Goal: Communication & Community: Answer question/provide support

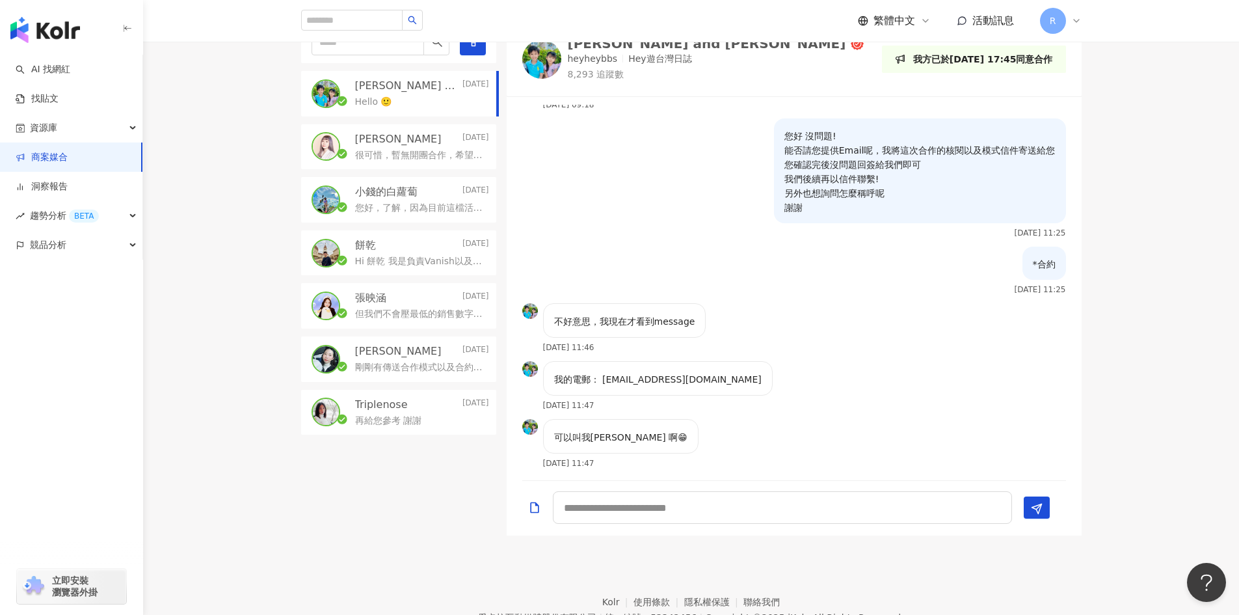
scroll to position [325, 0]
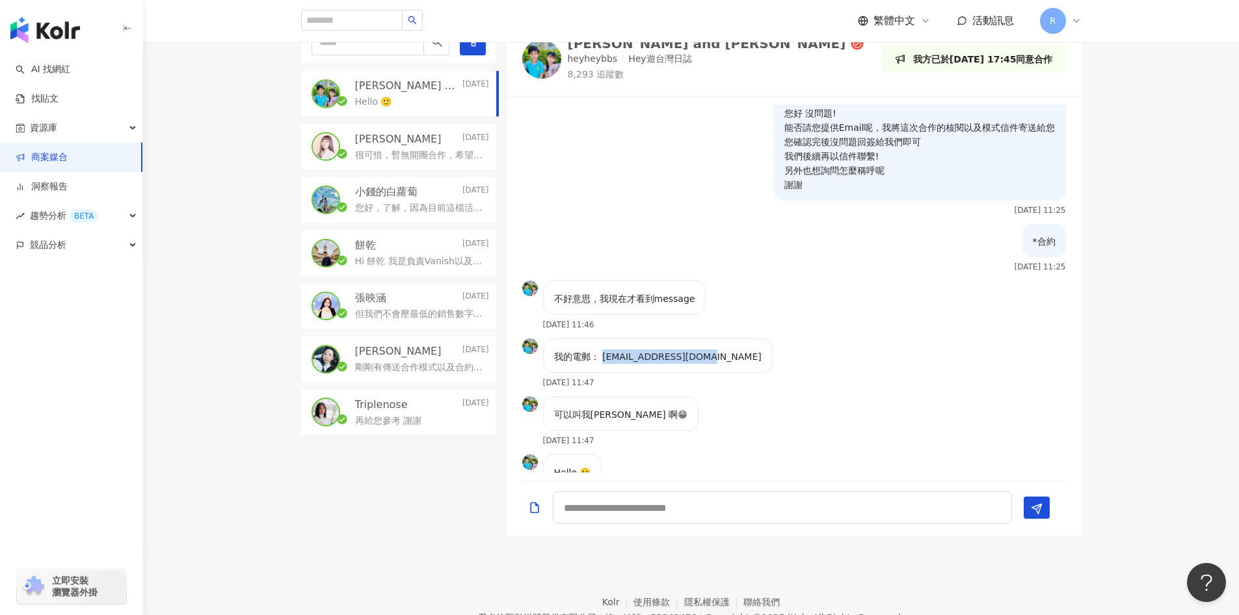
drag, startPoint x: 602, startPoint y: 357, endPoint x: 716, endPoint y: 353, distance: 114.5
click at [716, 353] on div "我的電郵： pklkennytw@gmail.com 2025/9/16 11:47" at bounding box center [794, 367] width 575 height 58
copy p "pklkennytw@gmail.com"
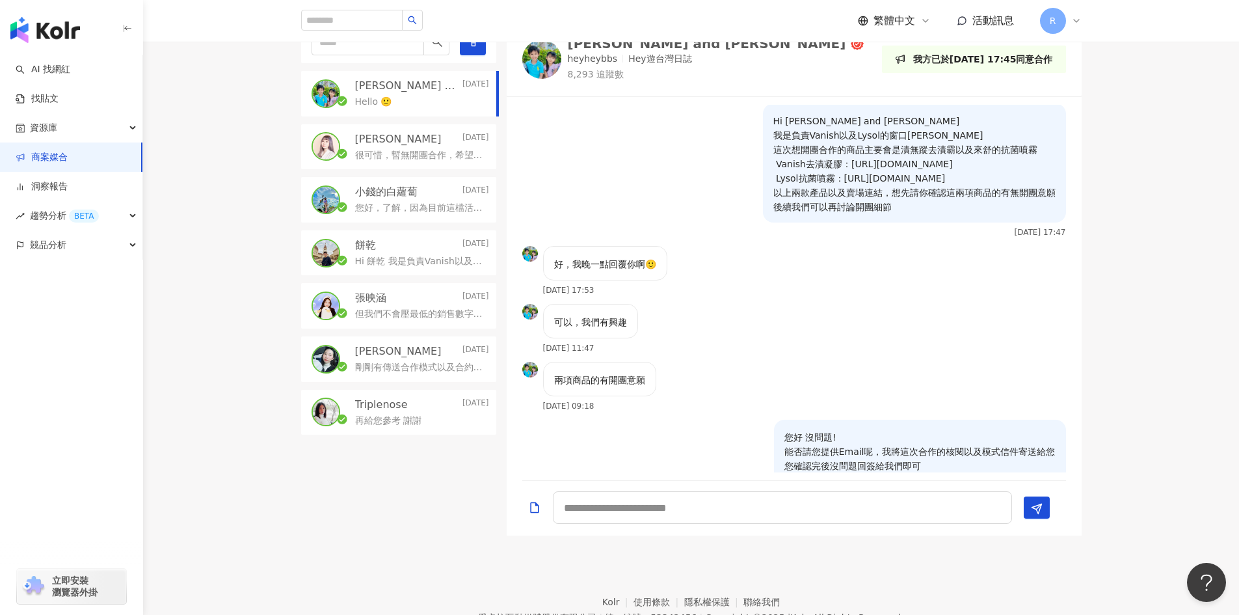
scroll to position [0, 0]
drag, startPoint x: 764, startPoint y: 165, endPoint x: 977, endPoint y: 176, distance: 213.6
click at [977, 176] on p "Hi Manfred and Kanice 我是負責Vanish以及Lysol的窗口Charlie 這次想開團合作的商品主要會是漬無蹤去漬霸以及來舒的抗菌噴霧…" at bounding box center [914, 165] width 282 height 100
copy p "Vanish去漬凝膠：https://reurl.cc/6qka7r Lysol抗菌噴霧：https://reurl.cc/0Wv8Ll"
drag, startPoint x: 873, startPoint y: 118, endPoint x: 775, endPoint y: 125, distance: 98.5
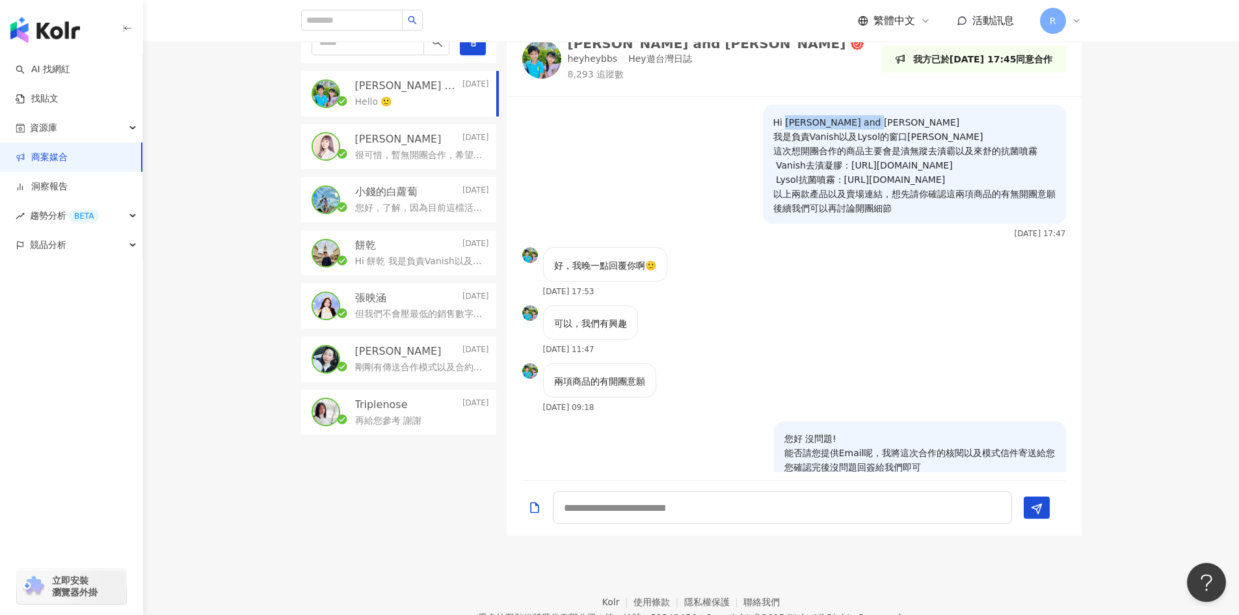
click at [775, 125] on p "Hi [PERSON_NAME] and [PERSON_NAME] 我是負責Vanish以及Lysol的窗口[PERSON_NAME] 這次想開團合作的商品…" at bounding box center [914, 165] width 282 height 100
copy p "[PERSON_NAME] and [PERSON_NAME]"
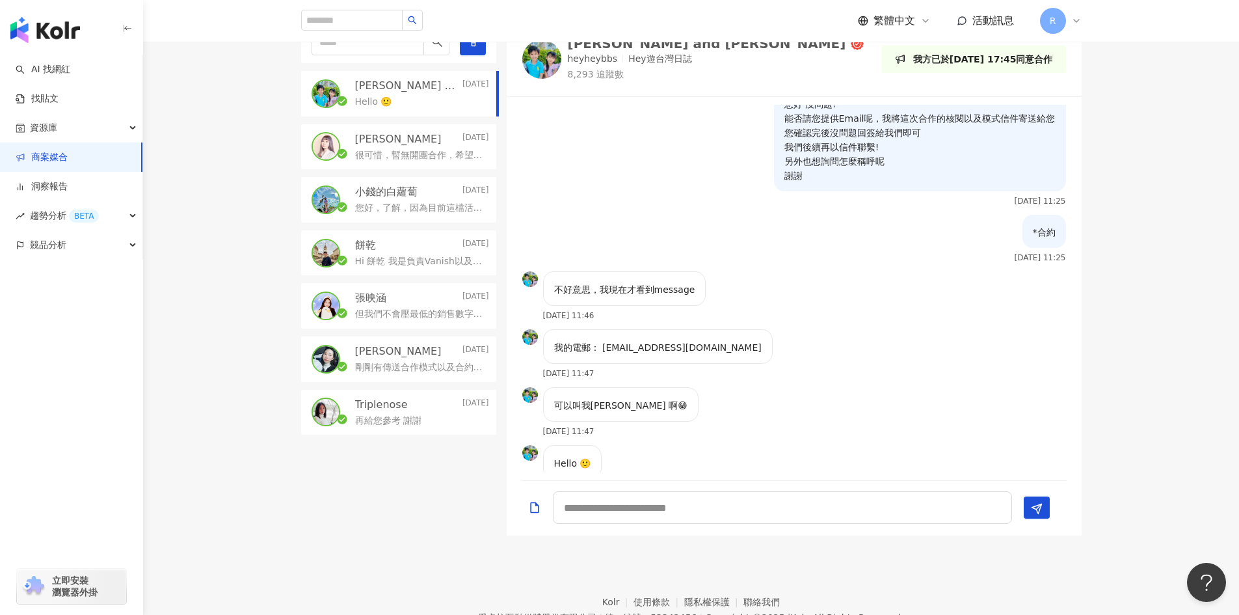
scroll to position [365, 0]
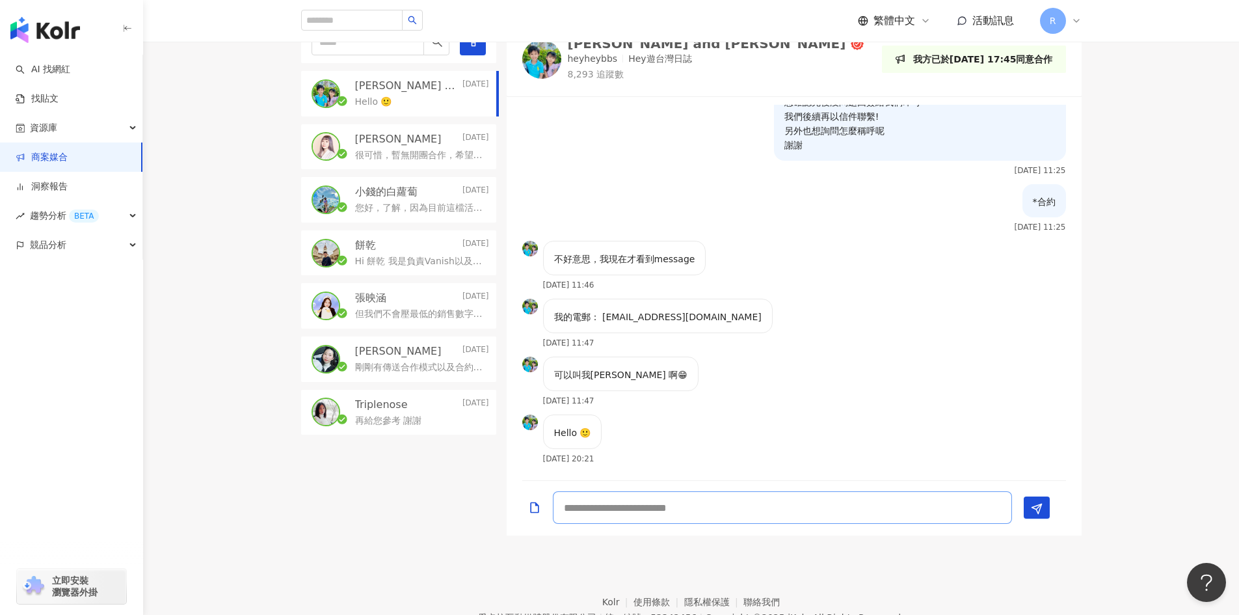
click at [671, 515] on textarea at bounding box center [782, 507] width 459 height 33
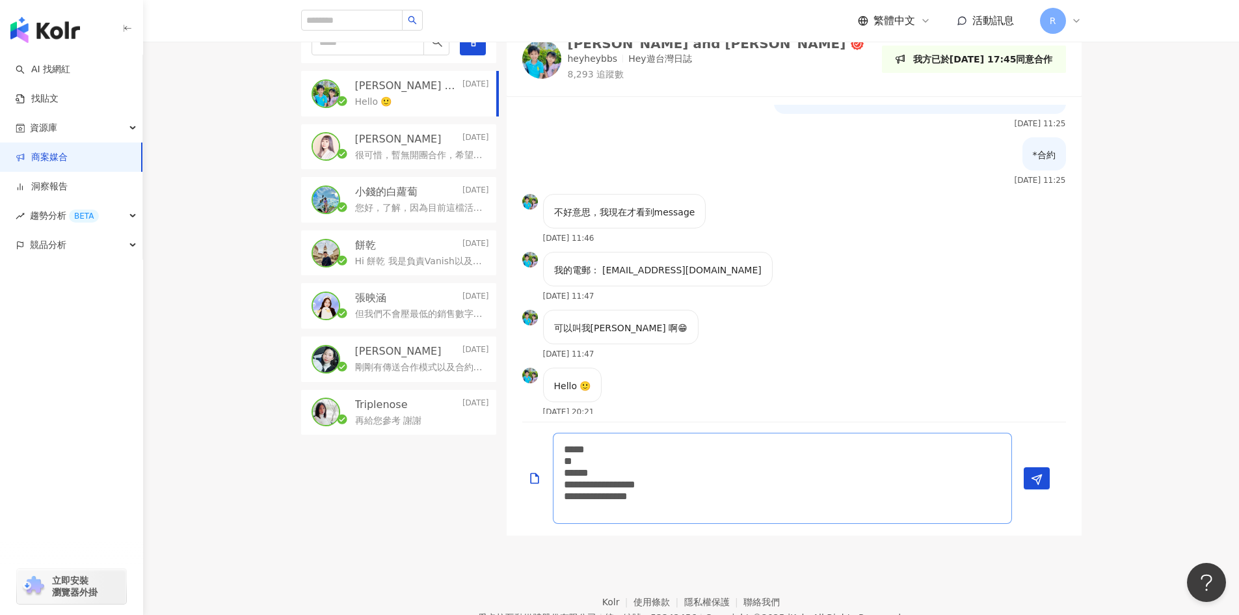
scroll to position [435, 0]
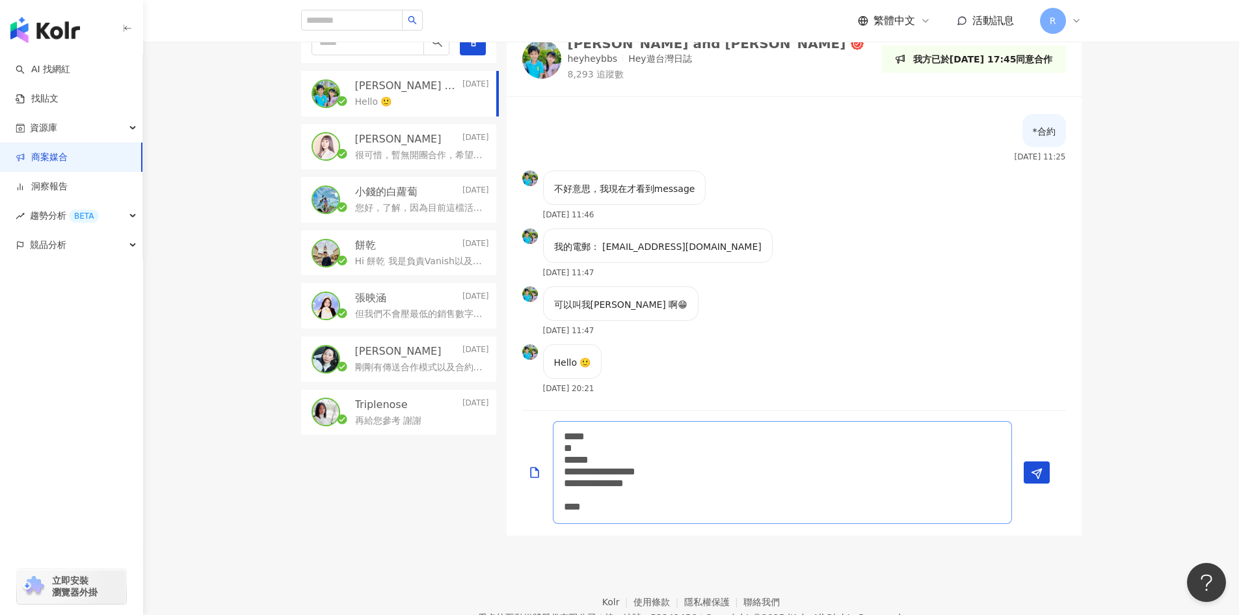
type textarea "**********"
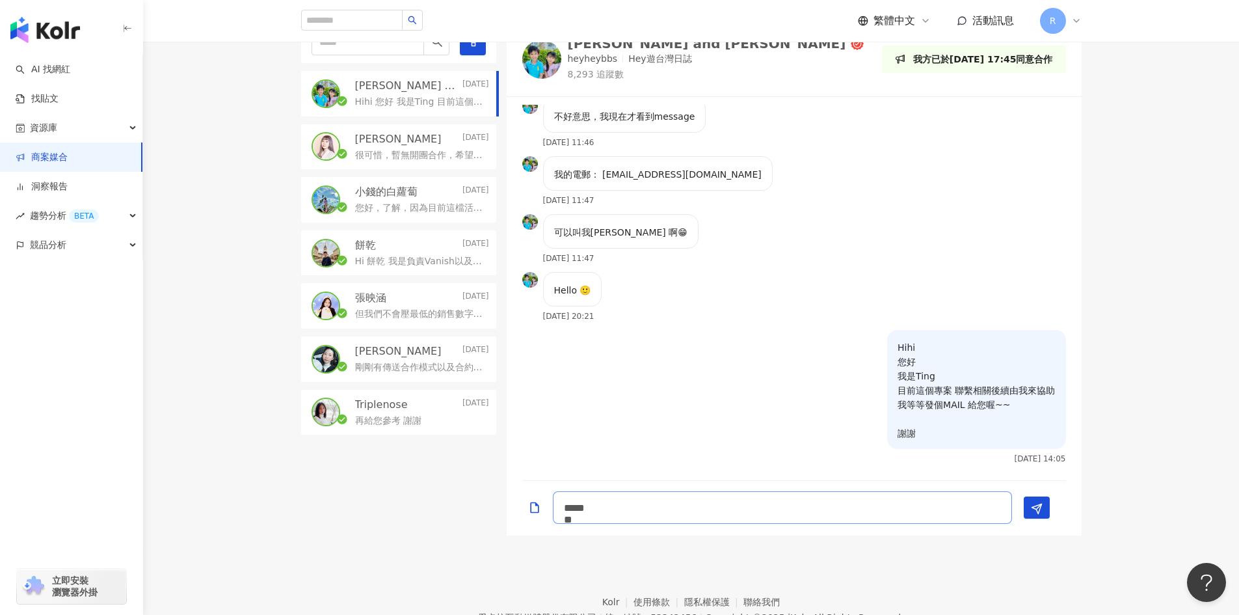
click at [706, 513] on textarea "**********" at bounding box center [782, 507] width 459 height 33
type textarea "**********"
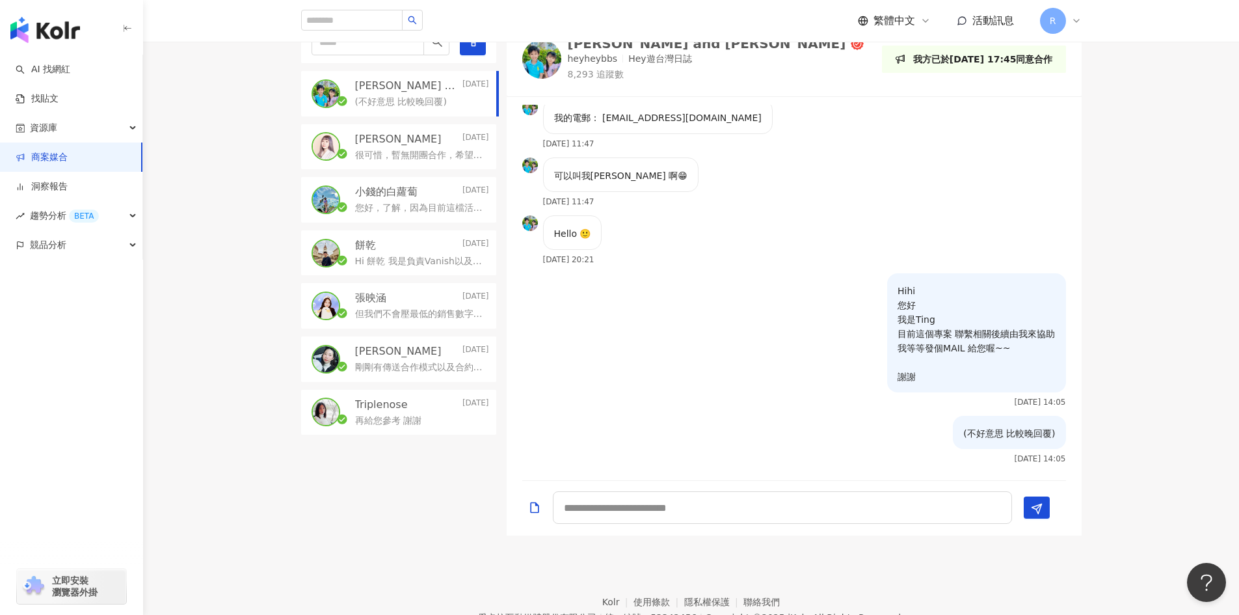
click at [417, 155] on p "很可惜，暫無開團合作，希望以後還有機會一同合作唷❤️" at bounding box center [419, 155] width 129 height 13
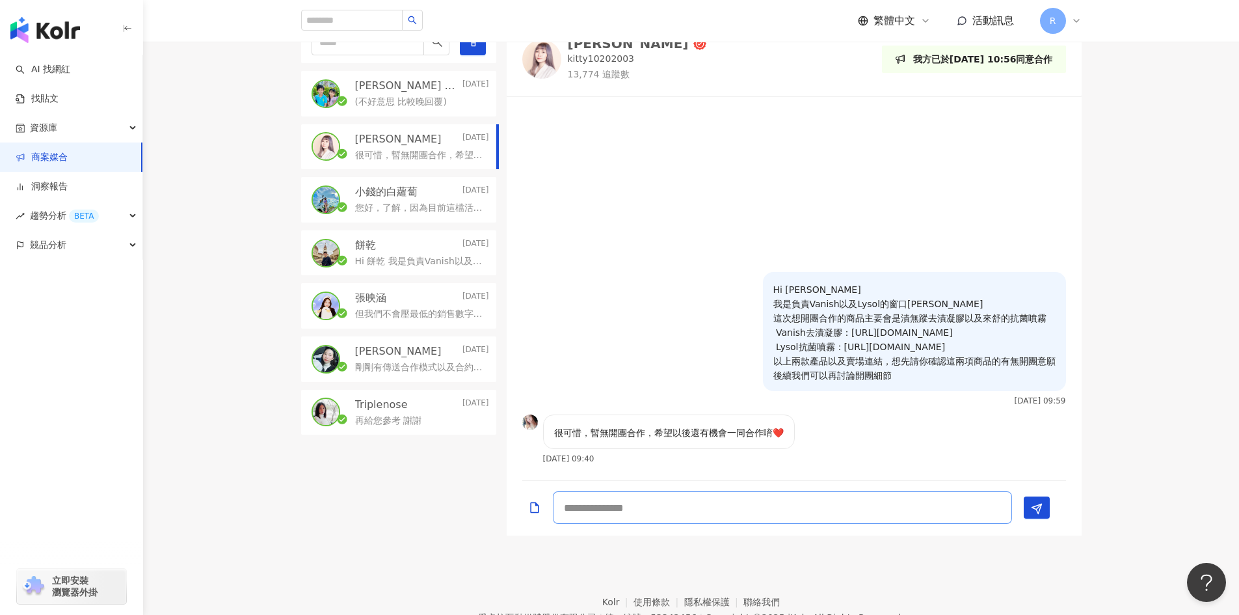
click at [732, 503] on textarea at bounding box center [782, 507] width 459 height 33
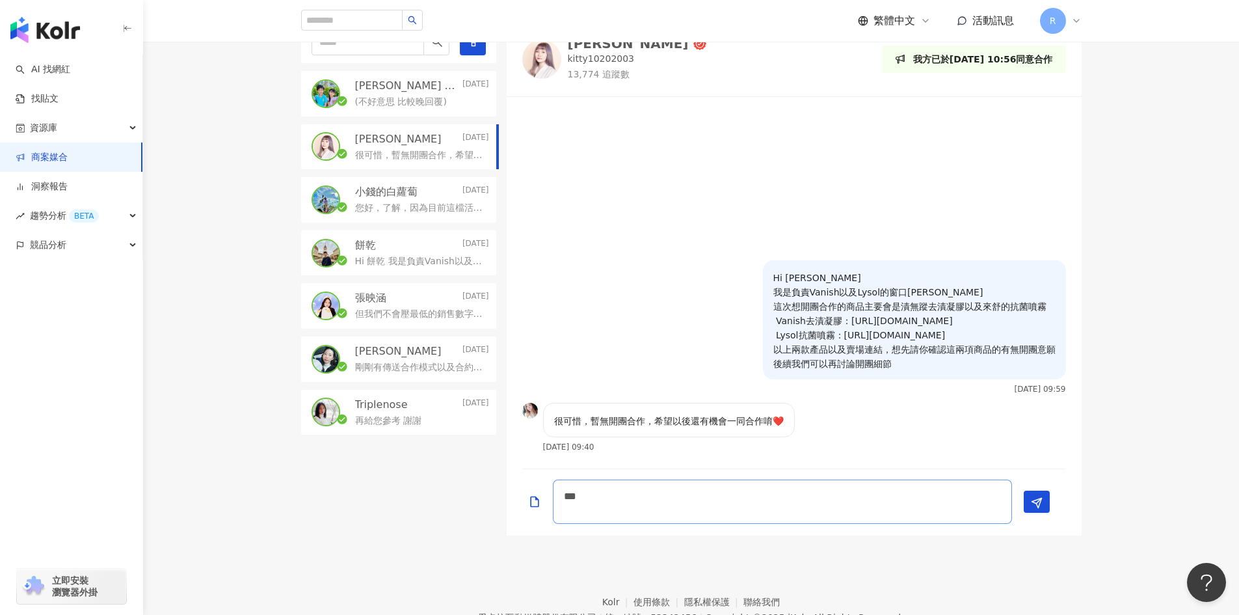
scroll to position [1, 0]
type textarea "** *****"
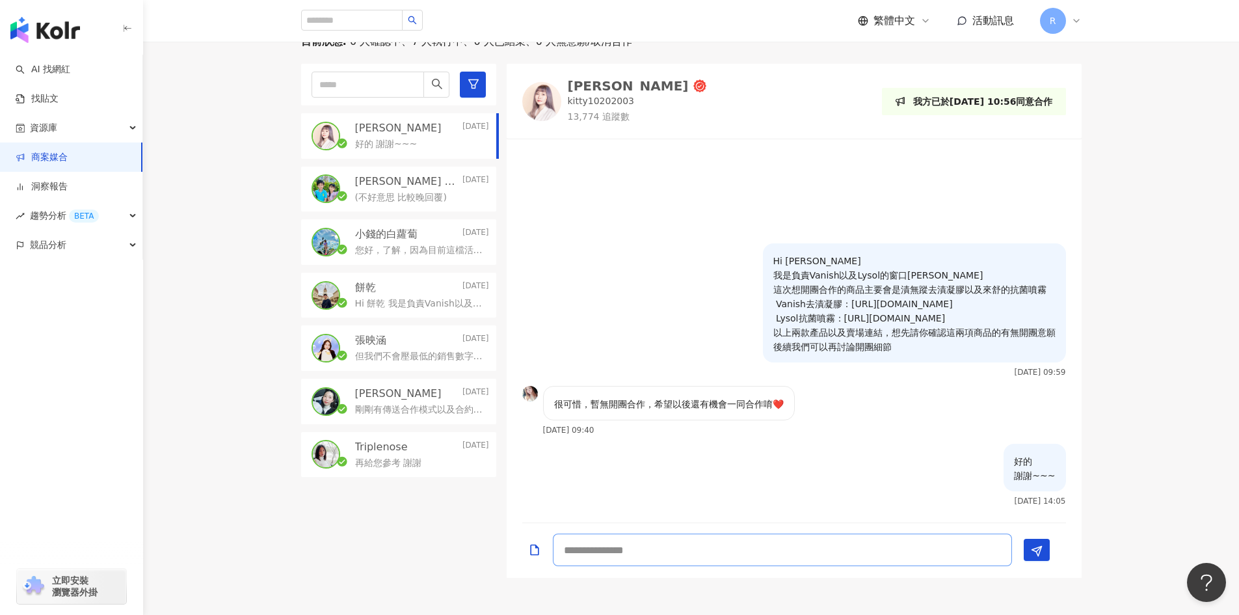
scroll to position [260, 0]
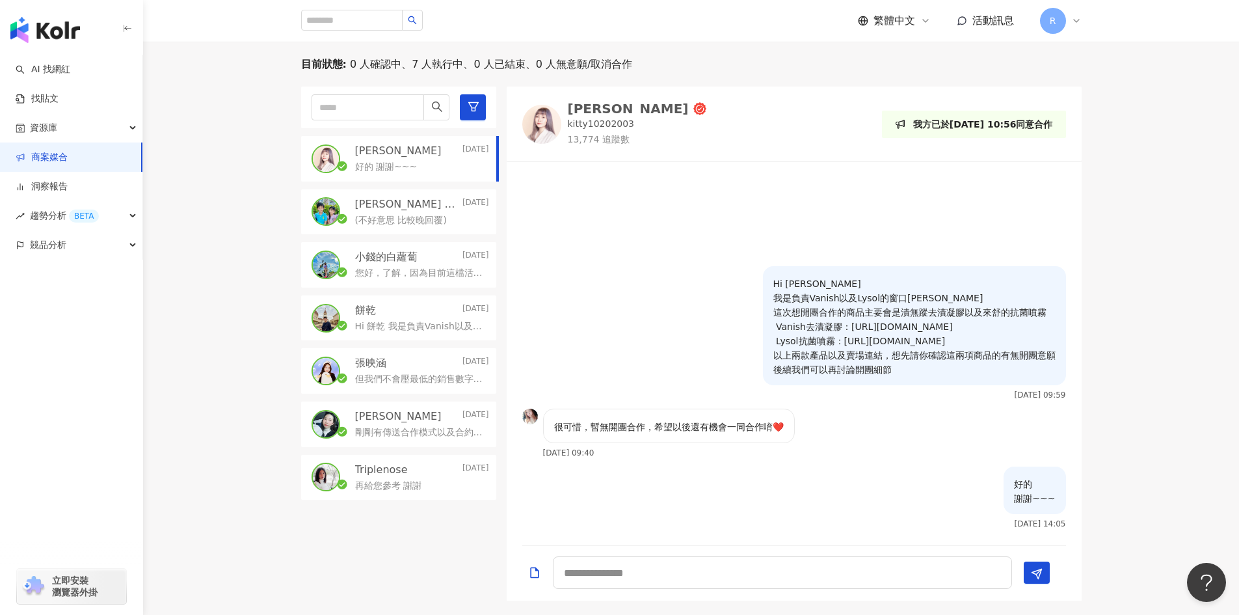
click at [576, 108] on div "黃靜靜Ivy" at bounding box center [628, 108] width 121 height 13
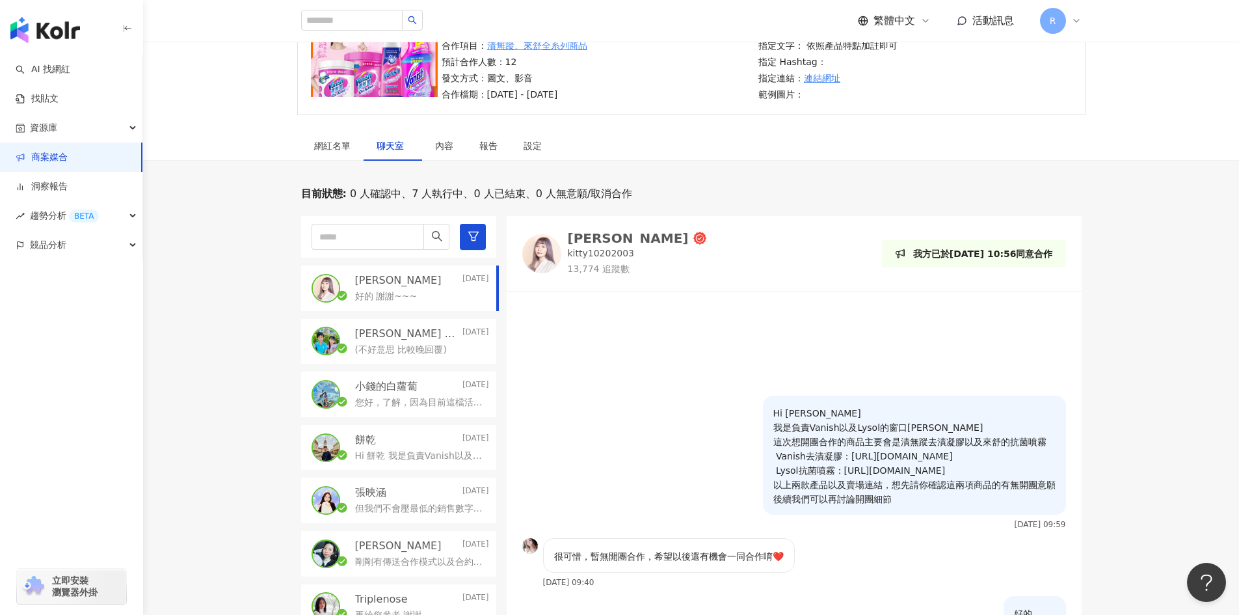
scroll to position [130, 0]
click at [418, 352] on p "(不好意思 比較晚回覆)" at bounding box center [401, 350] width 92 height 13
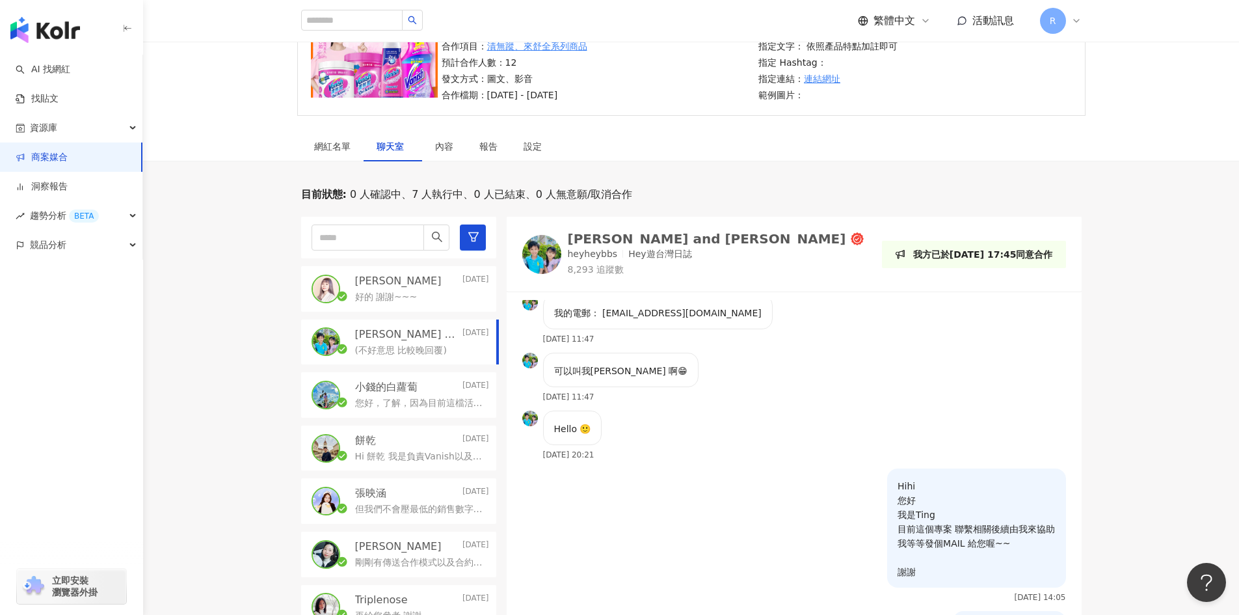
scroll to position [499, 0]
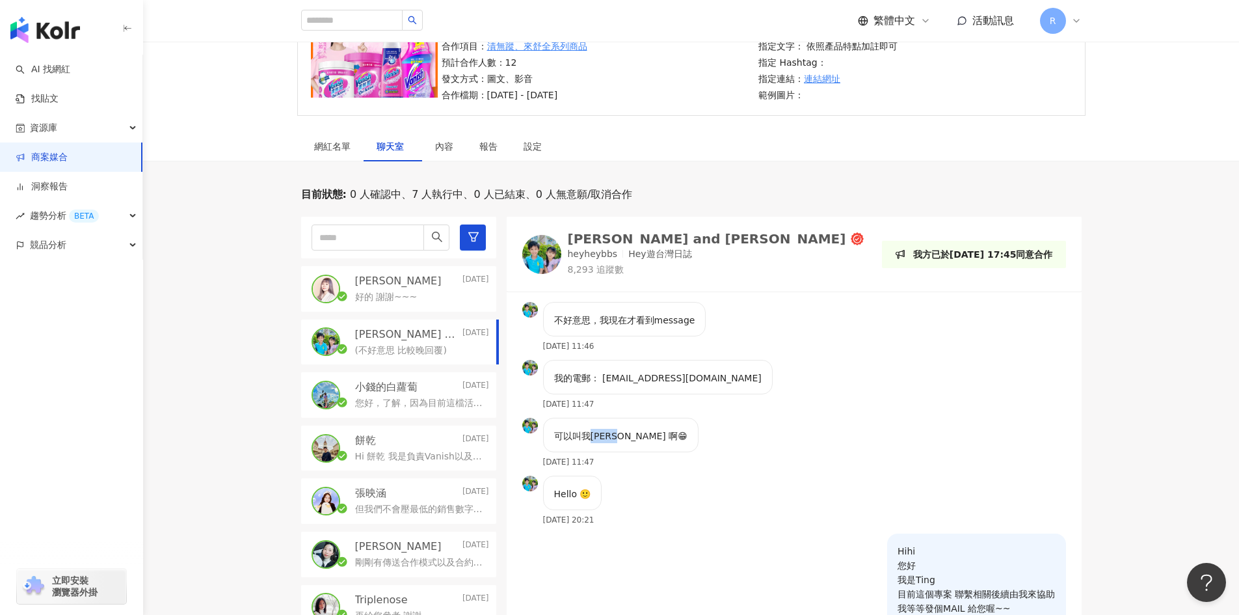
drag, startPoint x: 589, startPoint y: 437, endPoint x: 617, endPoint y: 436, distance: 28.0
click at [617, 436] on p "可以叫我Kenny 啊😁" at bounding box center [620, 436] width 133 height 14
copy p "Kenny"
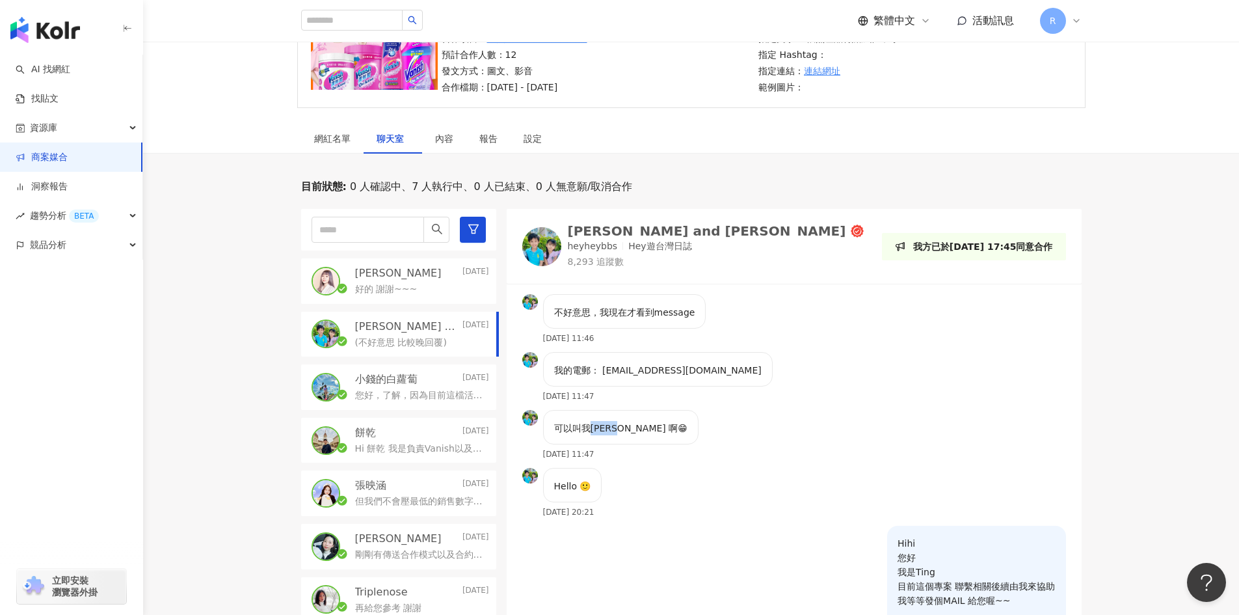
scroll to position [133, 0]
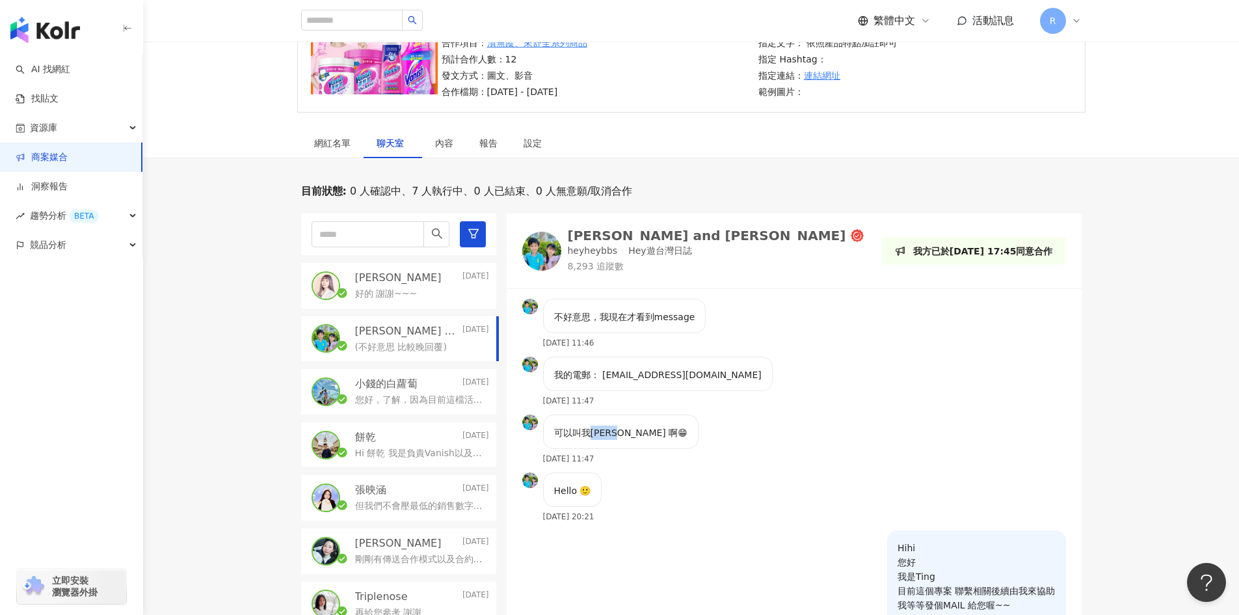
click at [663, 252] on p "Hey遊台灣日誌" at bounding box center [659, 251] width 63 height 13
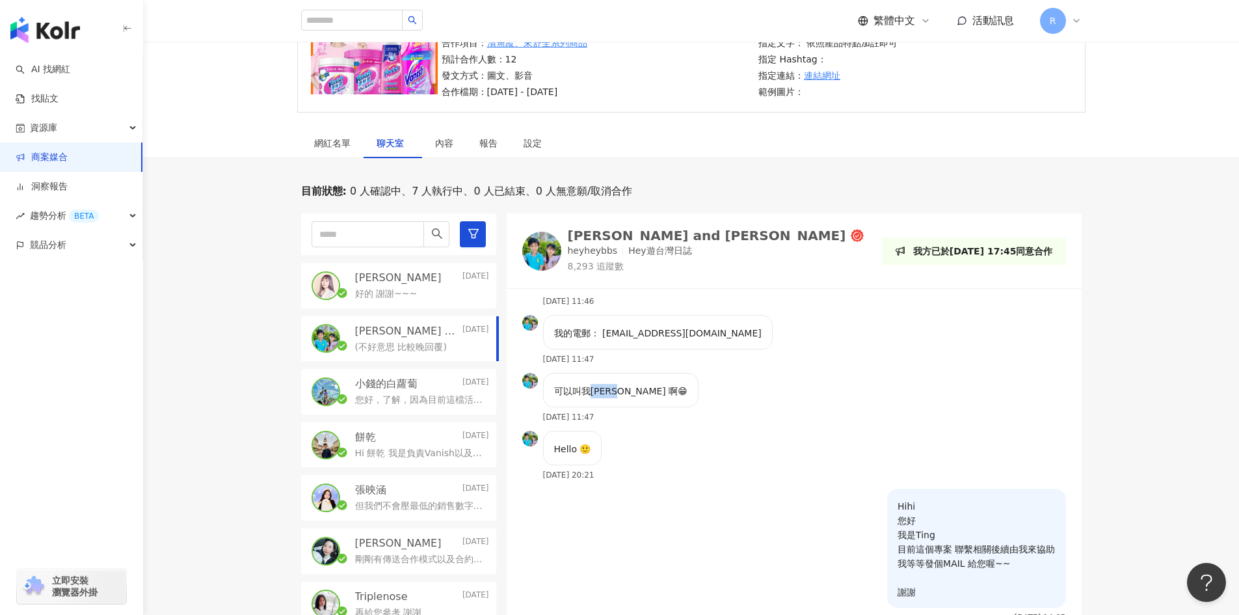
scroll to position [564, 0]
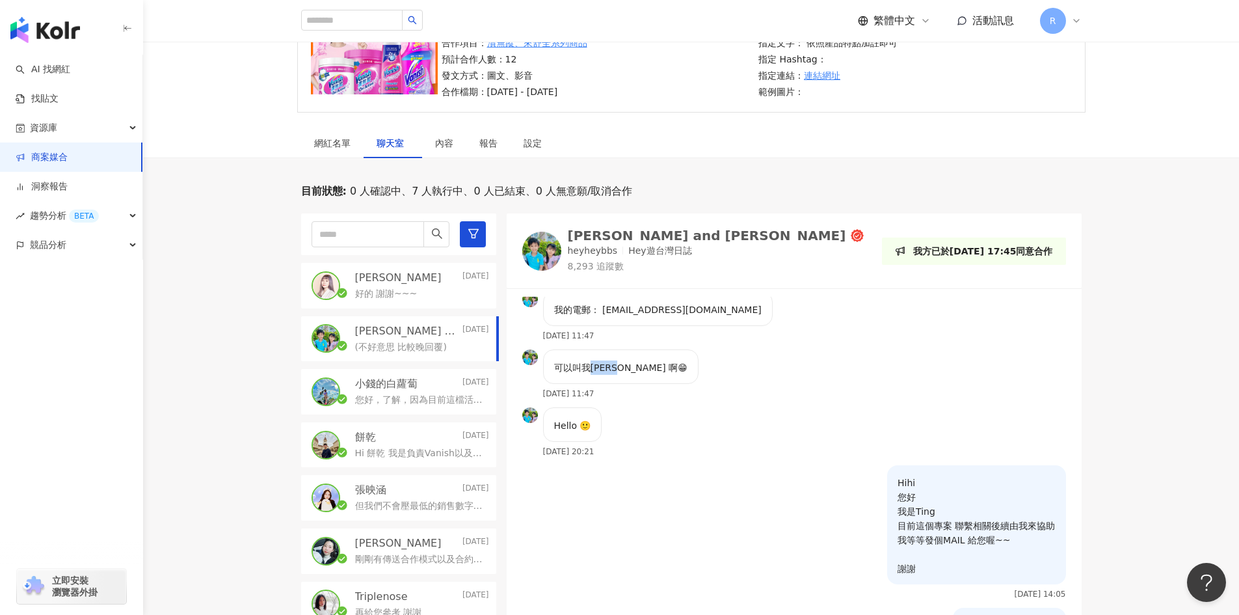
click at [649, 236] on div "Manfred and Kanice" at bounding box center [707, 235] width 278 height 13
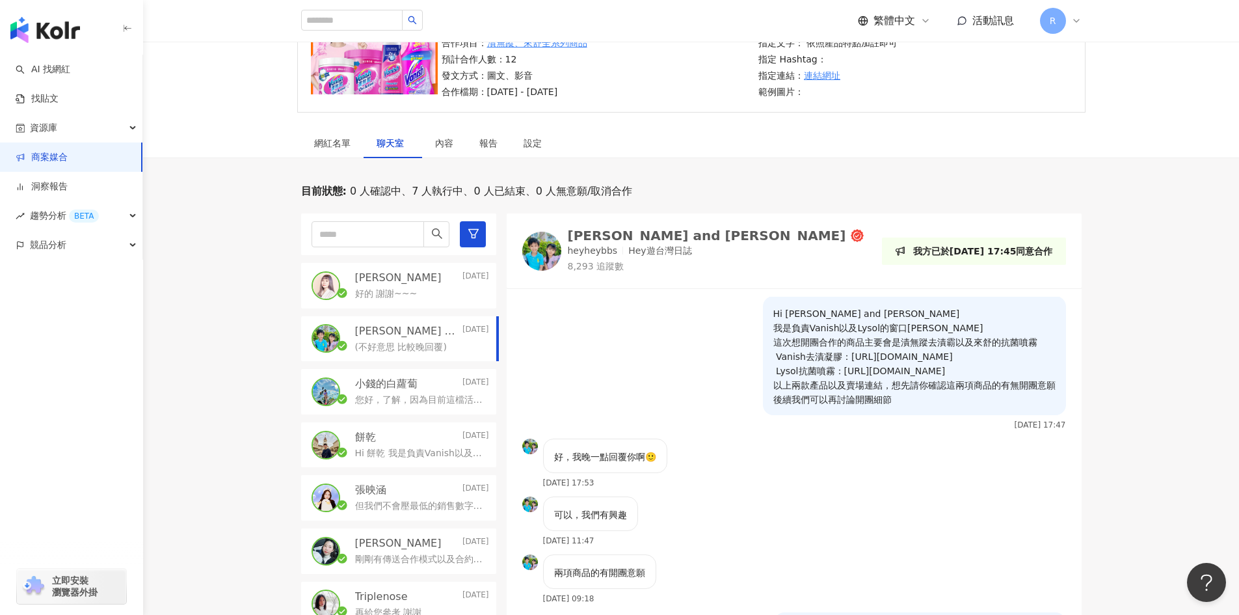
scroll to position [0, 0]
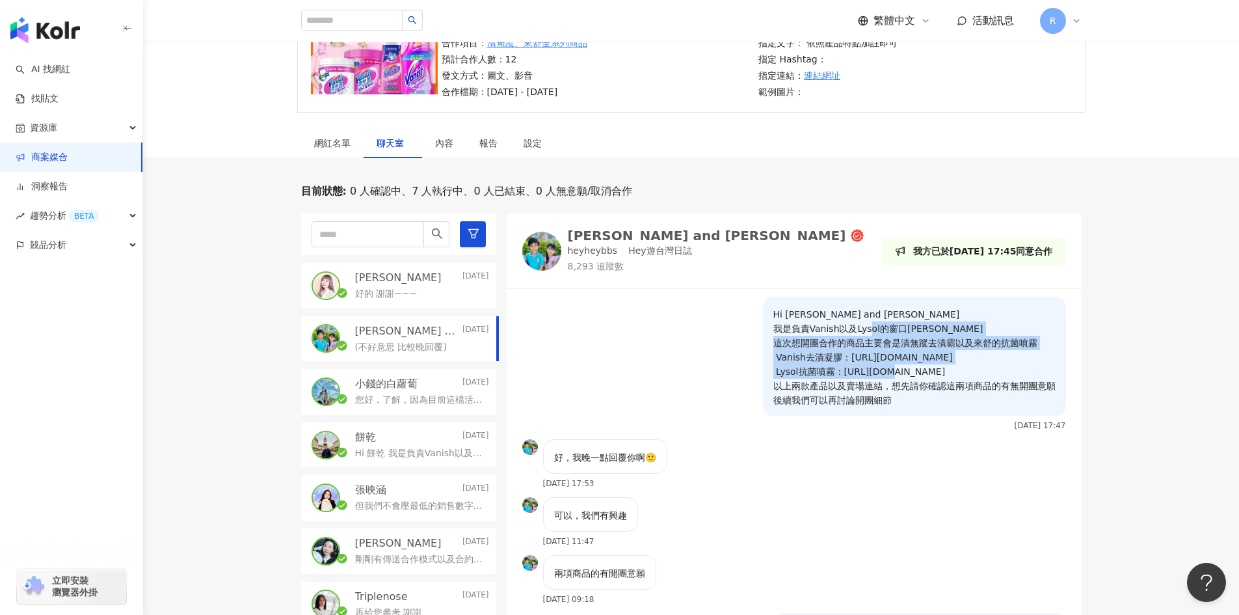
drag, startPoint x: 765, startPoint y: 340, endPoint x: 944, endPoint y: 374, distance: 182.0
click at [944, 374] on p "Hi Manfred and Kanice 我是負責Vanish以及Lysol的窗口Charlie 這次想開團合作的商品主要會是漬無蹤去漬霸以及來舒的抗菌噴霧…" at bounding box center [914, 357] width 282 height 100
copy p "這次想開團合作的商品主要會是漬無蹤去漬霸以及來舒的抗菌噴霧 Vanish去漬凝膠：https://reurl.cc/6qka7r Lysol抗菌噴霧：http…"
click at [887, 461] on div "好，我晚一點回覆你啊🙂 2025/9/4 17:53" at bounding box center [794, 468] width 575 height 58
drag, startPoint x: 840, startPoint y: 356, endPoint x: 944, endPoint y: 356, distance: 104.7
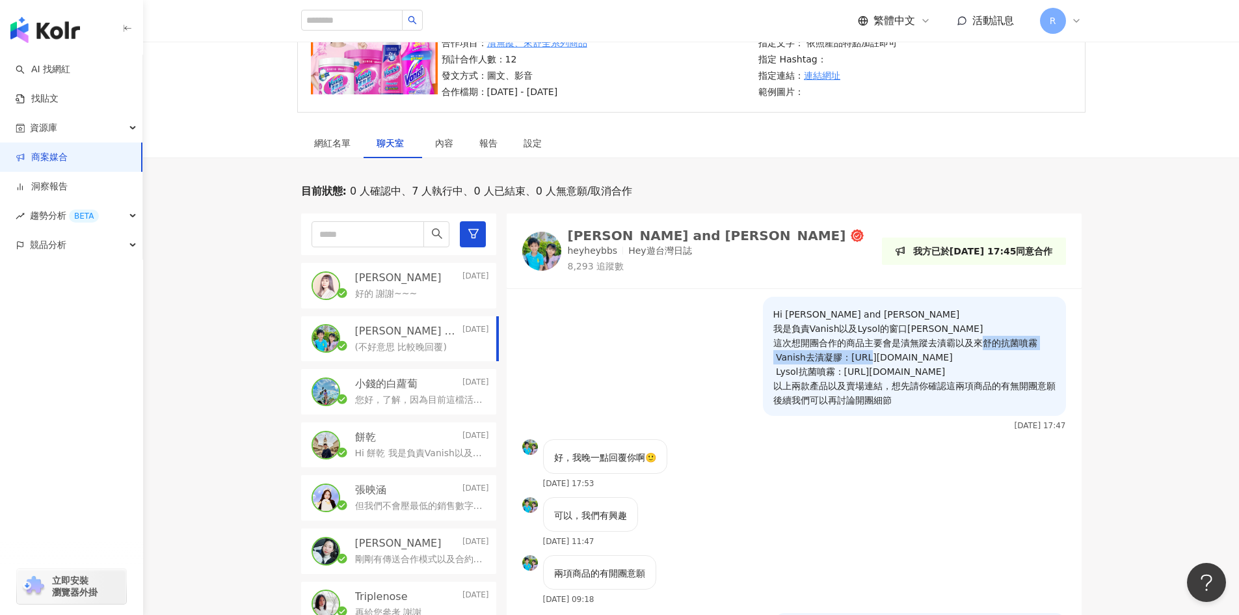
click at [944, 356] on p "Hi Manfred and Kanice 我是負責Vanish以及Lysol的窗口Charlie 這次想開團合作的商品主要會是漬無蹤去漬霸以及來舒的抗菌噴霧…" at bounding box center [914, 357] width 282 height 100
copy p "https://reurl.cc/6qka7r"
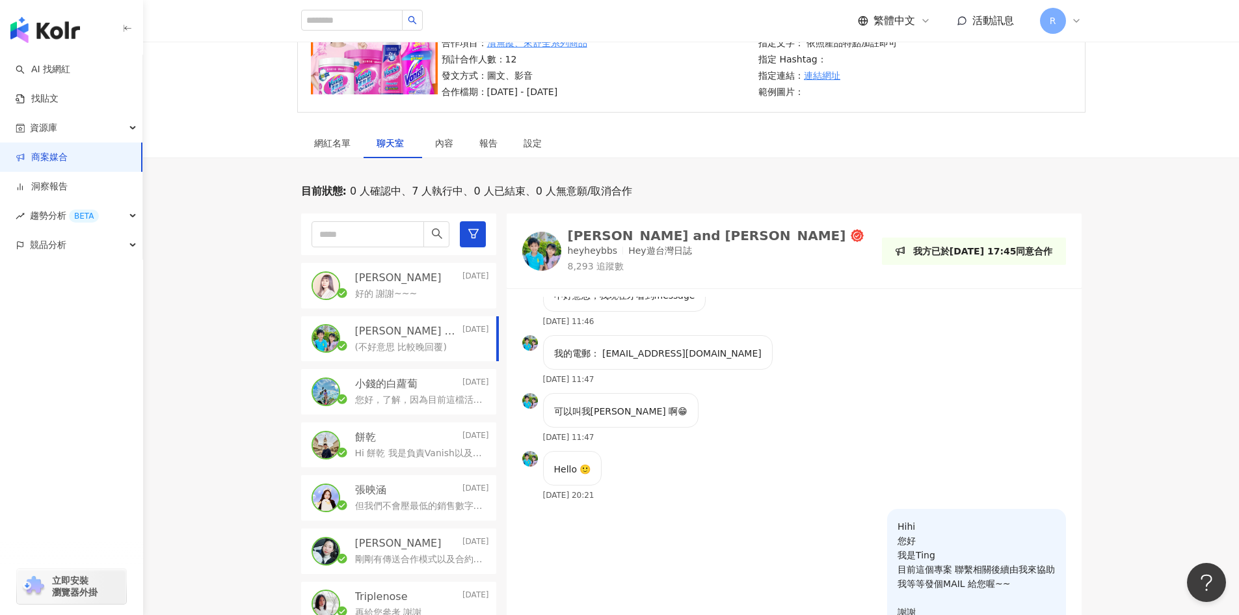
scroll to position [564, 0]
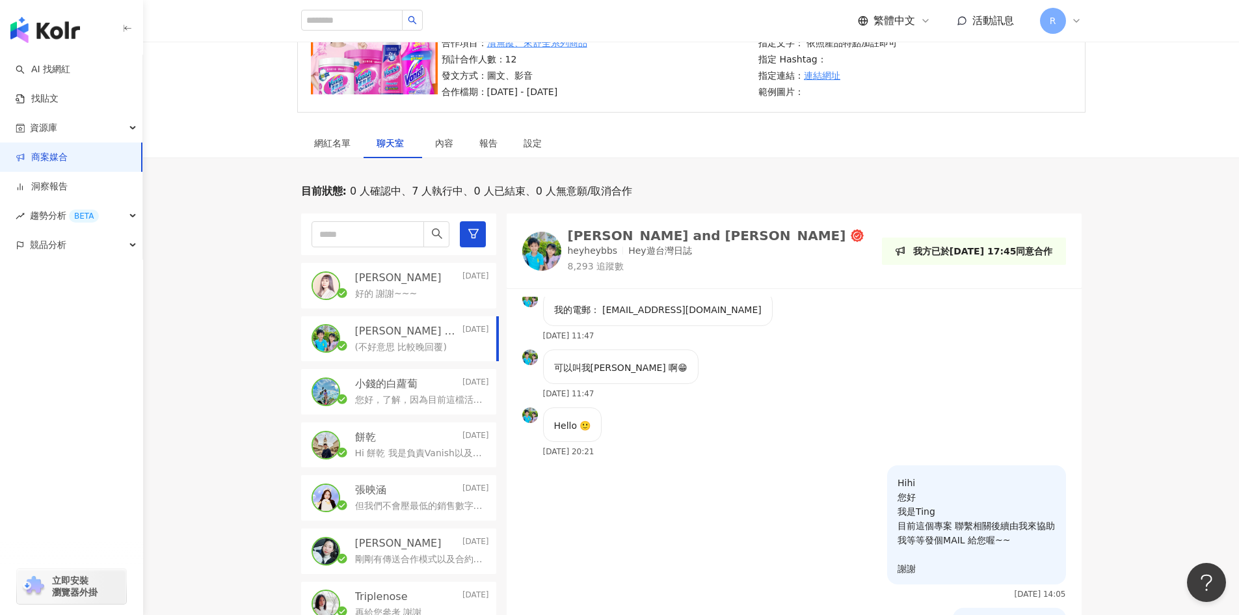
click at [1136, 369] on div "目前狀態 : 0 人確認中、7 人執行中、0 人已結束、0 人無意願/取消合作 黃靜靜Ivy Today 好的 謝謝~~~ Manfred and Kanic…" at bounding box center [691, 455] width 1096 height 543
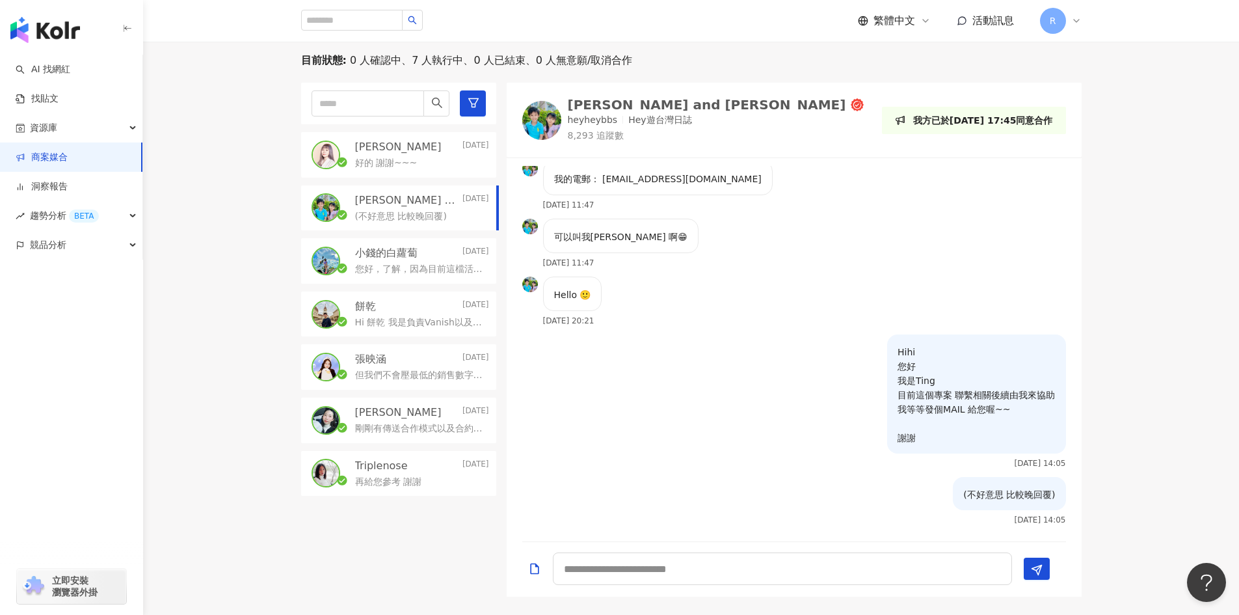
scroll to position [390, 0]
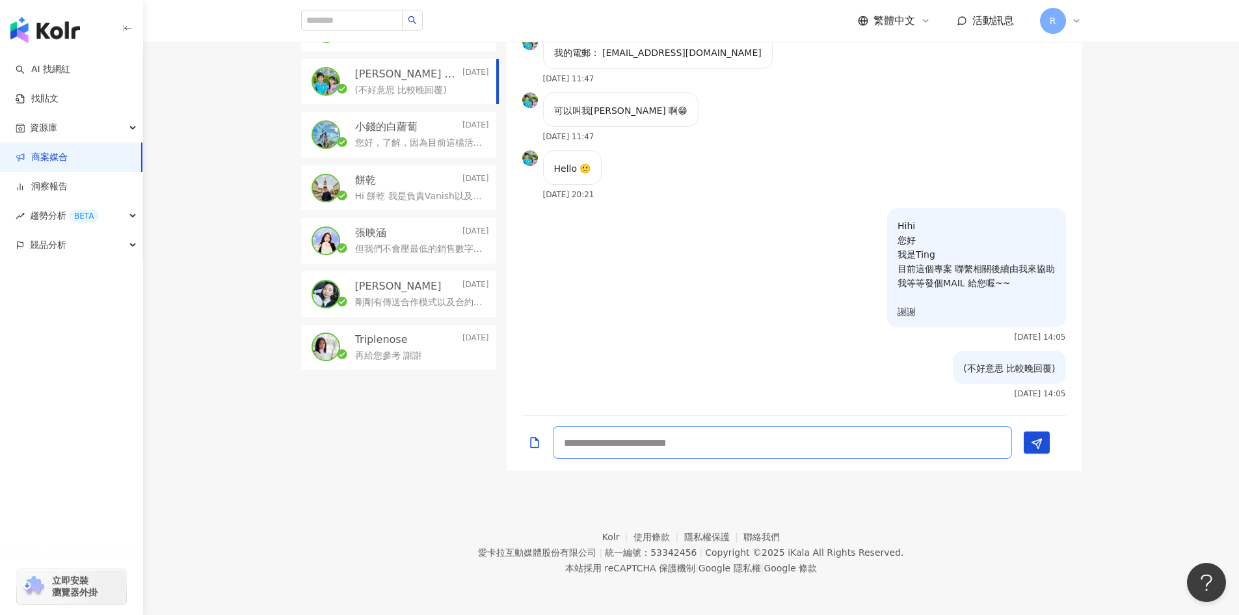
click at [756, 439] on textarea at bounding box center [782, 442] width 459 height 33
type textarea "**********"
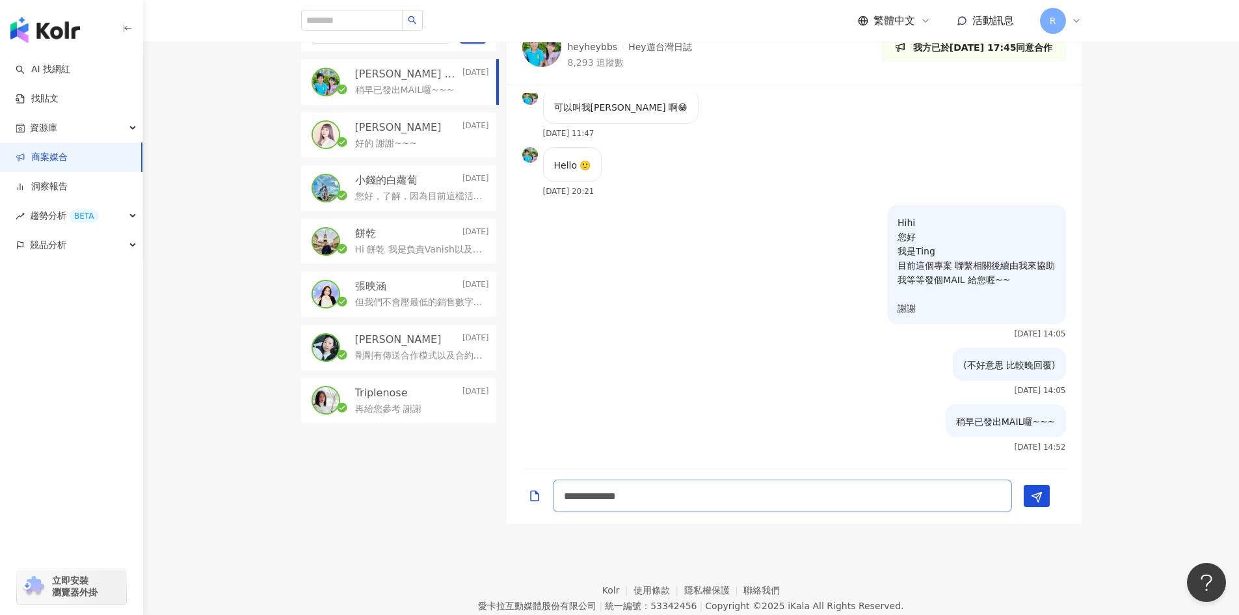
type textarea "**********"
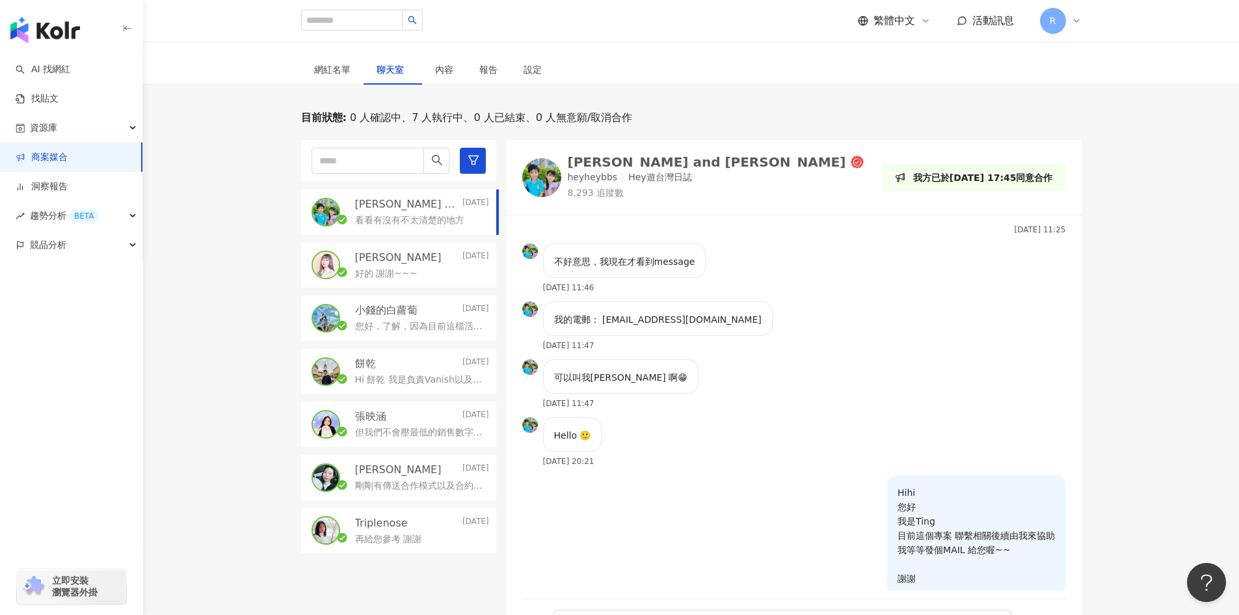
scroll to position [482, 0]
click at [386, 268] on p "好的 謝謝~~~" at bounding box center [386, 273] width 62 height 13
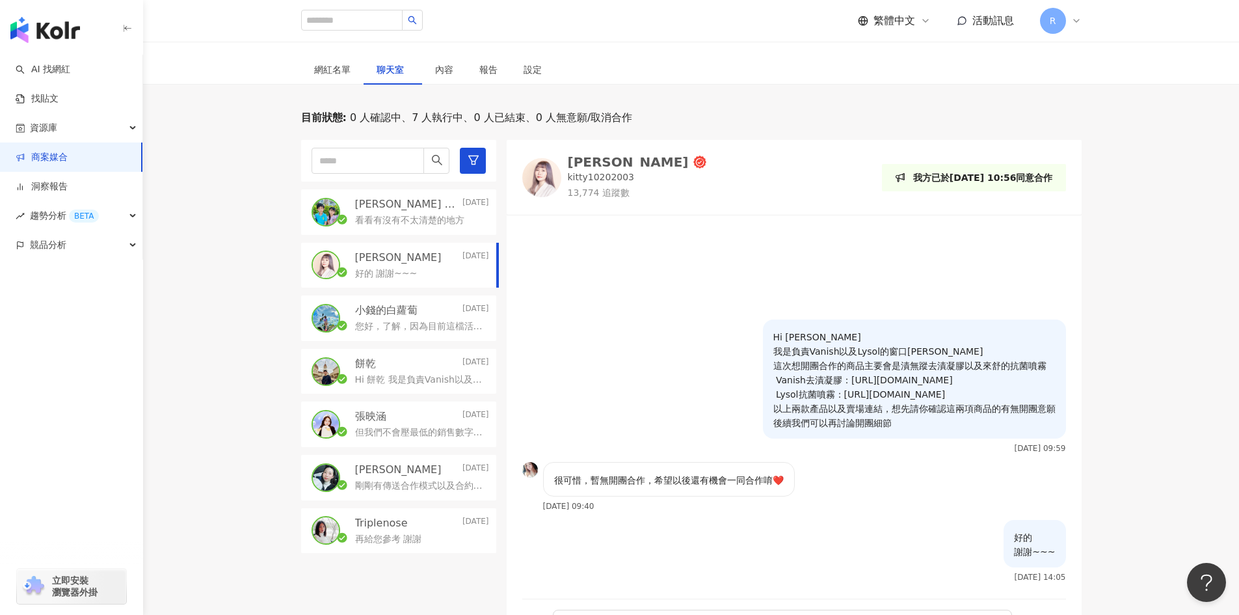
click at [392, 325] on p "您好，了解，因為目前這檔活動還是會先以純分潤的方式合作，期待我們未來還會有合作的機會🙏" at bounding box center [419, 326] width 129 height 13
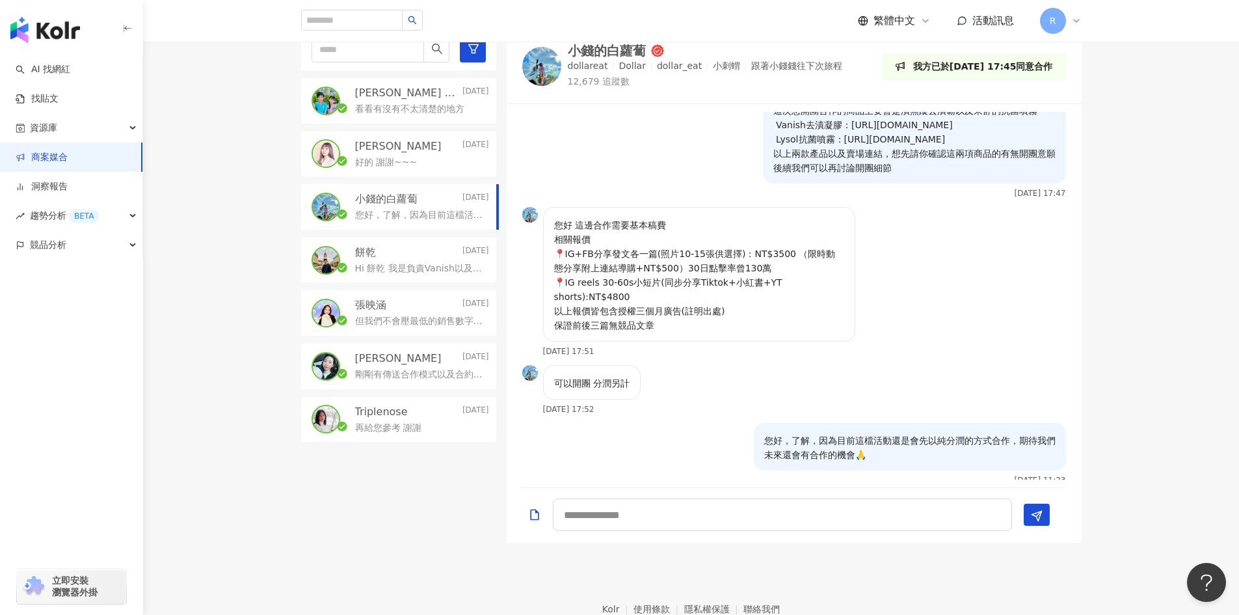
scroll to position [390, 0]
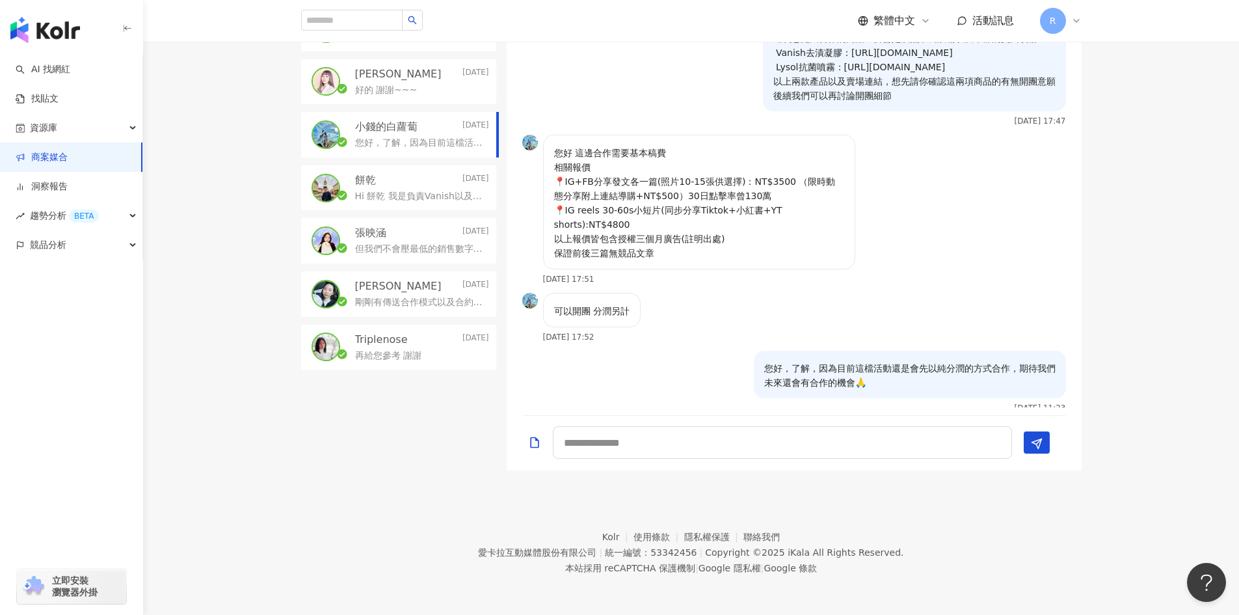
click at [420, 352] on p "再給您參考 謝謝" at bounding box center [388, 355] width 66 height 13
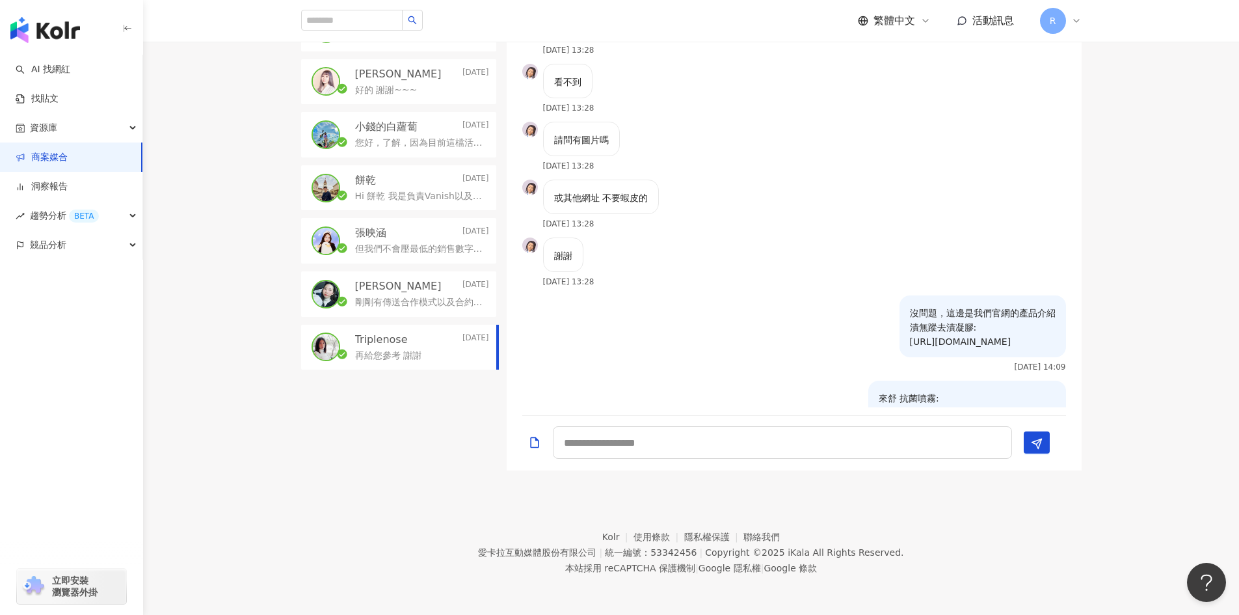
scroll to position [359, 0]
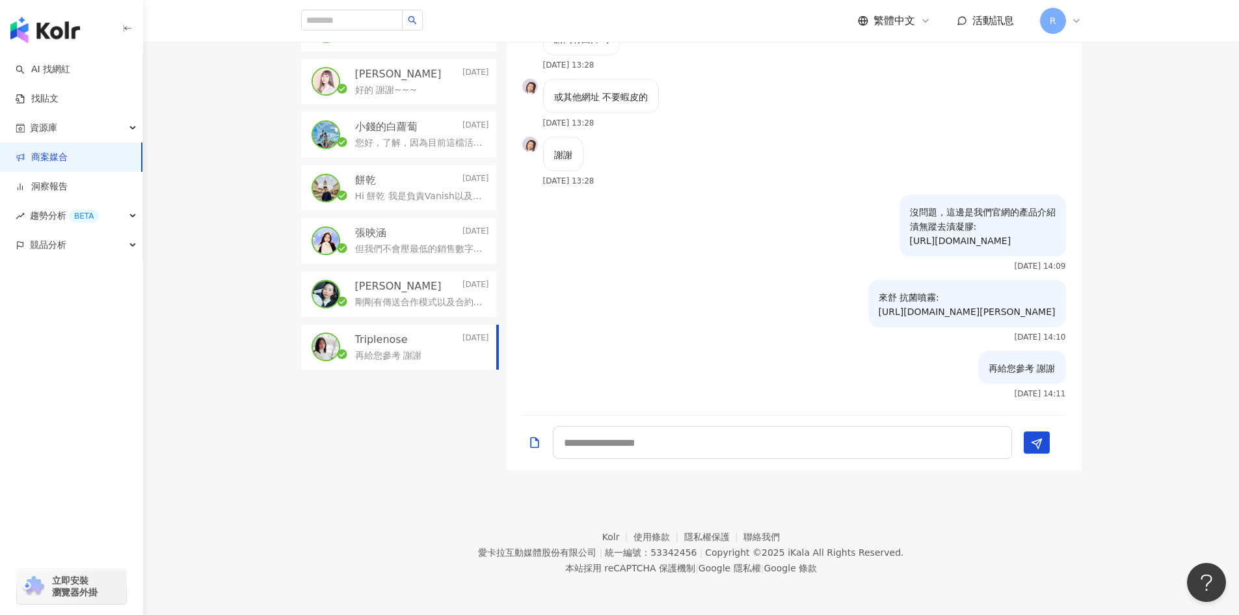
click at [879, 313] on p "來舒 抗菌噴霧: https://www.lysol.com.tw/product_d.php?lang=tw&tb=2&id=196" at bounding box center [967, 304] width 177 height 29
copy p "https://www.lysol.com.tw/product_d.php?lang=tw&tb=2&id=196"
drag, startPoint x: 756, startPoint y: 212, endPoint x: 997, endPoint y: 241, distance: 243.1
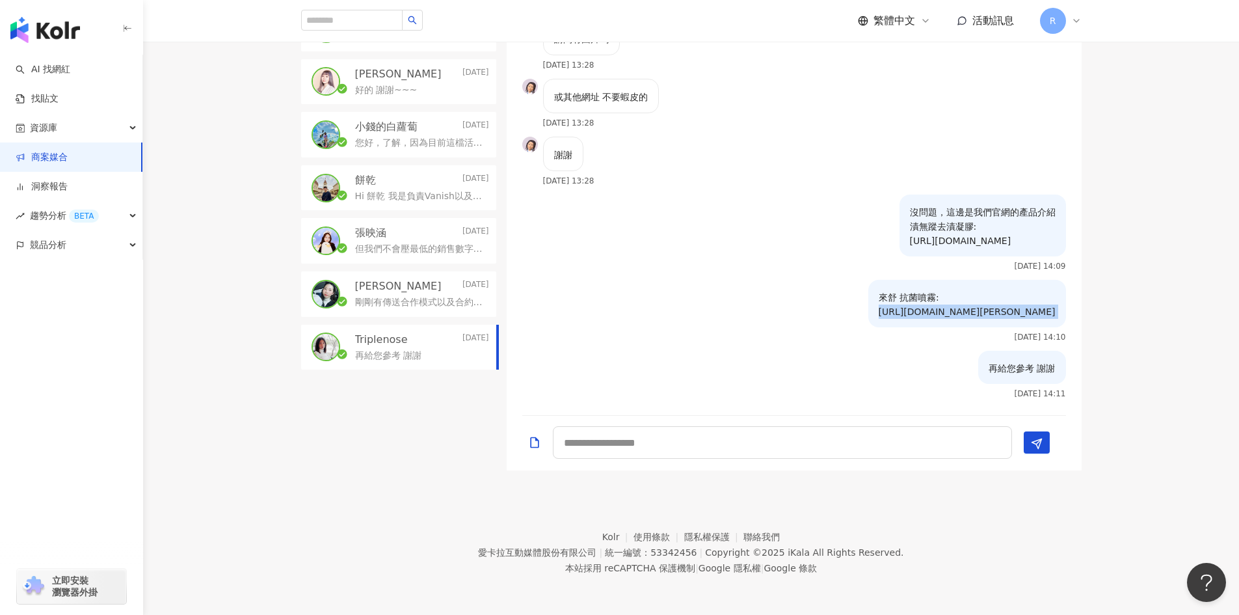
click at [997, 241] on p "沒問題，這邊是我們官網的產品介紹 漬無蹤去漬凝膠: https://vanish.com.tw/portfolio-item/%e6%bc%ac%e7%84%…" at bounding box center [983, 226] width 146 height 43
copy p "https://vanish.com.tw/portfolio-item/%e6%bc%ac%e7%84%a1%e8%b9%a4%e8%a1%a3%e7%89…"
click at [757, 446] on textarea at bounding box center [782, 442] width 459 height 33
type textarea "**********"
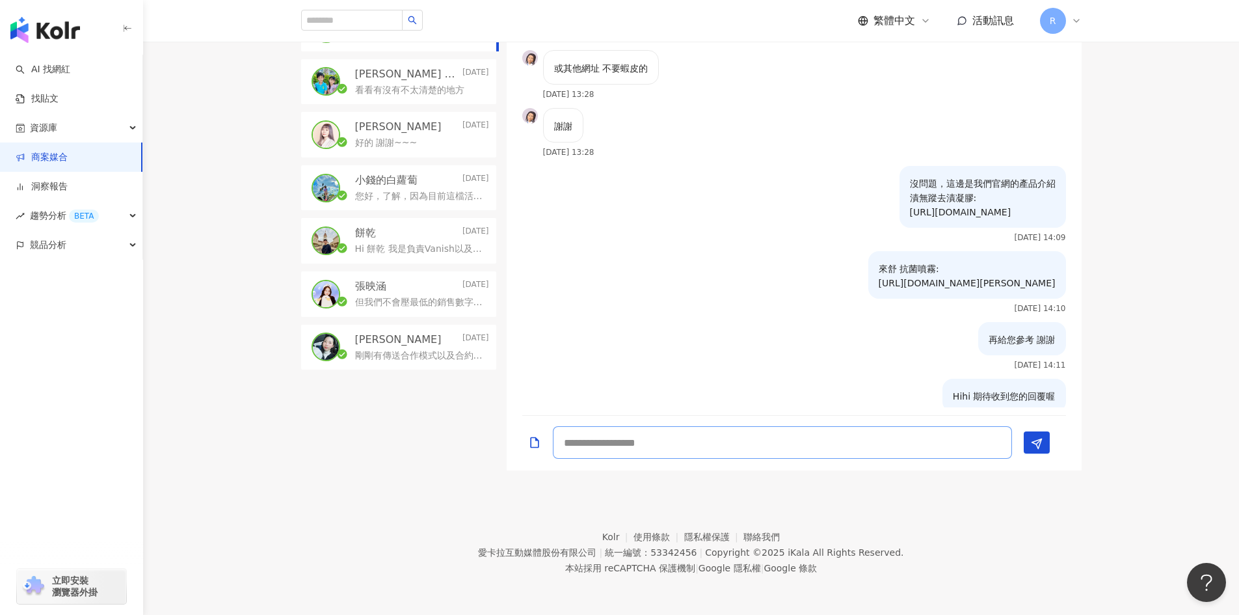
scroll to position [416, 0]
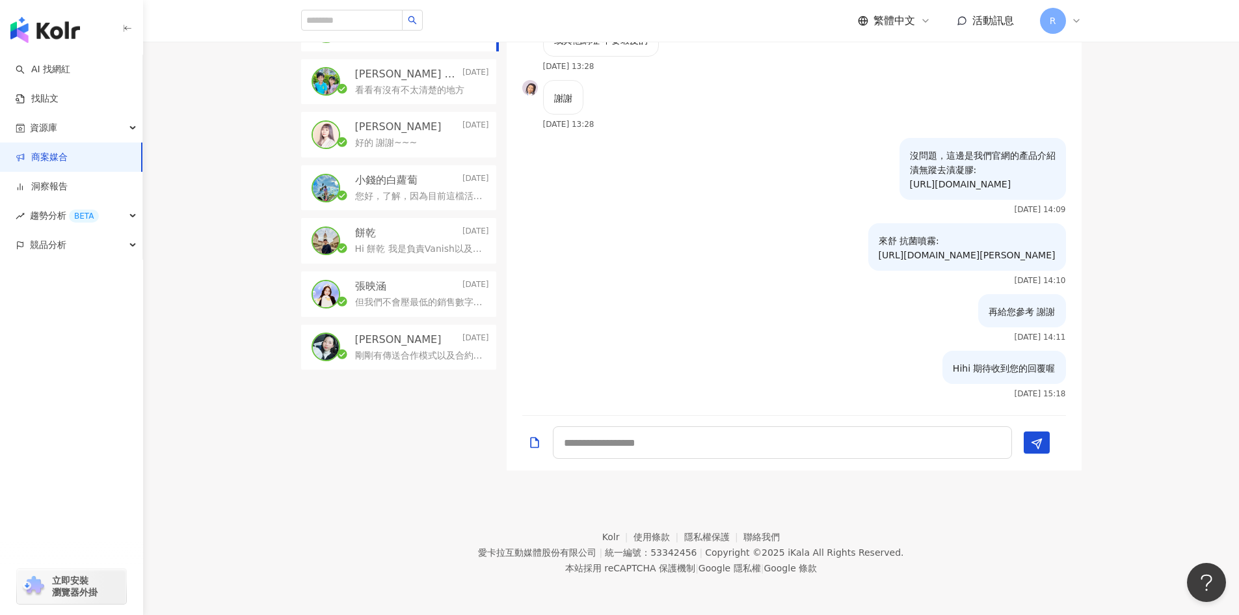
click at [385, 355] on p "剛剛有傳送合作模式以及合約內容給您囉 後續合作模式上有任何疑問可以直接在這邊詢問!" at bounding box center [419, 355] width 129 height 13
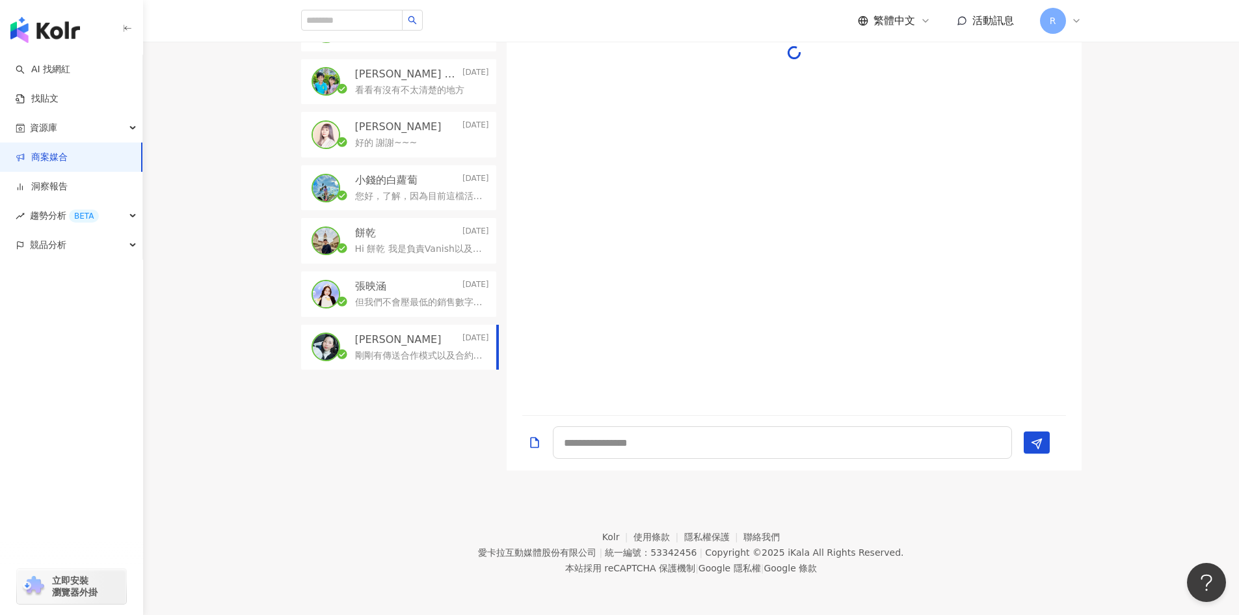
scroll to position [147, 0]
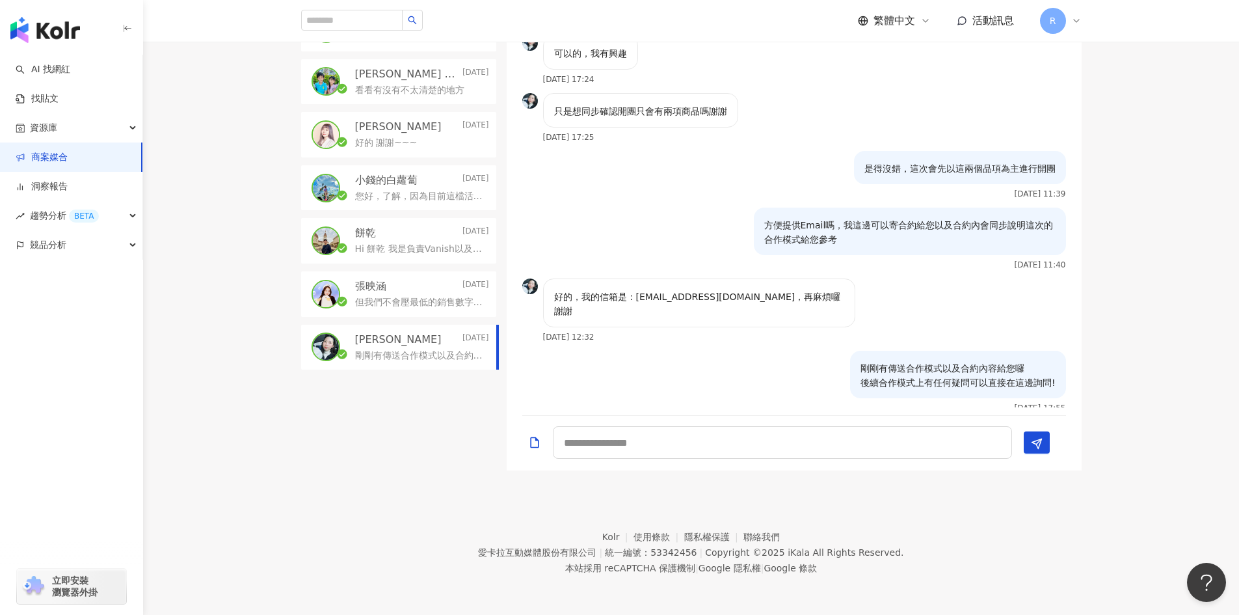
drag, startPoint x: 635, startPoint y: 297, endPoint x: 713, endPoint y: 297, distance: 78.1
click at [713, 297] on p "好的，我的信箱是：4040.raw@gmail.com，再麻煩囉謝謝" at bounding box center [699, 303] width 290 height 29
click at [729, 297] on p "好的，我的信箱是：4040.raw@gmail.com，再麻煩囉謝謝" at bounding box center [699, 303] width 290 height 29
click at [398, 293] on div "但我們不會壓最低的銷售數字，純粹按照折扣碼的使用次數給您做分潤而已，可以再參考看看配合模式!" at bounding box center [422, 301] width 134 height 16
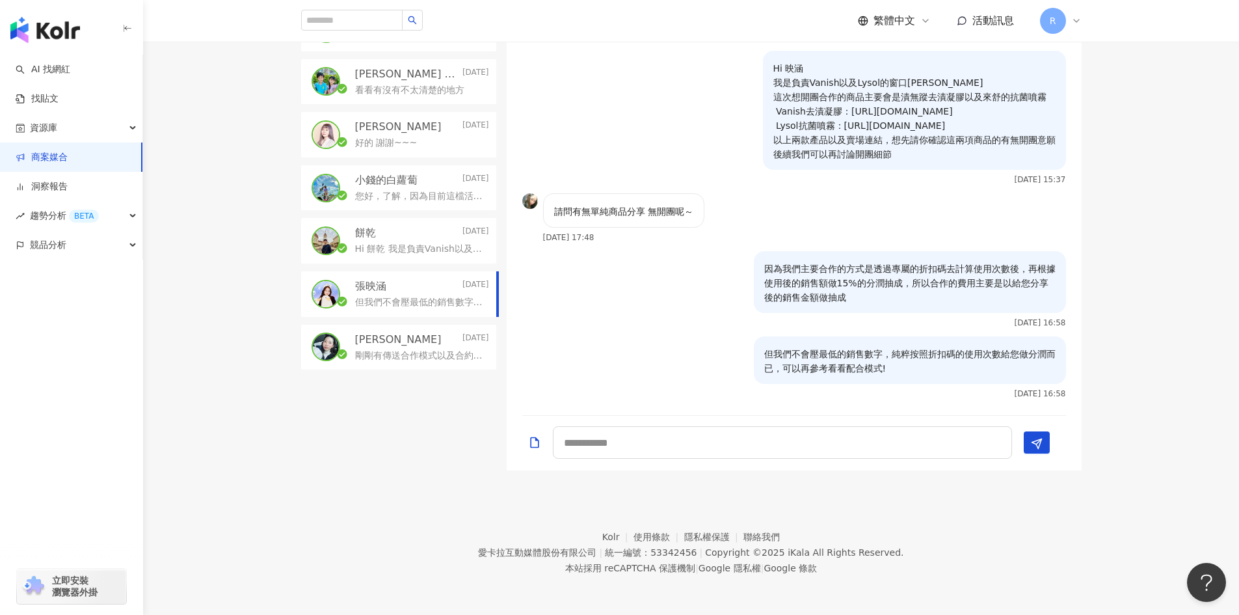
click at [401, 289] on div "張映涵 2025/8/19" at bounding box center [422, 286] width 134 height 14
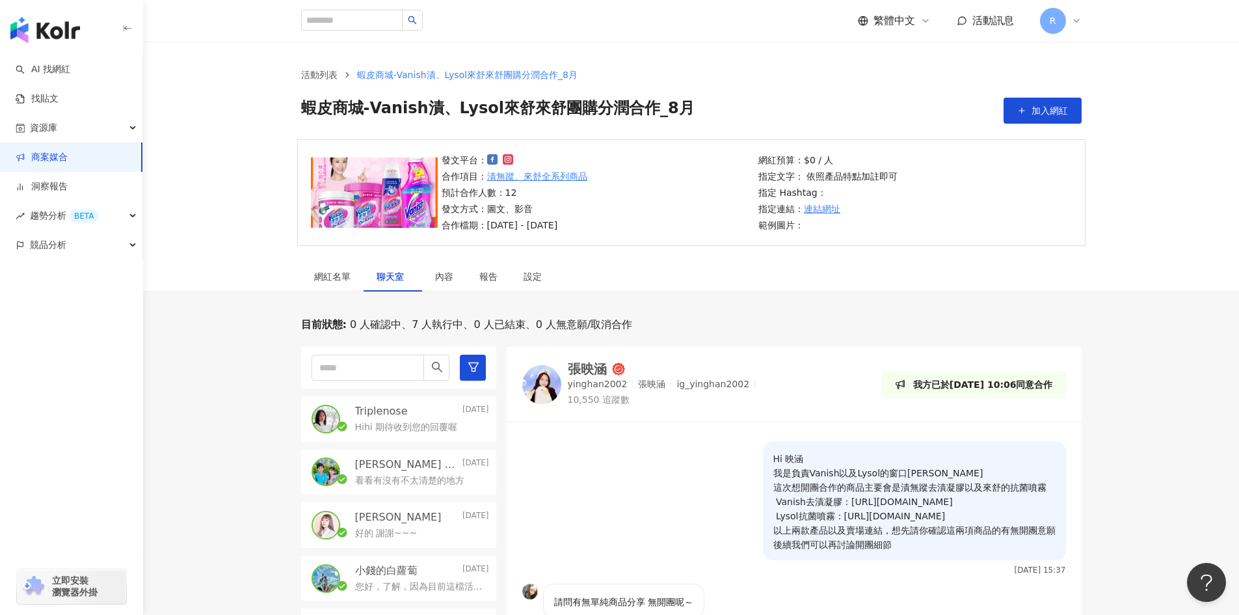
scroll to position [65, 0]
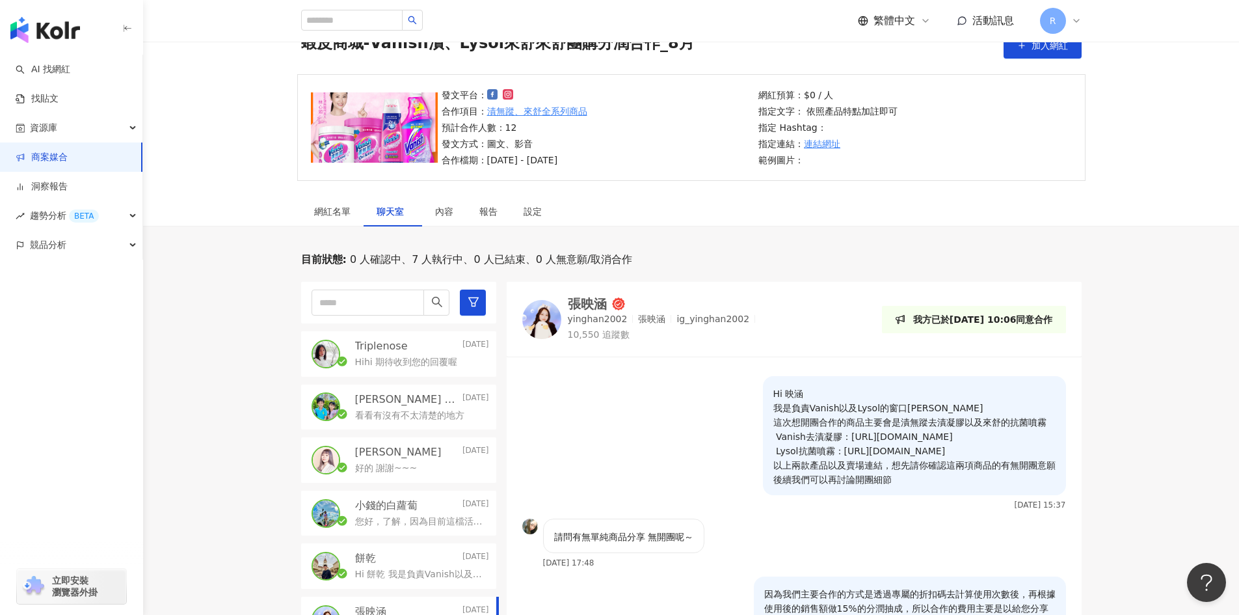
click at [599, 306] on div "張映涵" at bounding box center [587, 303] width 39 height 13
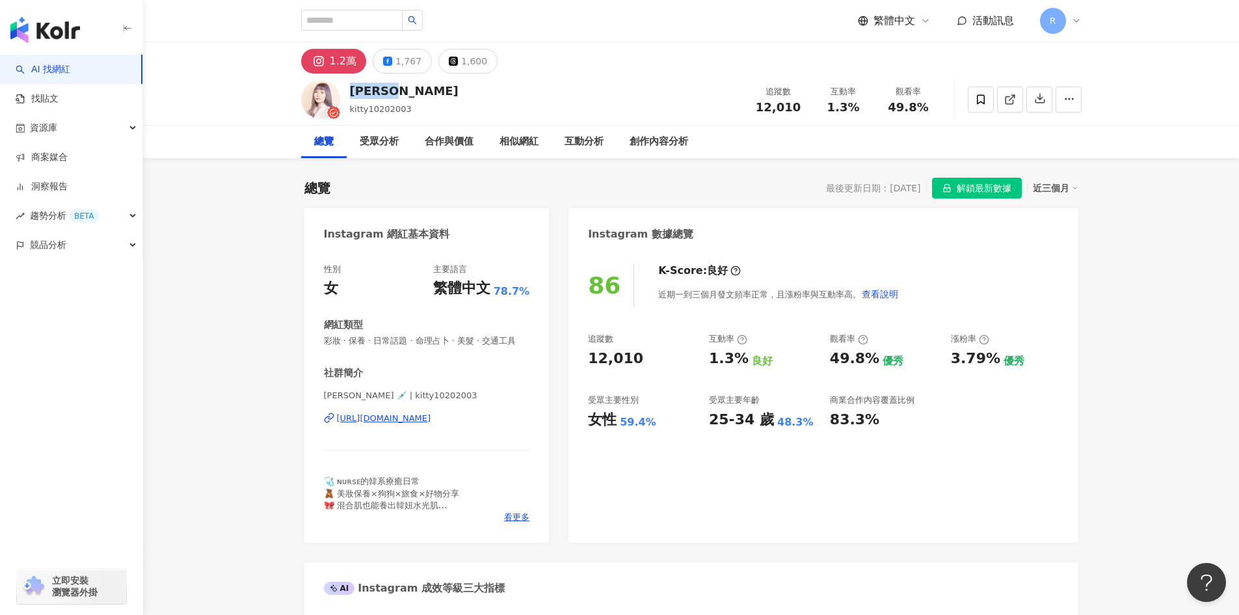
drag, startPoint x: 417, startPoint y: 88, endPoint x: 348, endPoint y: 86, distance: 69.0
click at [348, 86] on div "黃靜靜Ivy kitty10202003 追蹤數 12,010 互動率 1.3% 觀看率 49.8%" at bounding box center [691, 99] width 833 height 51
copy div "[PERSON_NAME]"
click at [379, 146] on div "受眾分析" at bounding box center [379, 142] width 39 height 16
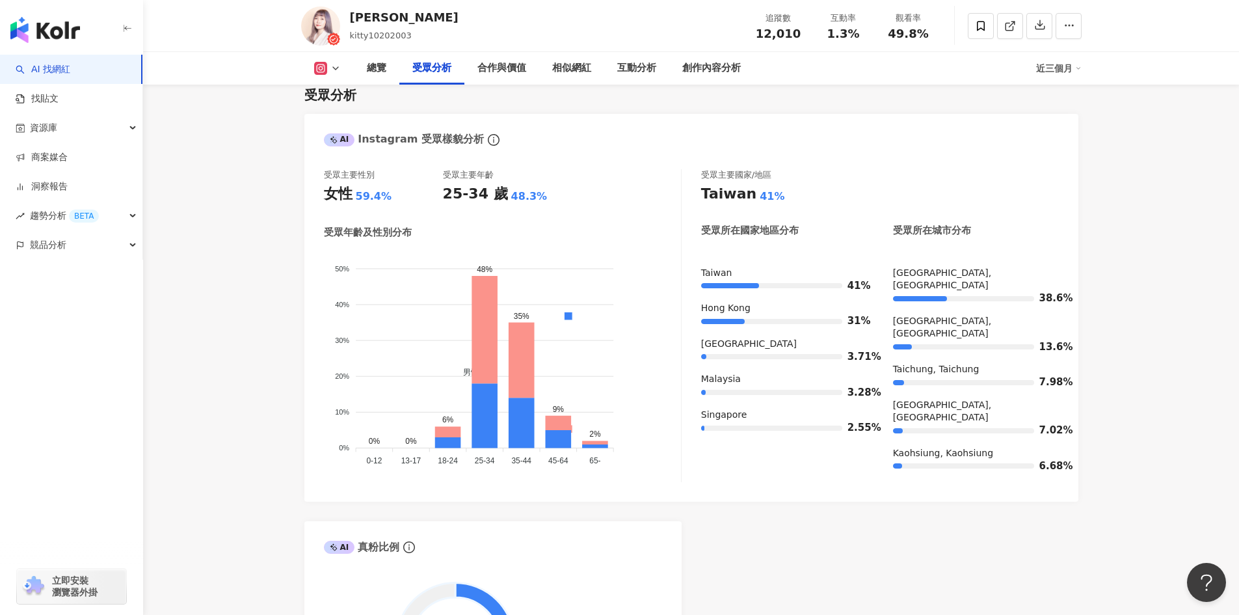
click at [327, 70] on button at bounding box center [327, 68] width 53 height 13
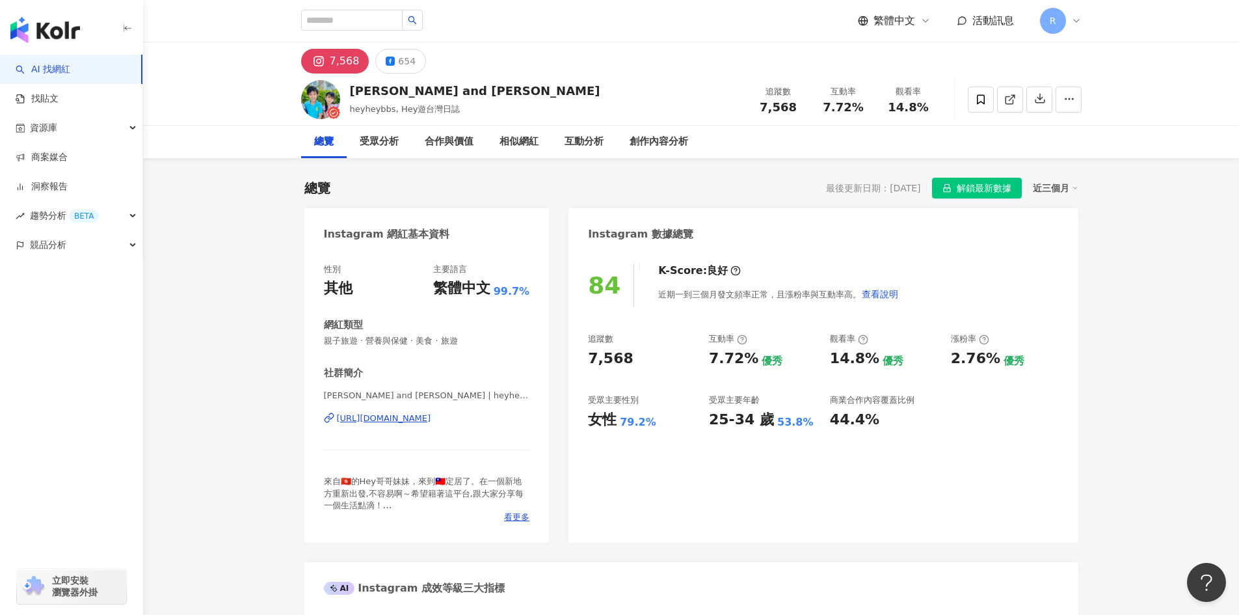
click at [48, 28] on img "button" at bounding box center [45, 30] width 70 height 26
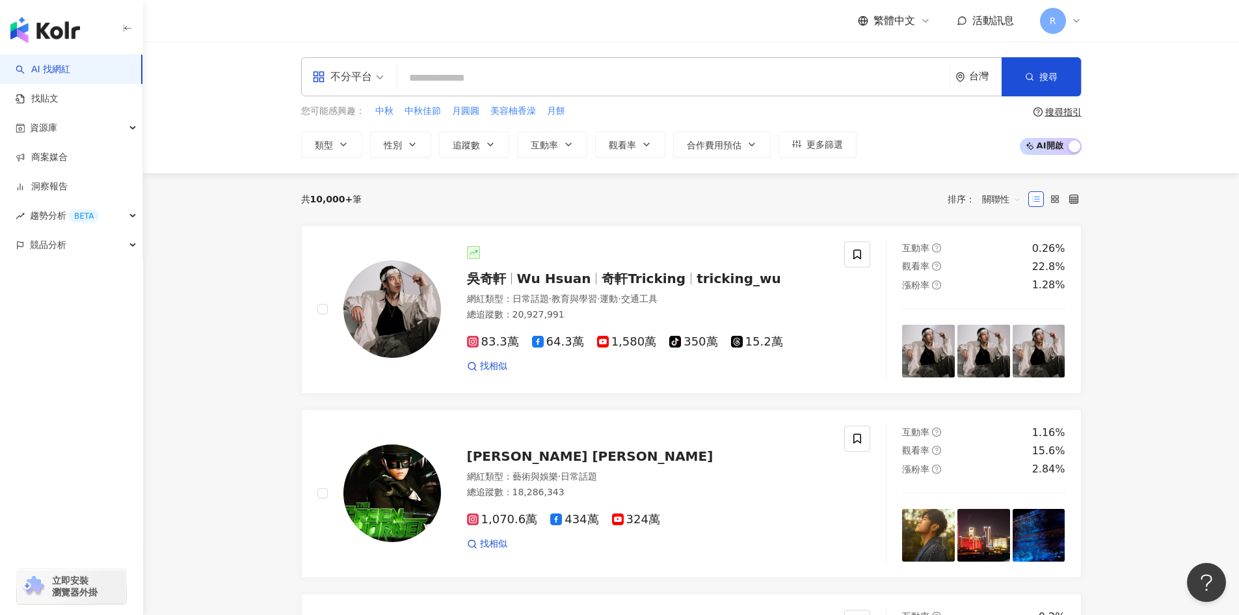
click at [975, 23] on span "活動訊息" at bounding box center [993, 20] width 42 height 12
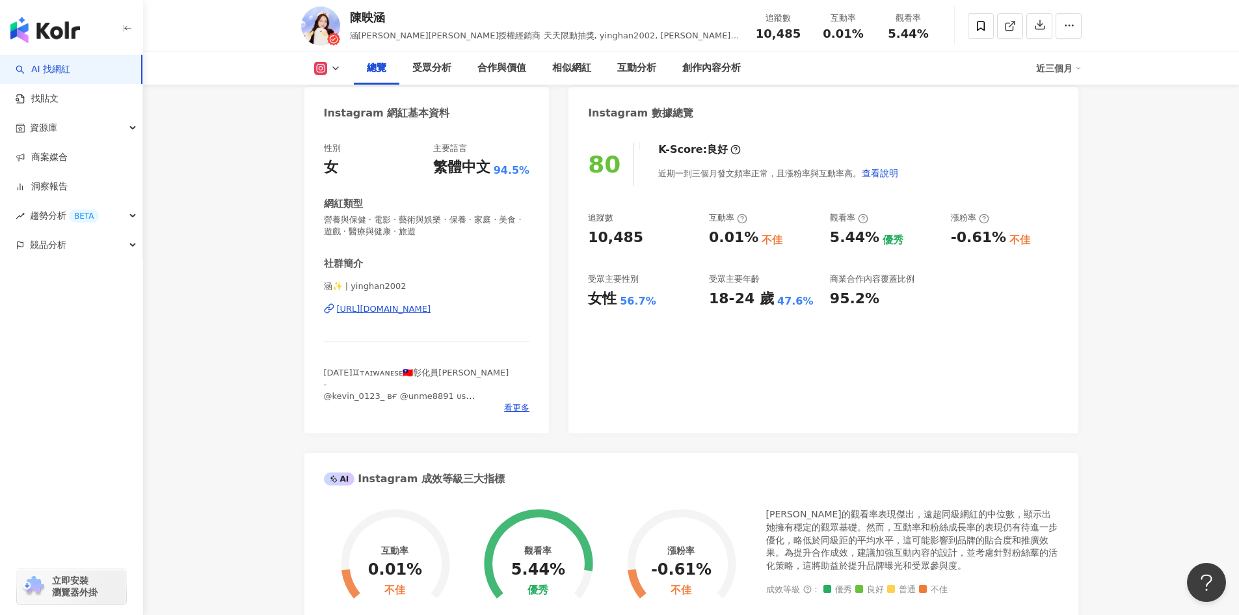
scroll to position [130, 0]
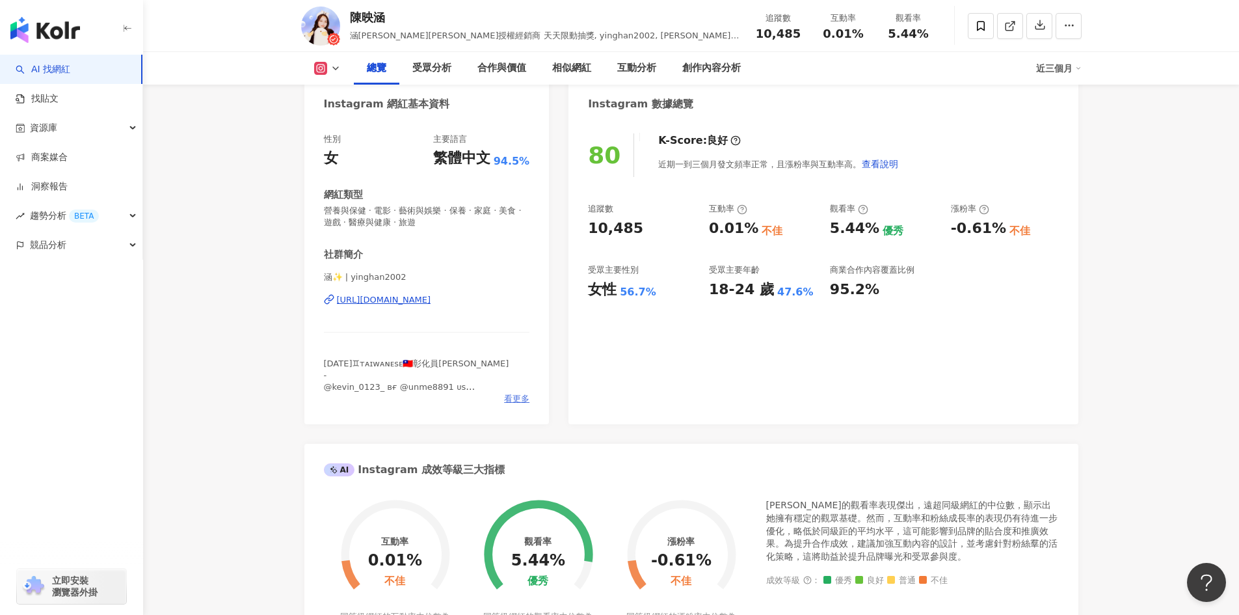
click at [518, 399] on span "看更多" at bounding box center [516, 399] width 25 height 12
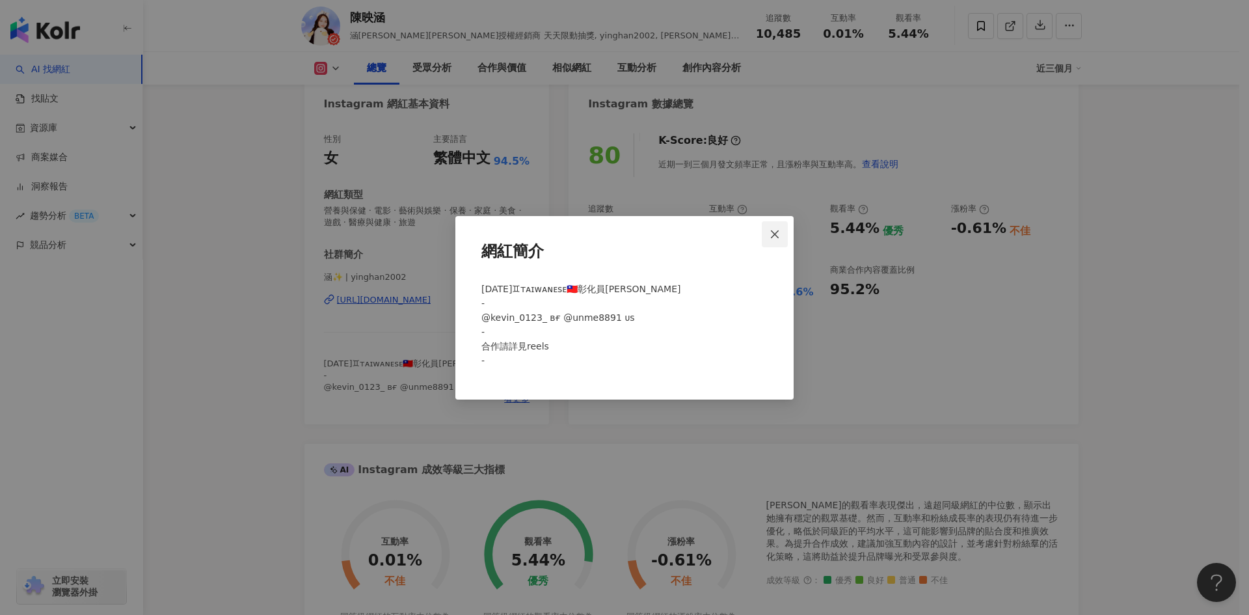
click at [778, 232] on icon "close" at bounding box center [775, 234] width 8 height 8
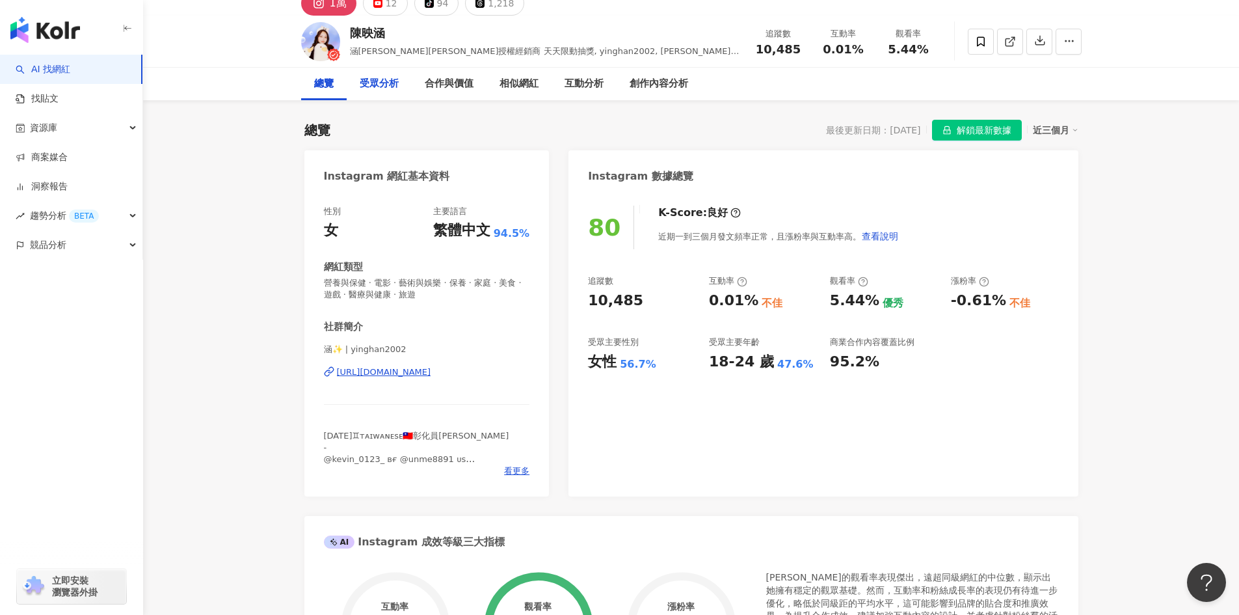
scroll to position [0, 0]
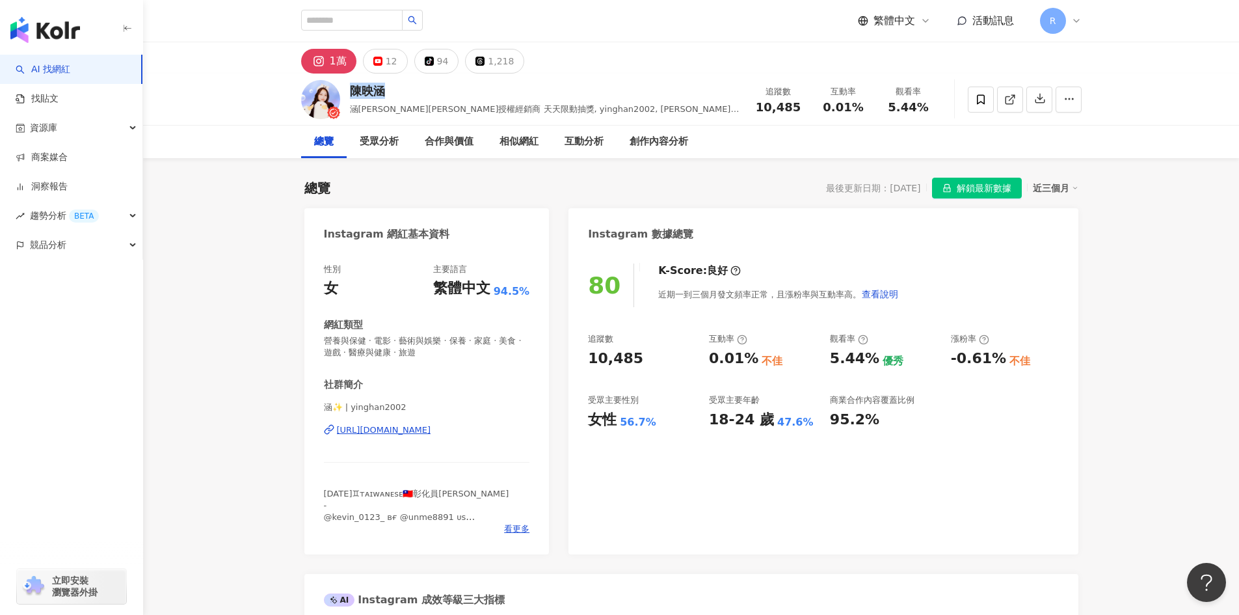
drag, startPoint x: 350, startPoint y: 92, endPoint x: 393, endPoint y: 92, distance: 42.9
click at [393, 92] on div "陳映涵" at bounding box center [545, 91] width 390 height 16
click at [516, 531] on span "看更多" at bounding box center [516, 529] width 25 height 12
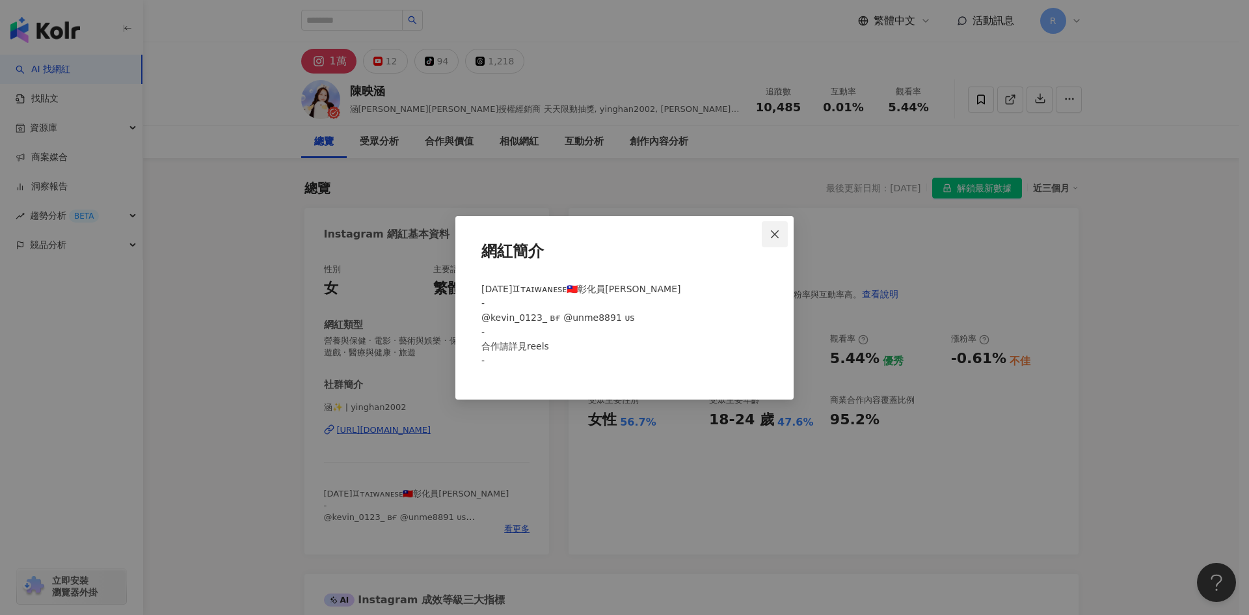
click at [773, 235] on icon "close" at bounding box center [775, 234] width 8 height 8
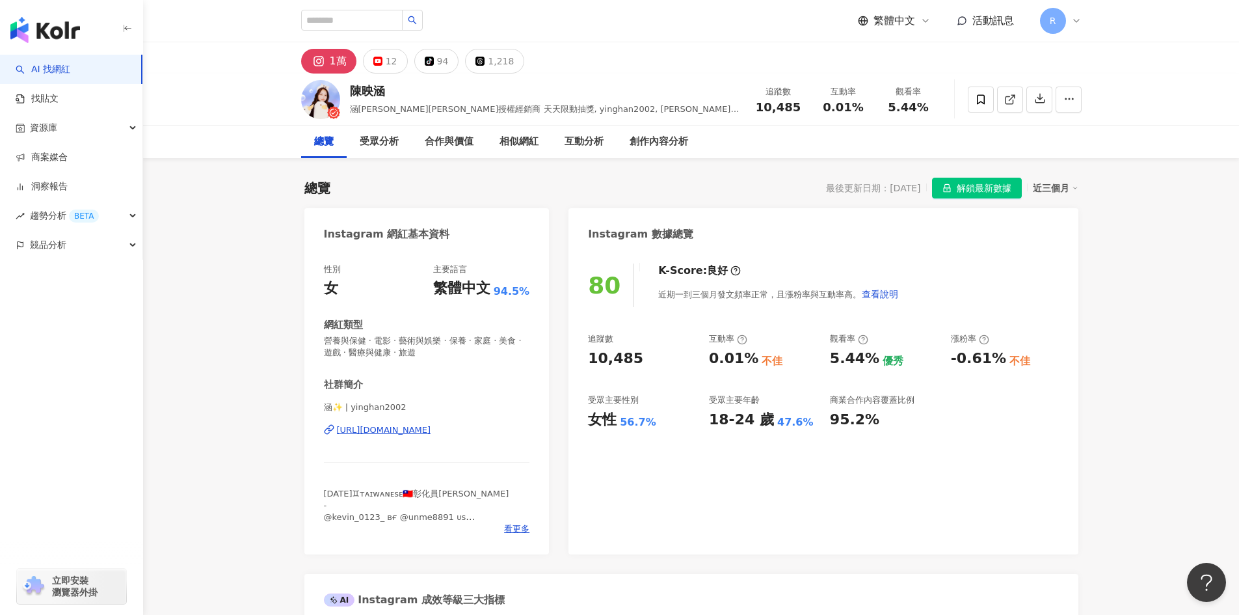
click at [1059, 27] on span "R" at bounding box center [1053, 21] width 26 height 26
click at [989, 18] on span "活動訊息" at bounding box center [993, 20] width 42 height 12
click at [917, 21] on div "繁體中文" at bounding box center [894, 21] width 73 height 14
click at [991, 18] on span "活動訊息" at bounding box center [993, 20] width 42 height 12
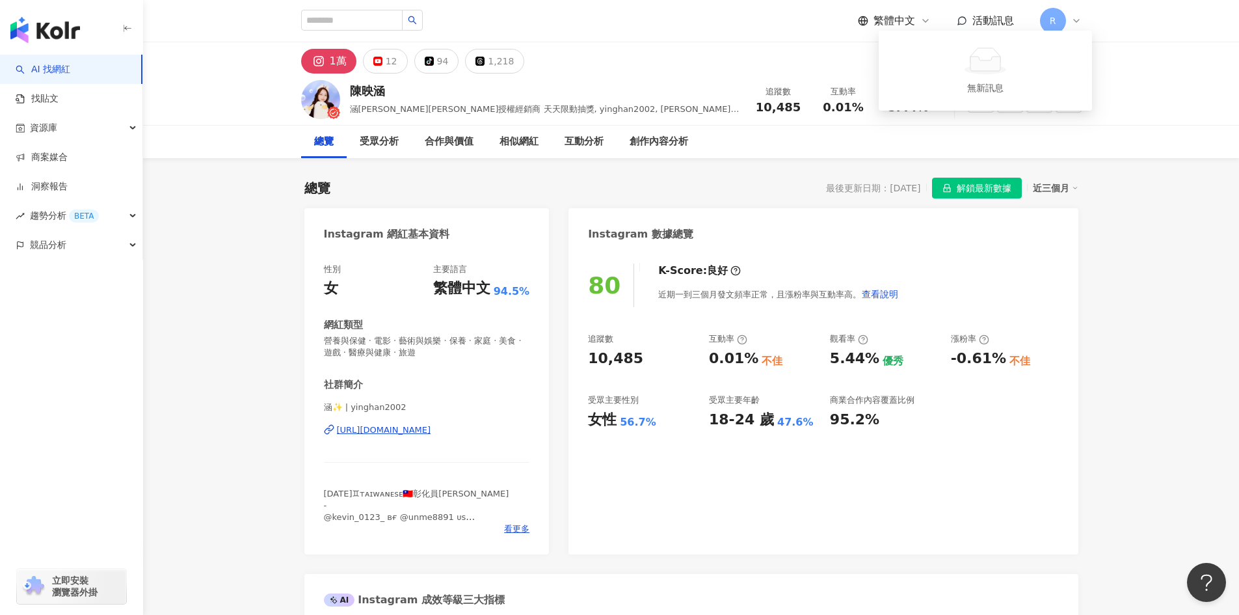
click at [1169, 150] on div "總覽 受眾分析 合作與價值 相似網紅 互動分析 創作內容分析" at bounding box center [691, 142] width 1096 height 33
click at [40, 96] on link "找貼文" at bounding box center [37, 98] width 43 height 13
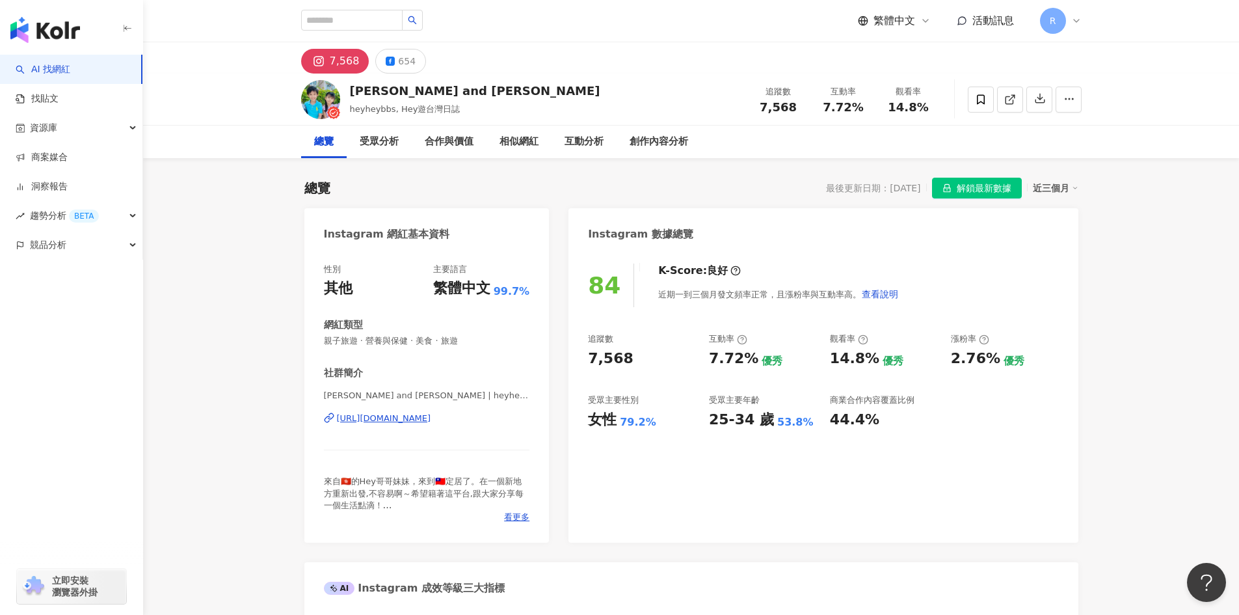
click at [63, 29] on img "button" at bounding box center [45, 30] width 70 height 26
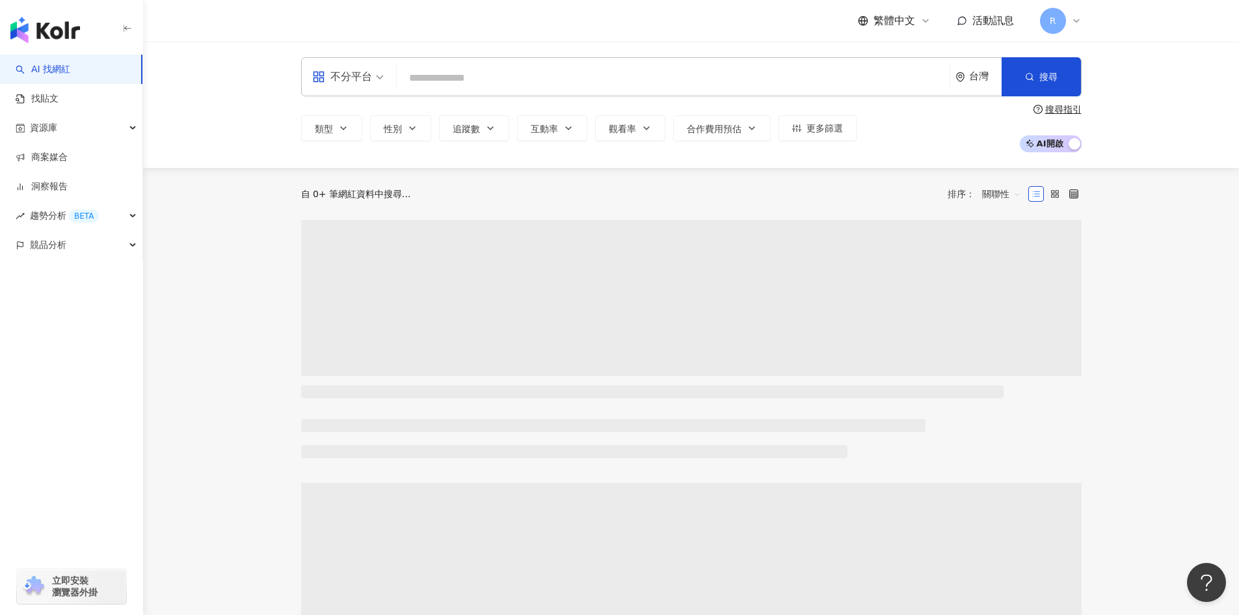
click at [993, 21] on span "活動訊息" at bounding box center [993, 20] width 42 height 12
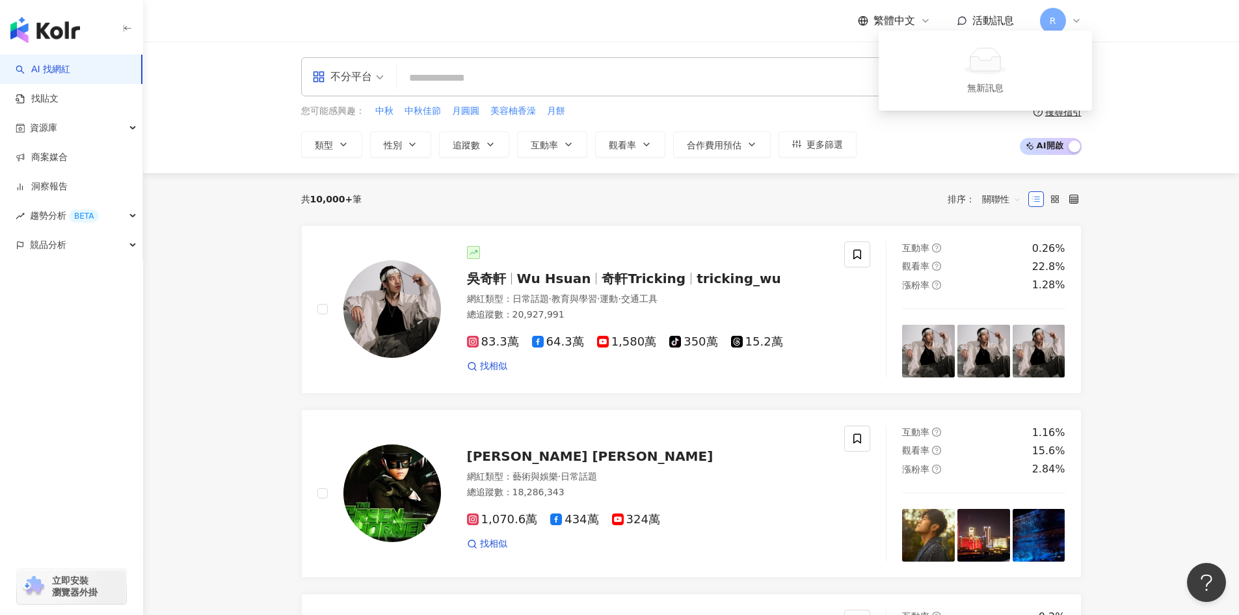
click at [991, 20] on span "活動訊息" at bounding box center [993, 20] width 42 height 12
click at [1078, 14] on div "R" at bounding box center [1061, 21] width 42 height 26
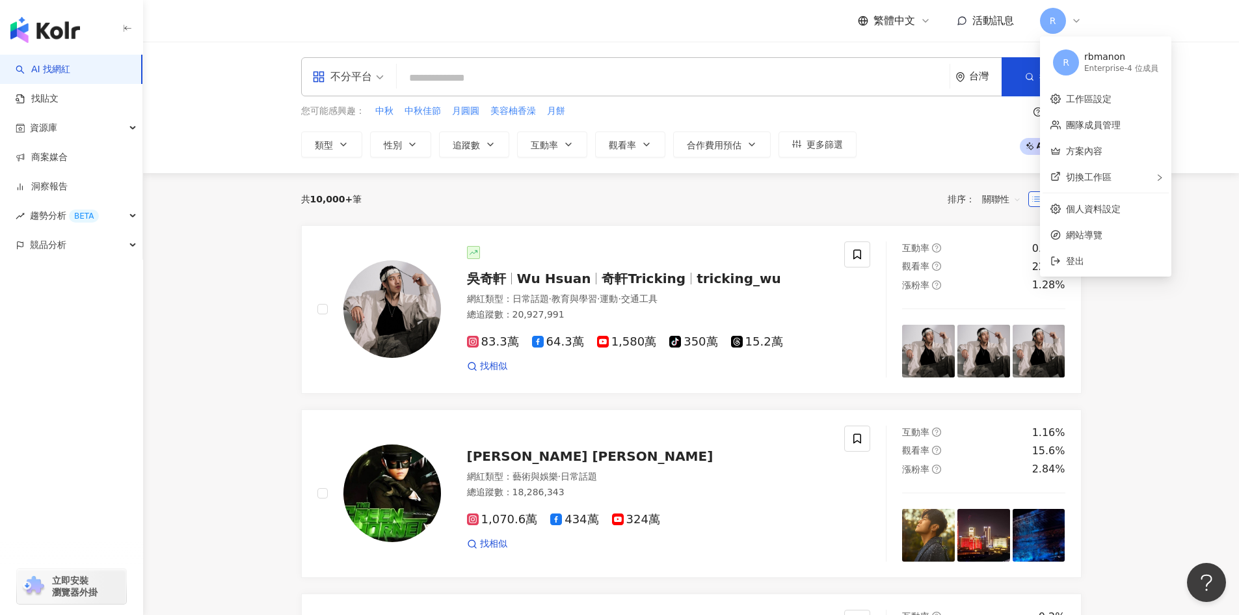
click at [1078, 14] on div "R" at bounding box center [1061, 21] width 42 height 26
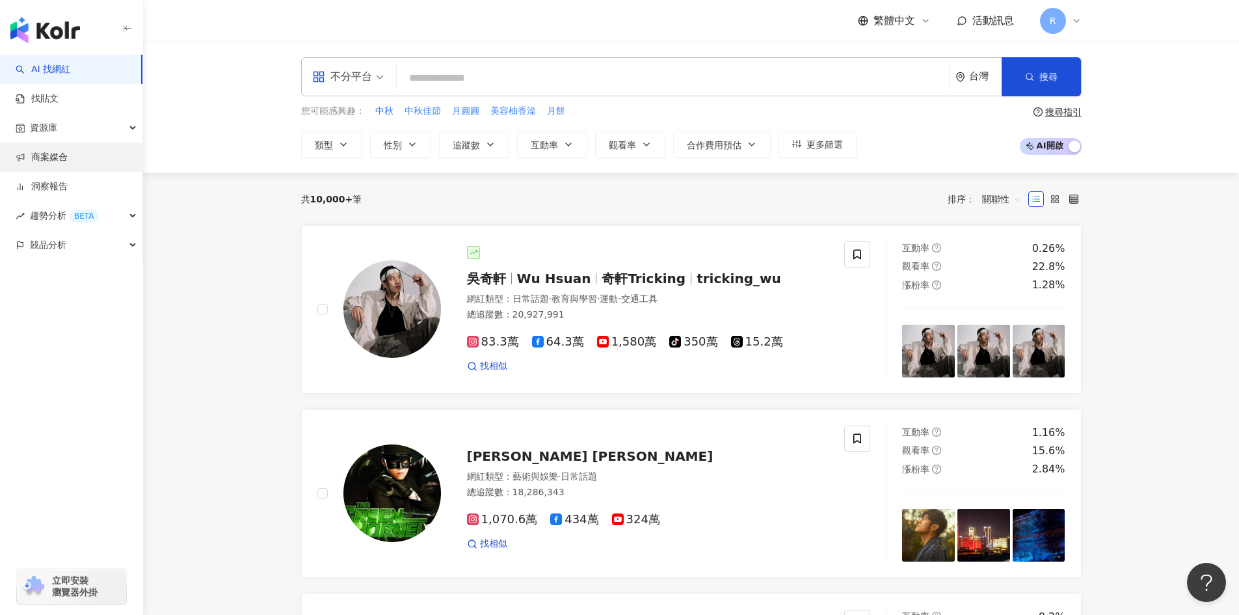
click at [48, 159] on link "商案媒合" at bounding box center [42, 157] width 52 height 13
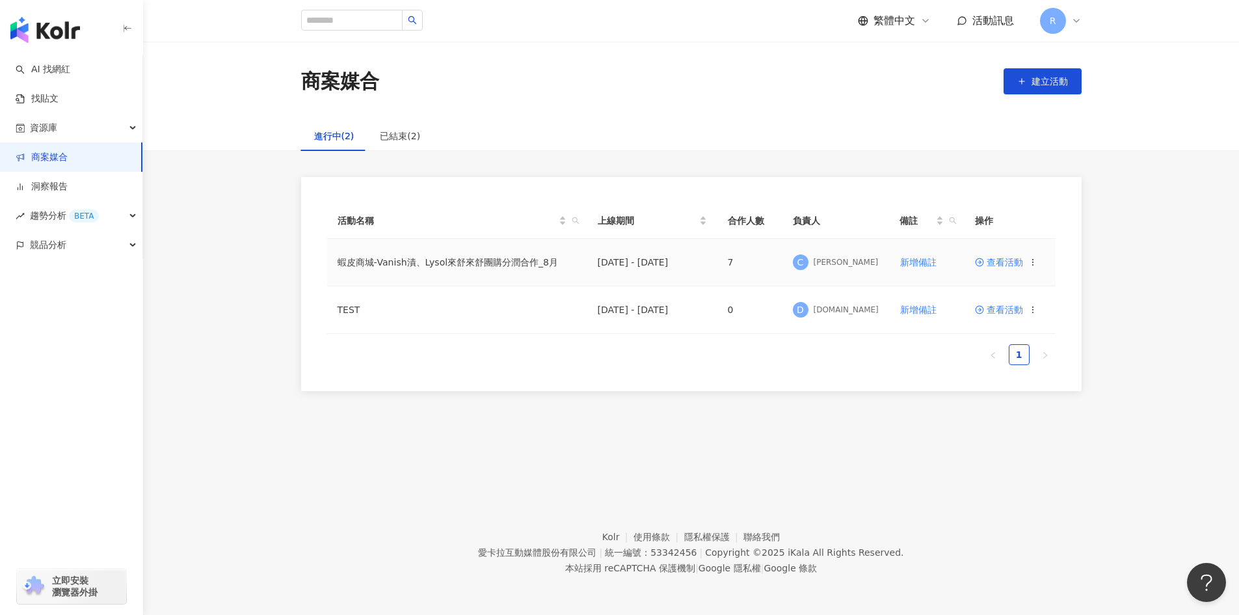
click at [498, 264] on td "蝦皮商城-Vanish漬、Lysol來舒來舒團購分潤合作_8月" at bounding box center [457, 262] width 260 height 47
click at [1006, 264] on span "查看活動" at bounding box center [999, 262] width 48 height 9
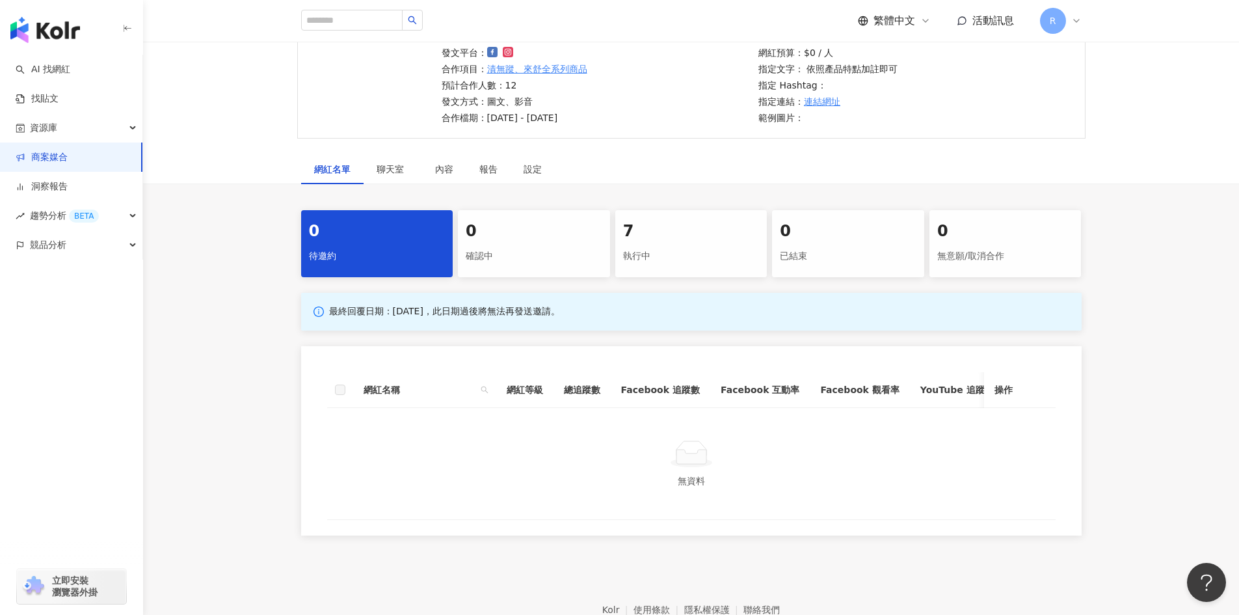
scroll to position [190, 0]
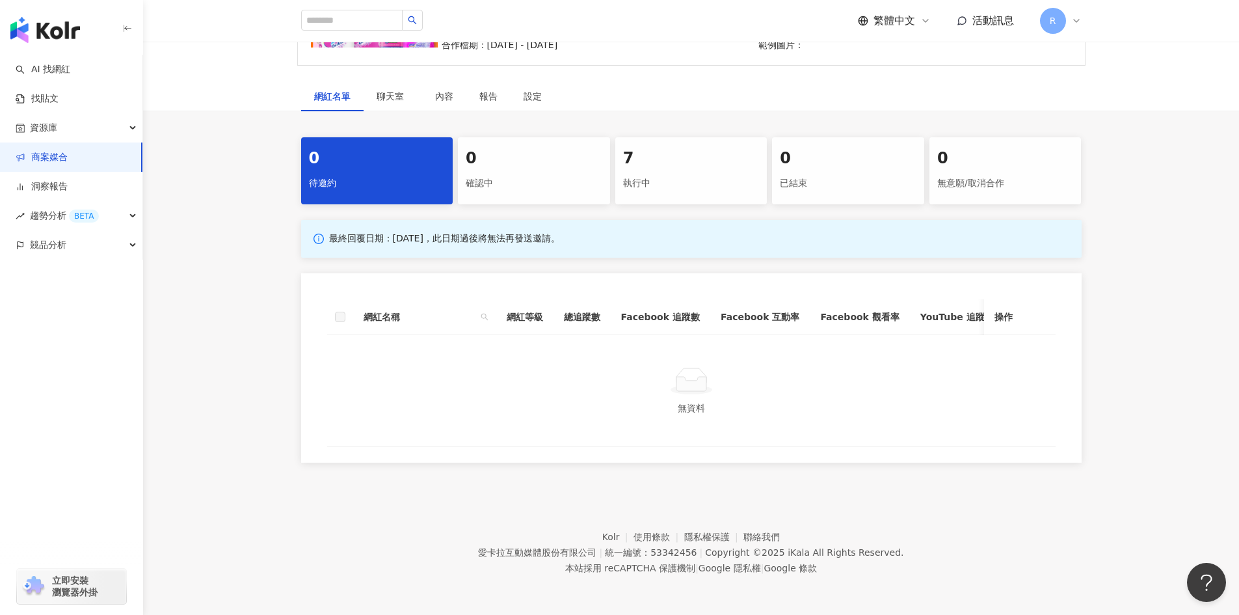
click at [662, 172] on div "執行中" at bounding box center [691, 183] width 137 height 22
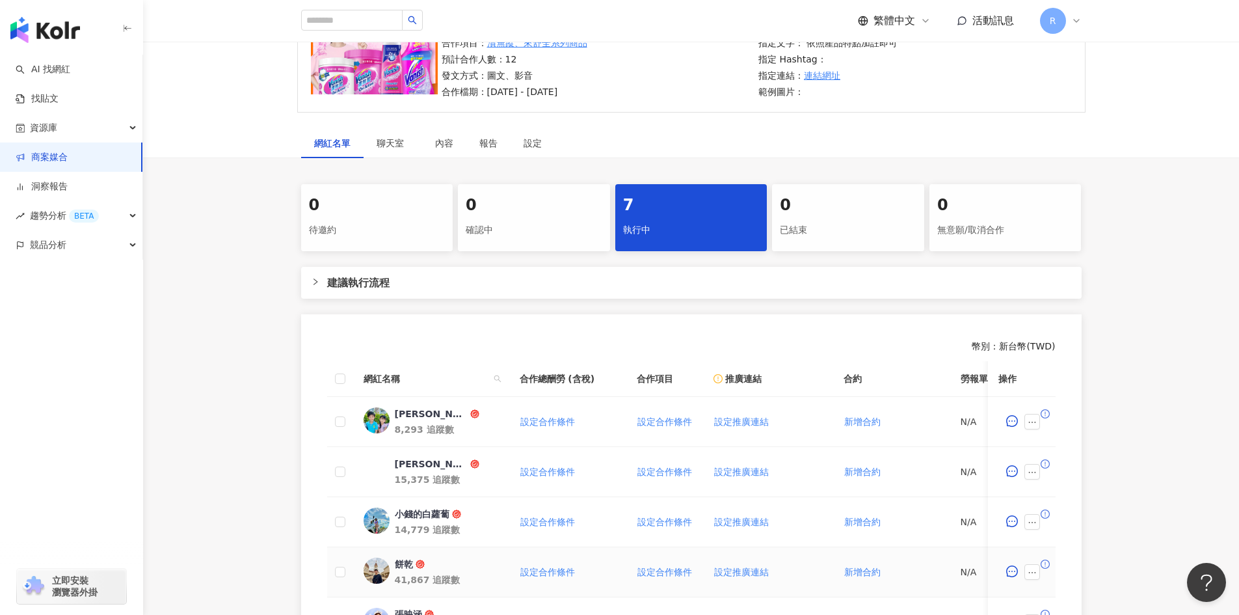
scroll to position [95, 0]
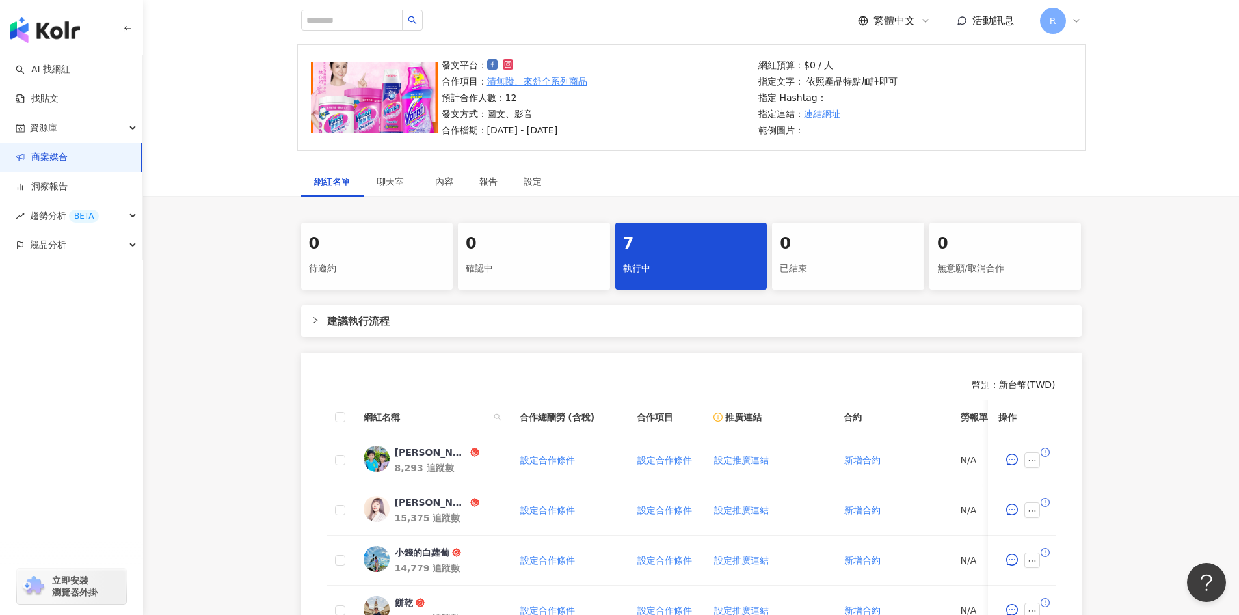
click at [957, 20] on icon at bounding box center [962, 21] width 10 height 10
click at [992, 23] on span "活動訊息" at bounding box center [993, 20] width 42 height 12
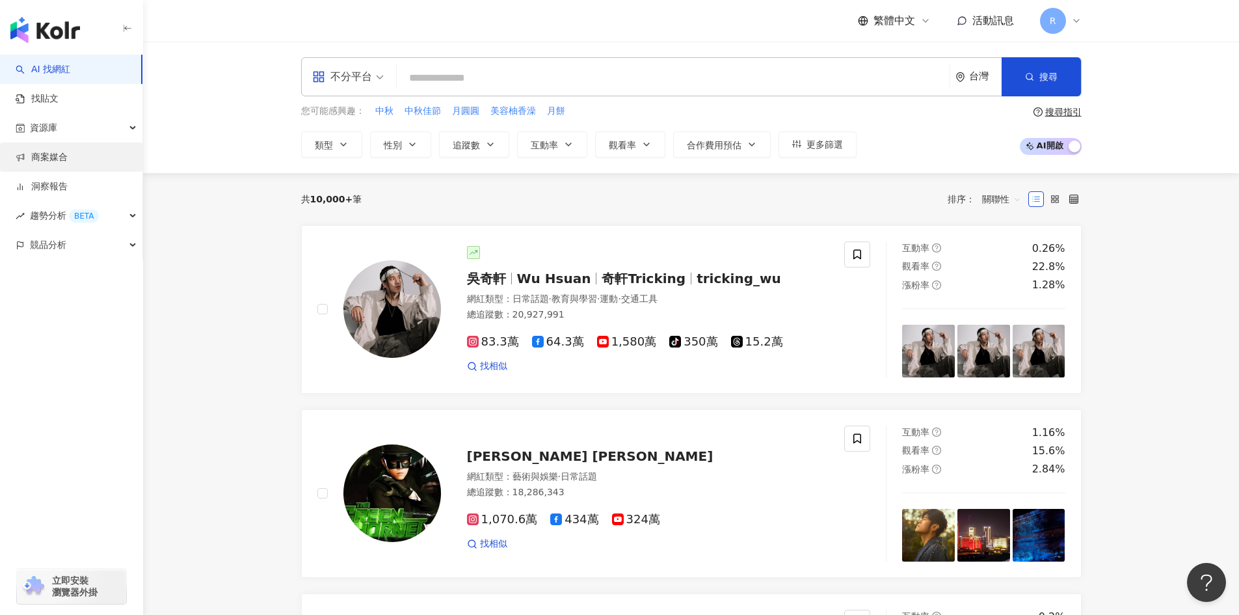
click at [40, 154] on link "商案媒合" at bounding box center [42, 157] width 52 height 13
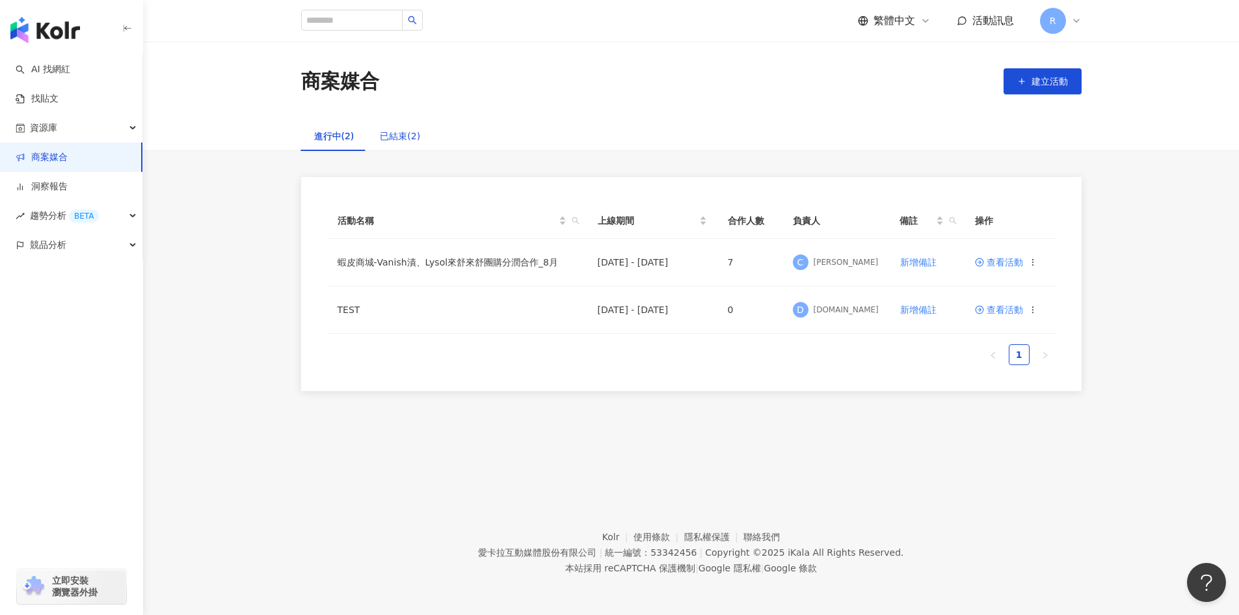
click at [386, 137] on div "已結束(2)" at bounding box center [400, 136] width 40 height 14
click at [324, 130] on div "進行中(2)" at bounding box center [334, 136] width 40 height 14
click at [996, 269] on td "查看活動" at bounding box center [1010, 262] width 91 height 47
click at [998, 264] on span "查看活動" at bounding box center [999, 262] width 48 height 9
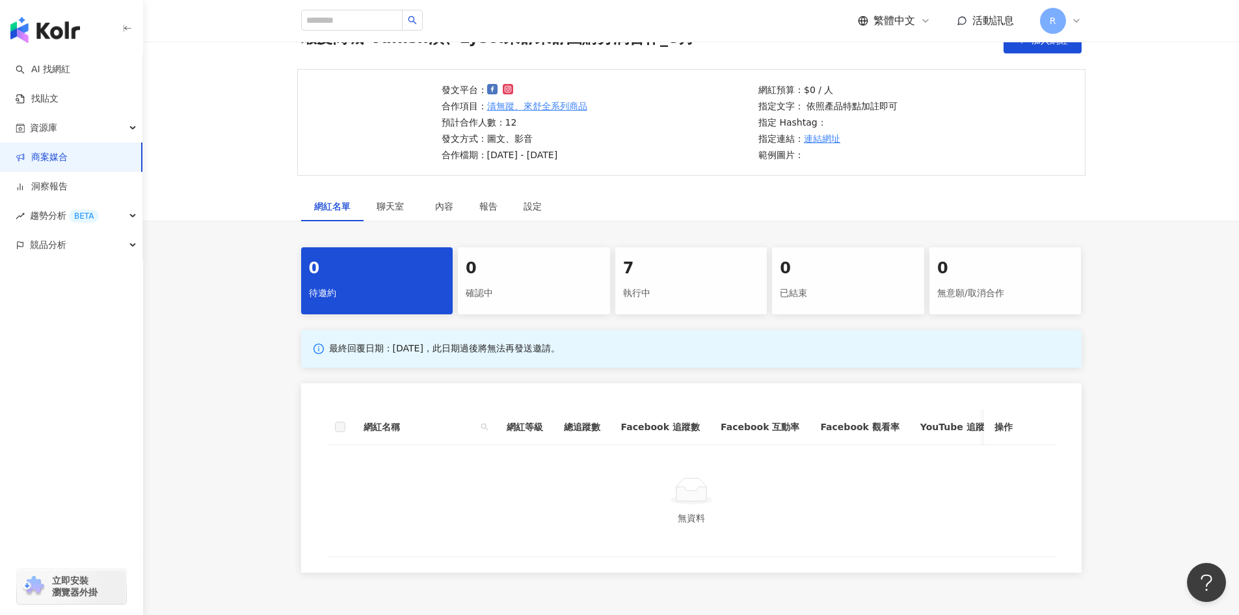
scroll to position [190, 0]
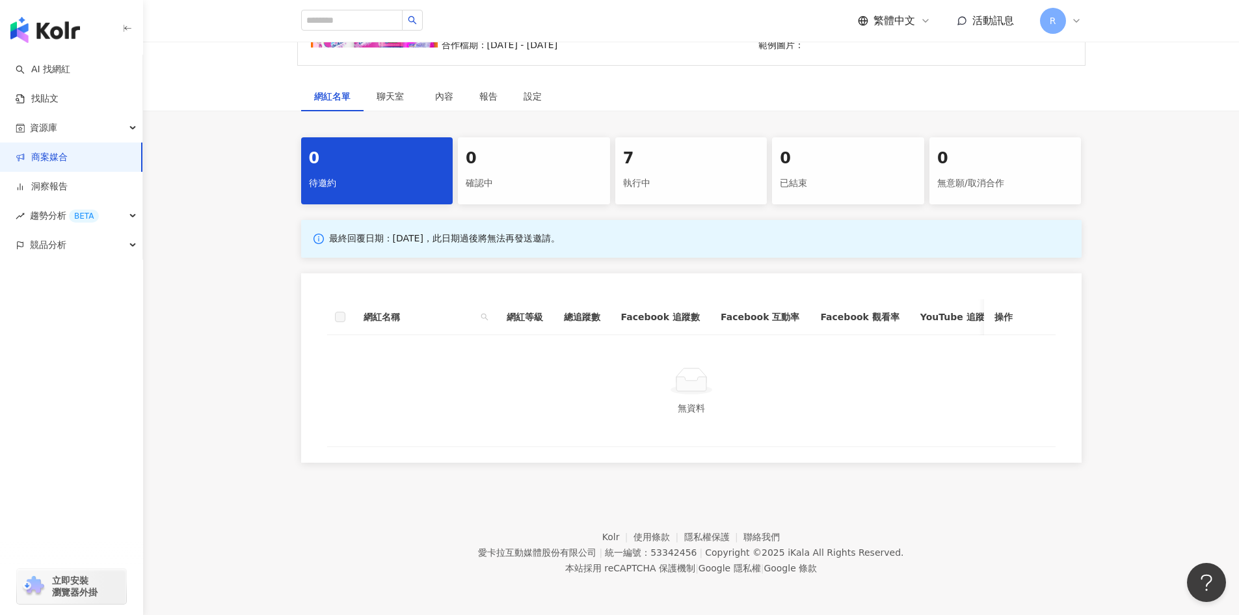
click at [682, 174] on div "執行中" at bounding box center [691, 183] width 137 height 22
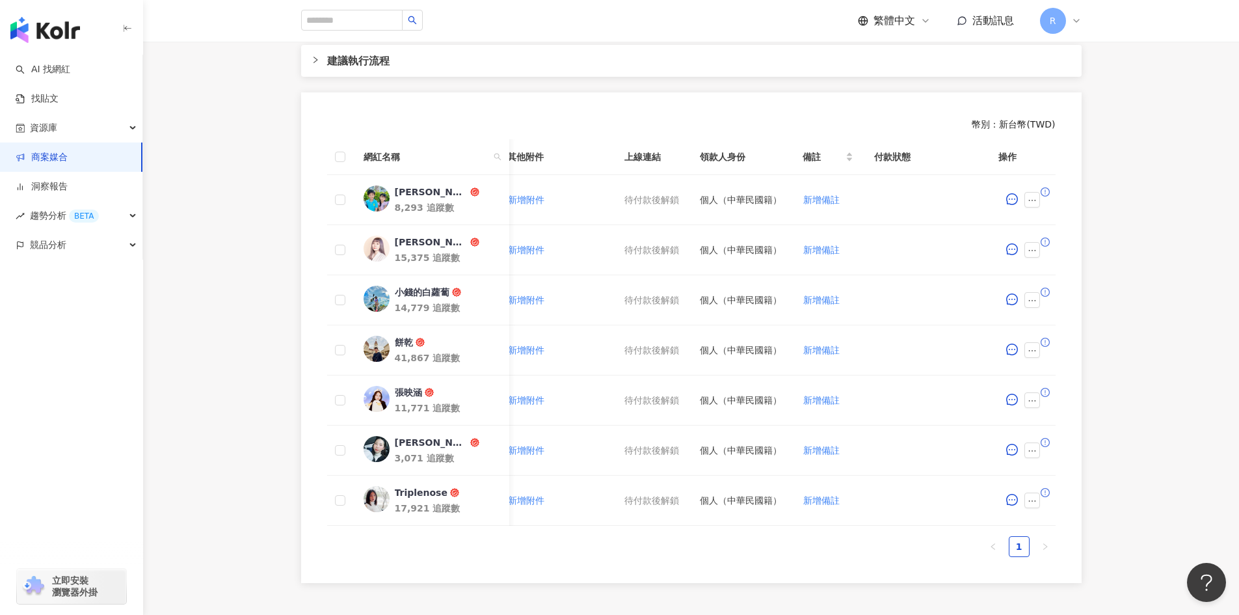
scroll to position [0, 507]
click at [1016, 199] on icon "message" at bounding box center [1012, 199] width 12 height 12
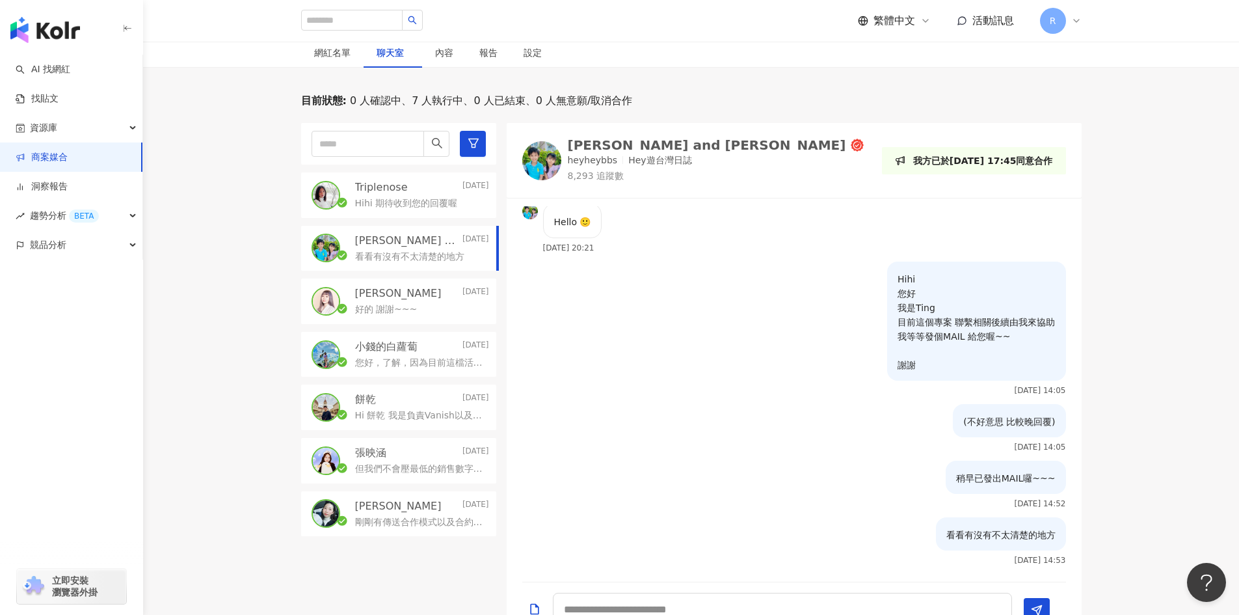
scroll to position [255, 0]
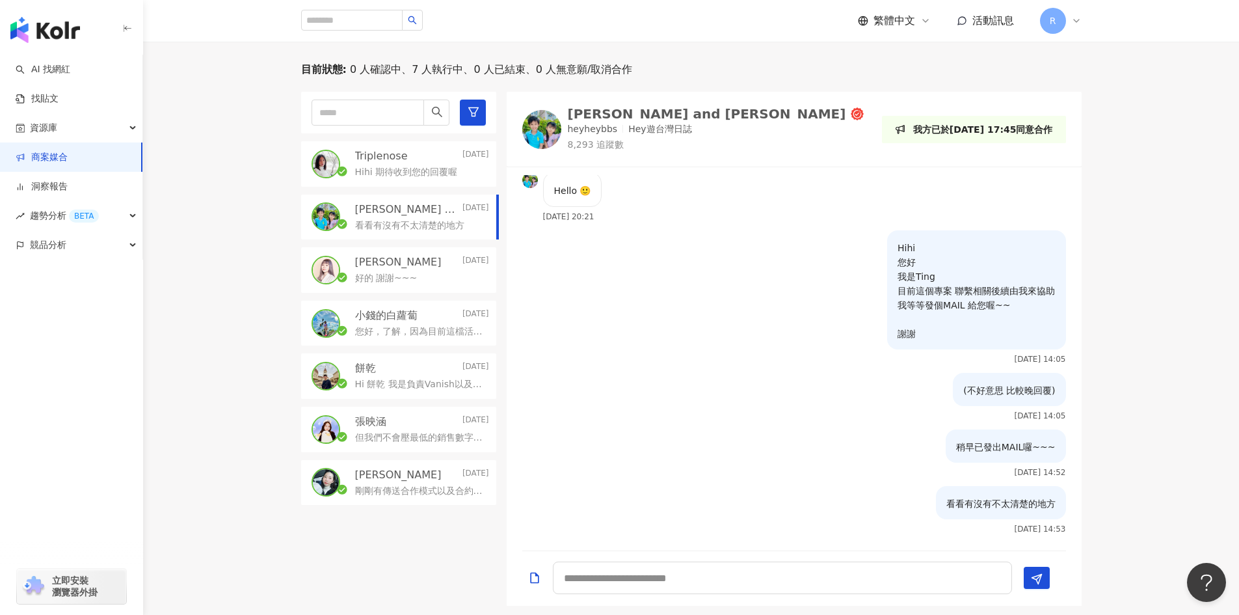
click at [396, 165] on div "Hihi 期待收到您的回覆喔" at bounding box center [422, 171] width 134 height 16
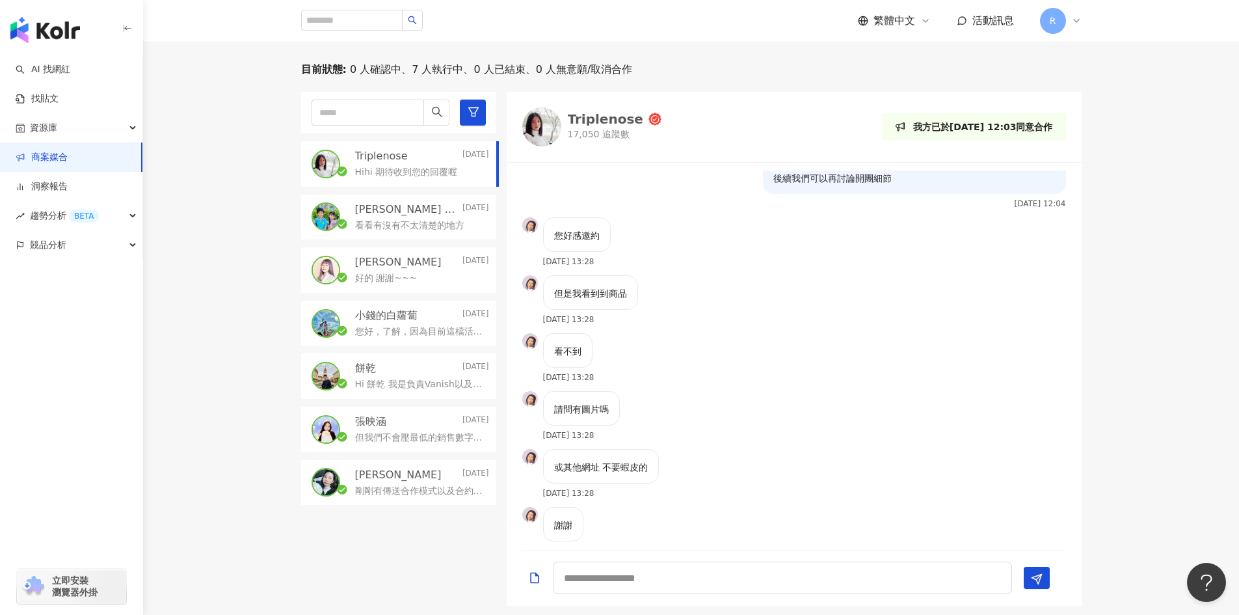
scroll to position [25, 0]
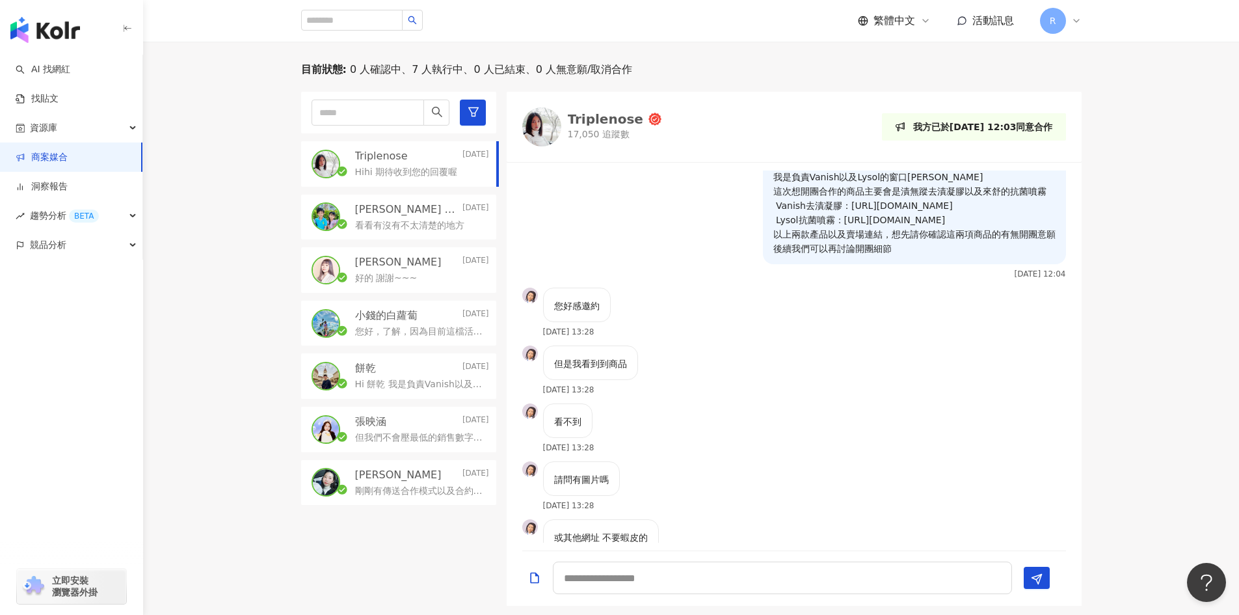
click at [384, 224] on p "看看有沒有不太清楚的地方" at bounding box center [409, 225] width 109 height 13
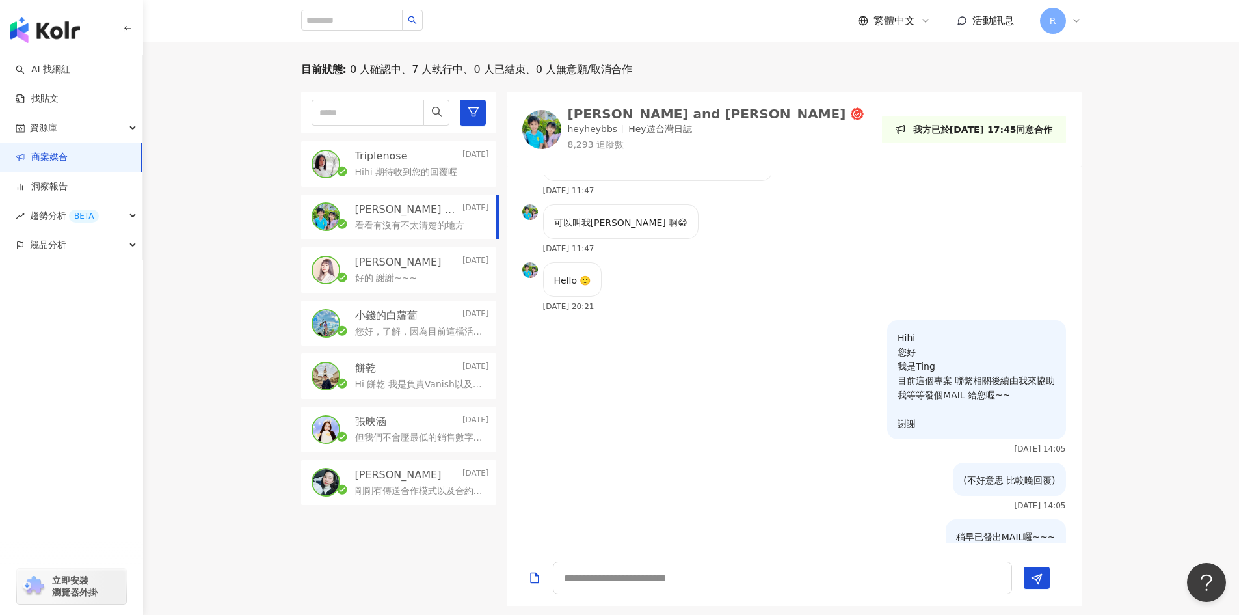
scroll to position [677, 0]
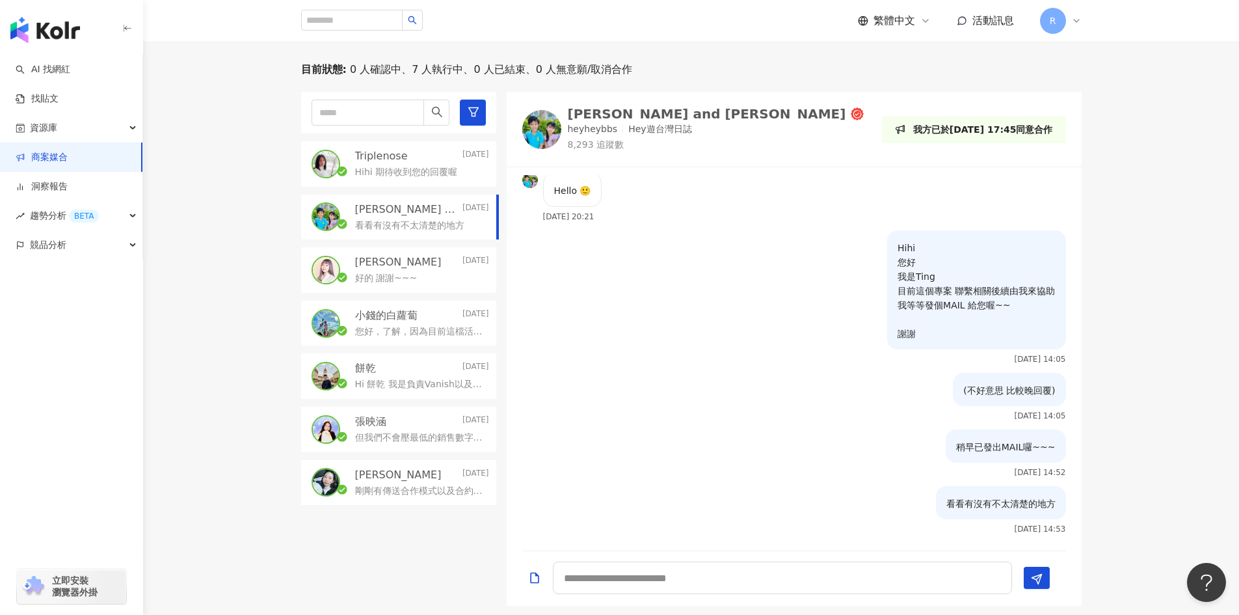
click at [394, 268] on p "[PERSON_NAME]" at bounding box center [398, 262] width 87 height 14
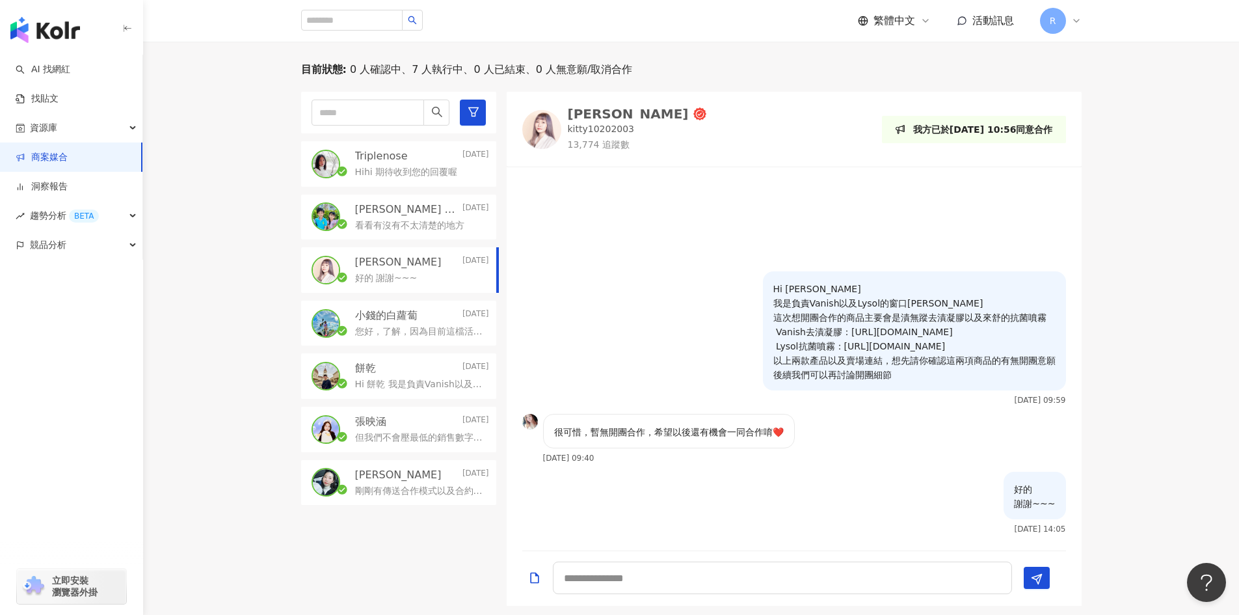
click at [407, 331] on p "您好，了解，因為目前這檔活動還是會先以純分潤的方式合作，期待我們未來還會有合作的機會🙏" at bounding box center [419, 331] width 129 height 13
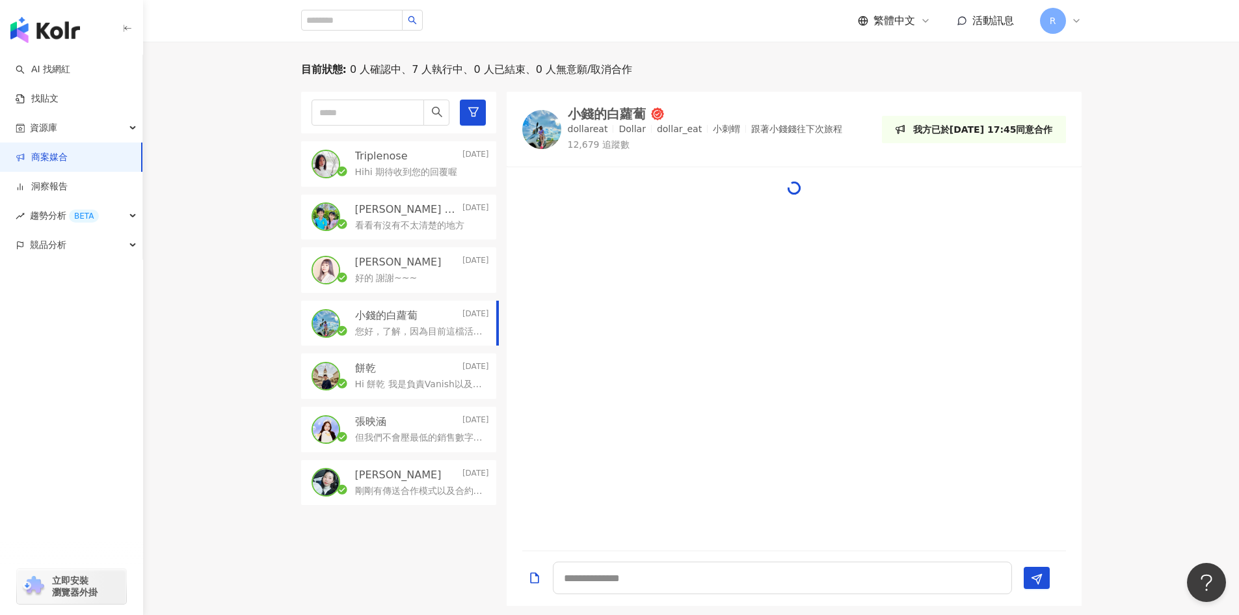
scroll to position [47, 0]
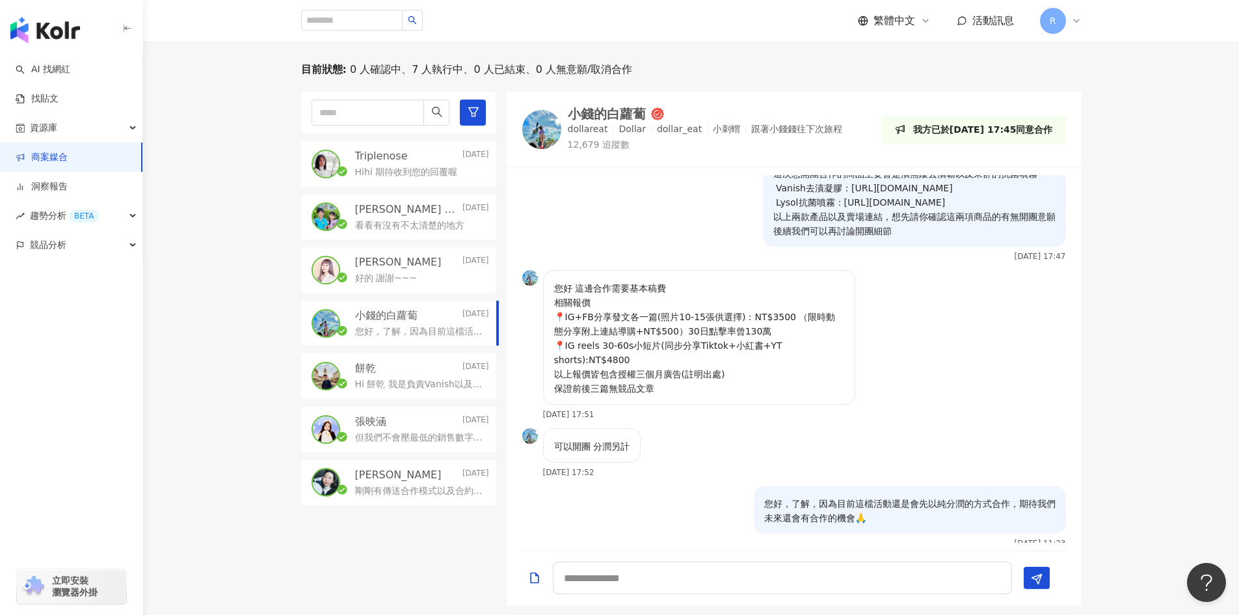
click at [532, 274] on img at bounding box center [530, 278] width 16 height 16
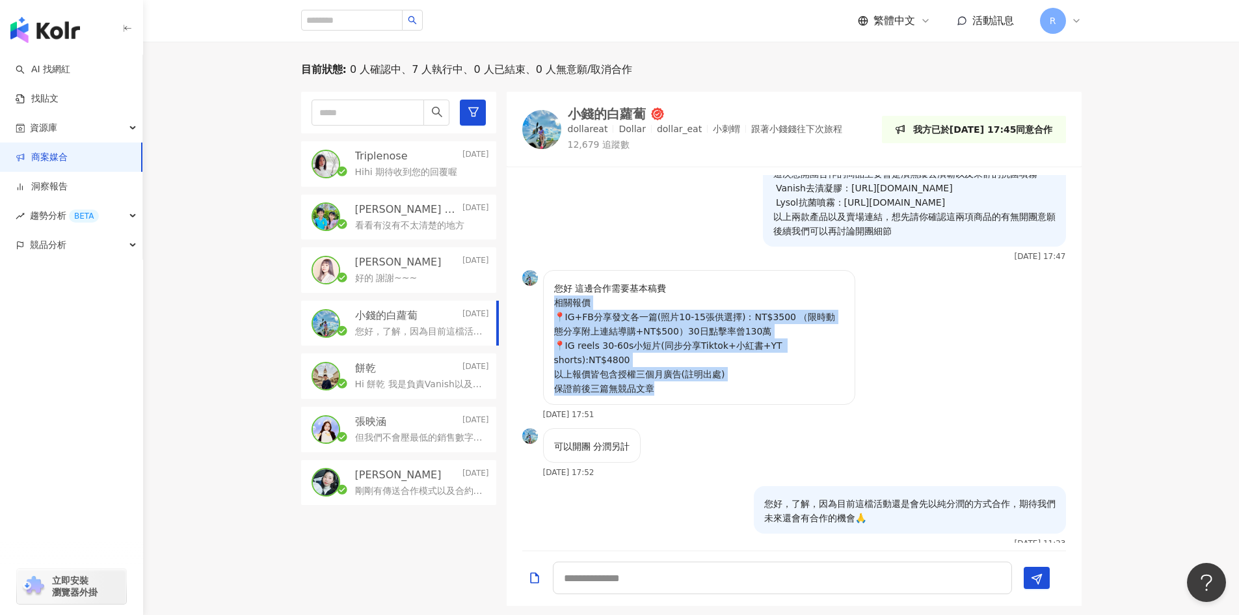
drag, startPoint x: 555, startPoint y: 304, endPoint x: 668, endPoint y: 381, distance: 136.4
click at [668, 381] on p "您好 這邊合作需要基本稿費 相關報價 📍IG+FB分享發文各一篇(照片10-15張供選擇)：NT$3500 （限時動態分享附上連結導購+NT$500）30日點…" at bounding box center [699, 338] width 290 height 114
copy p "相關報價 📍IG+FB分享發文各一篇(照片10-15張供選擇)：NT$3500 （限時動態分享附上連結導購+NT$500）30日點擊率曾130萬 📍IG re…"
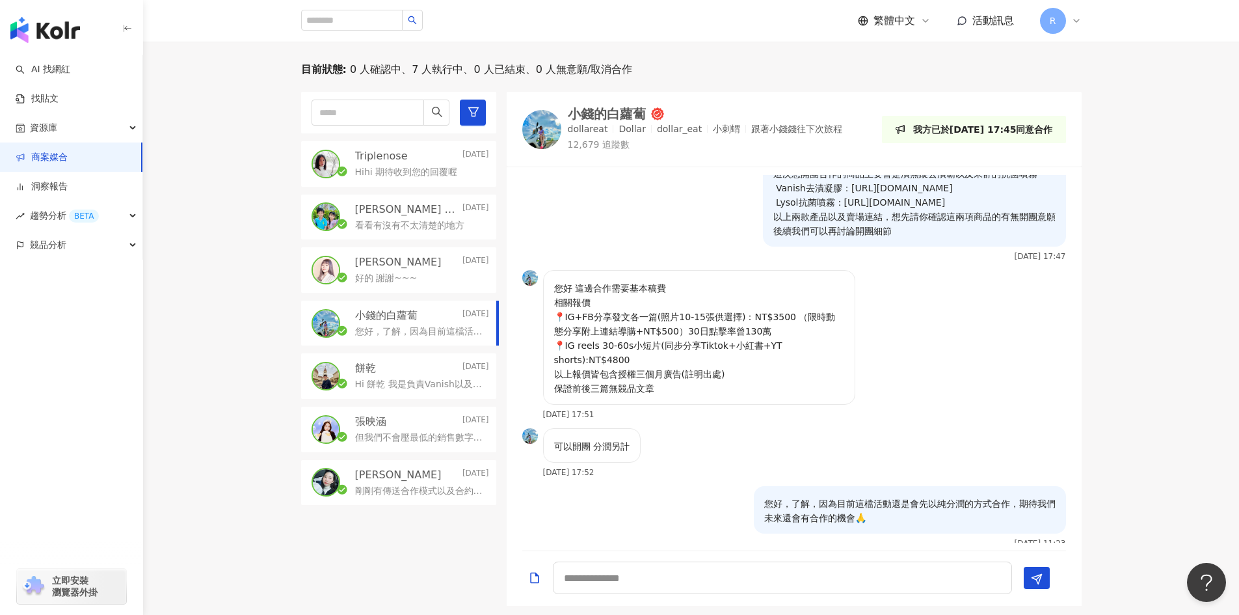
click at [403, 385] on p "Hi 餅乾 我是負責Vanish以及Lysol的窗口[PERSON_NAME] 這次想開團合作的商品主要會是漬無蹤去漬凝膠以及來舒的抗菌噴霧 Vanish去漬…" at bounding box center [419, 384] width 129 height 13
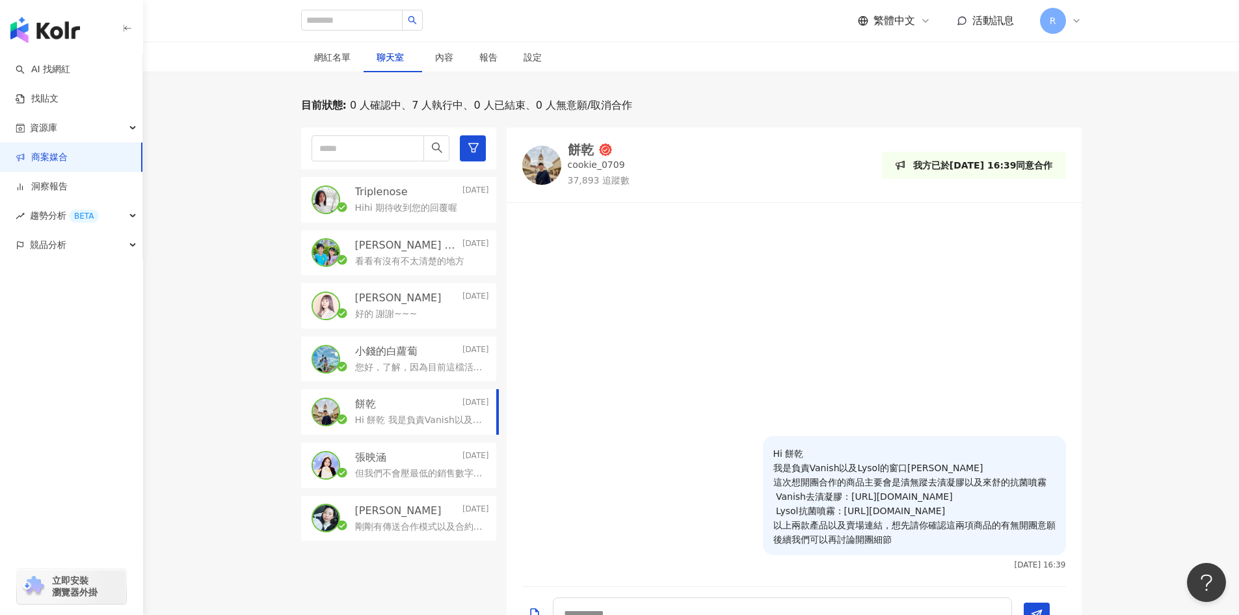
scroll to position [190, 0]
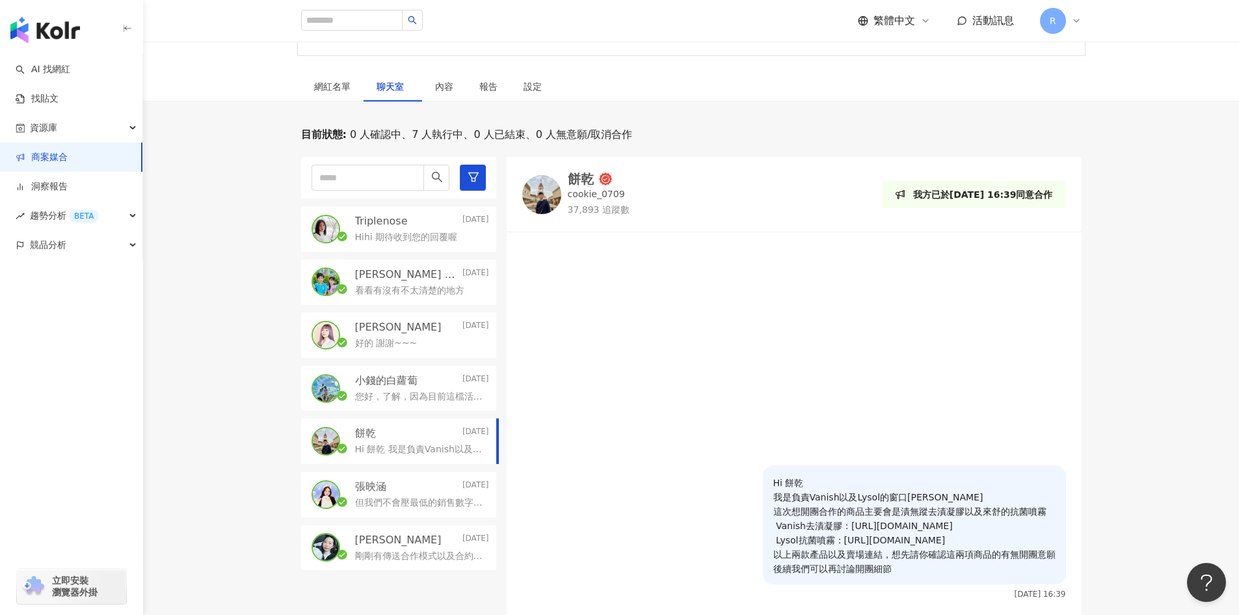
click at [581, 180] on div "餅乾" at bounding box center [581, 178] width 26 height 13
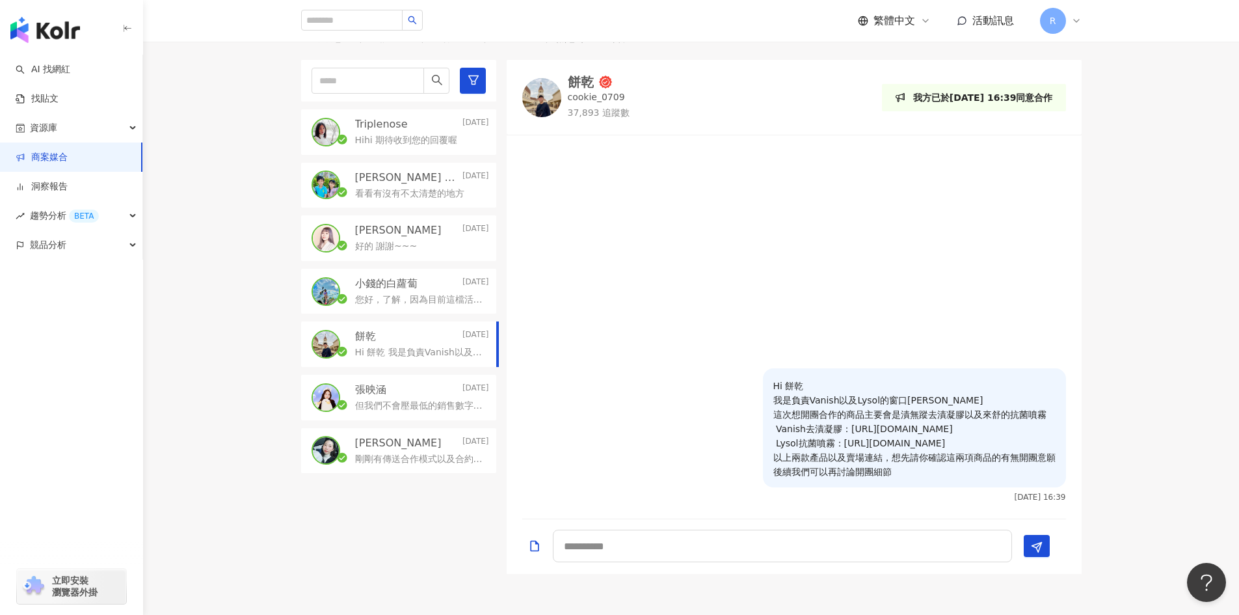
scroll to position [255, 0]
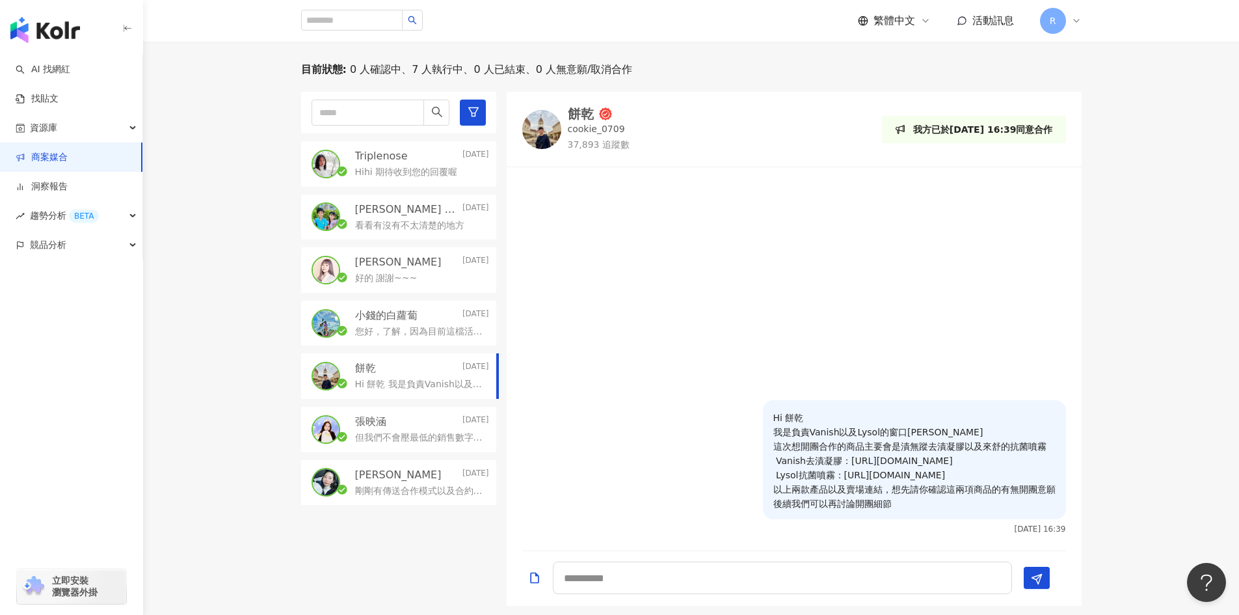
drag, startPoint x: 772, startPoint y: 416, endPoint x: 938, endPoint y: 514, distance: 192.4
click at [938, 514] on div "Hi 餅乾 我是負責Vanish以及Lysol的窗口[PERSON_NAME] 這次想開團合作的商品主要會是漬無蹤去漬凝膠以及來舒的抗菌噴霧 Vanish去漬…" at bounding box center [914, 459] width 303 height 119
copy p "Hi 餅乾 我是負責Vanish以及Lysol的窗口[PERSON_NAME] 這次想開團合作的商品主要會是漬無蹤去漬凝膠以及來舒的抗菌噴霧 Vanish去漬…"
click at [395, 325] on p "您好，了解，因為目前這檔活動還是會先以純分潤的方式合作，期待我們未來還會有合作的機會🙏" at bounding box center [419, 331] width 129 height 13
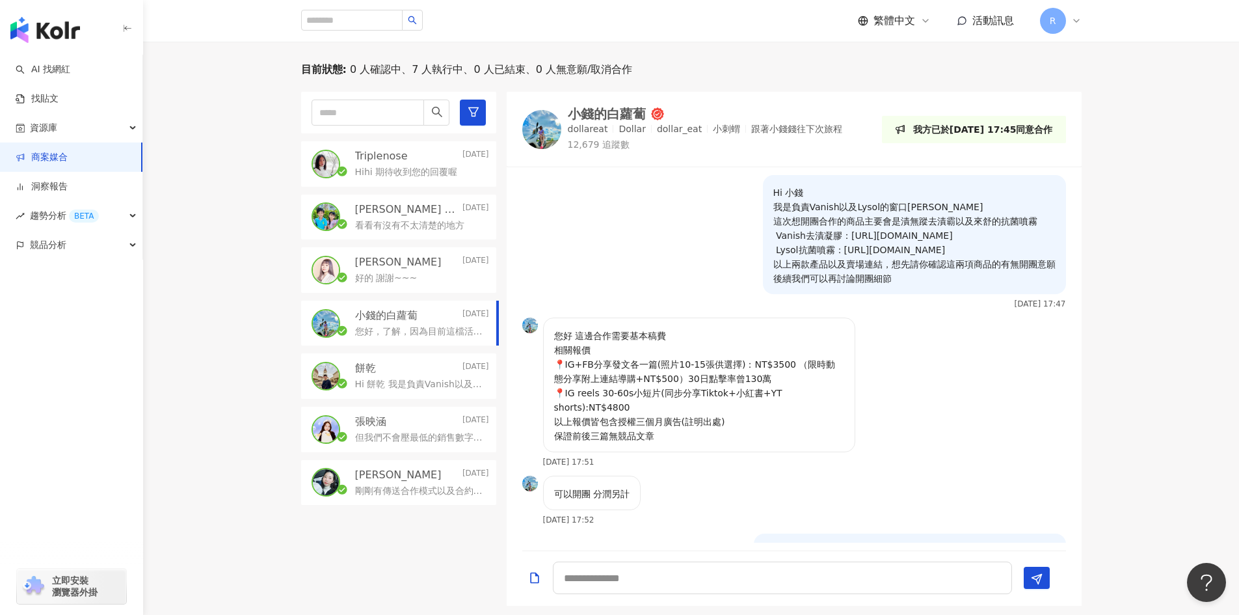
scroll to position [47, 0]
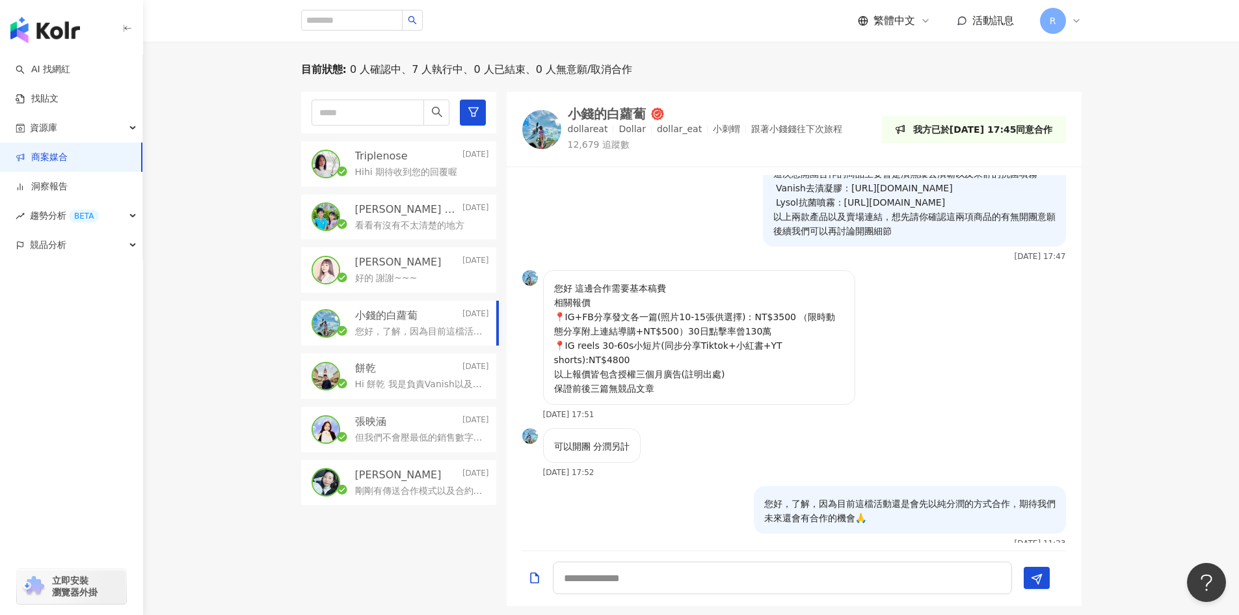
click at [408, 172] on p "Hihi 期待收到您的回覆喔" at bounding box center [406, 172] width 103 height 13
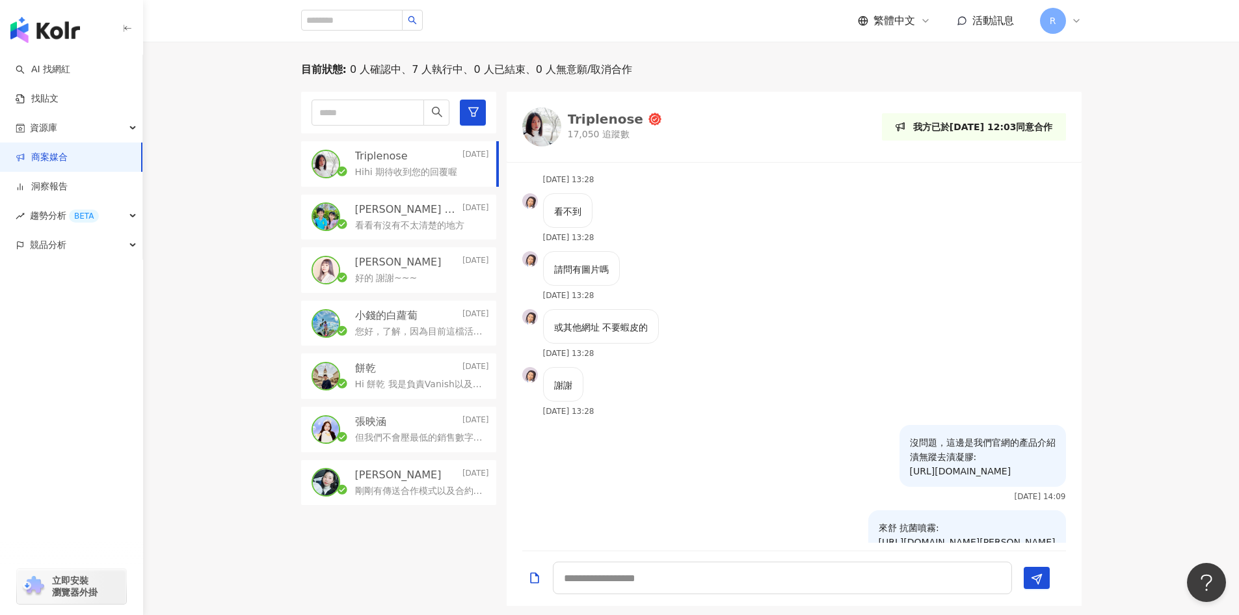
scroll to position [416, 0]
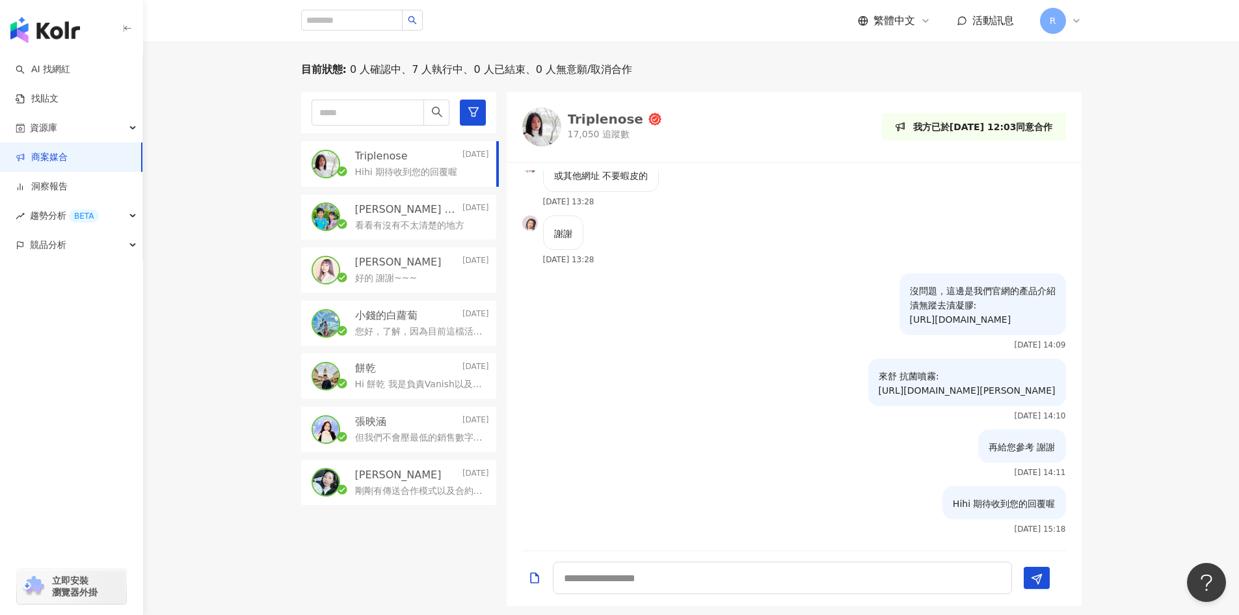
click at [618, 115] on div "Triplenose" at bounding box center [605, 119] width 75 height 13
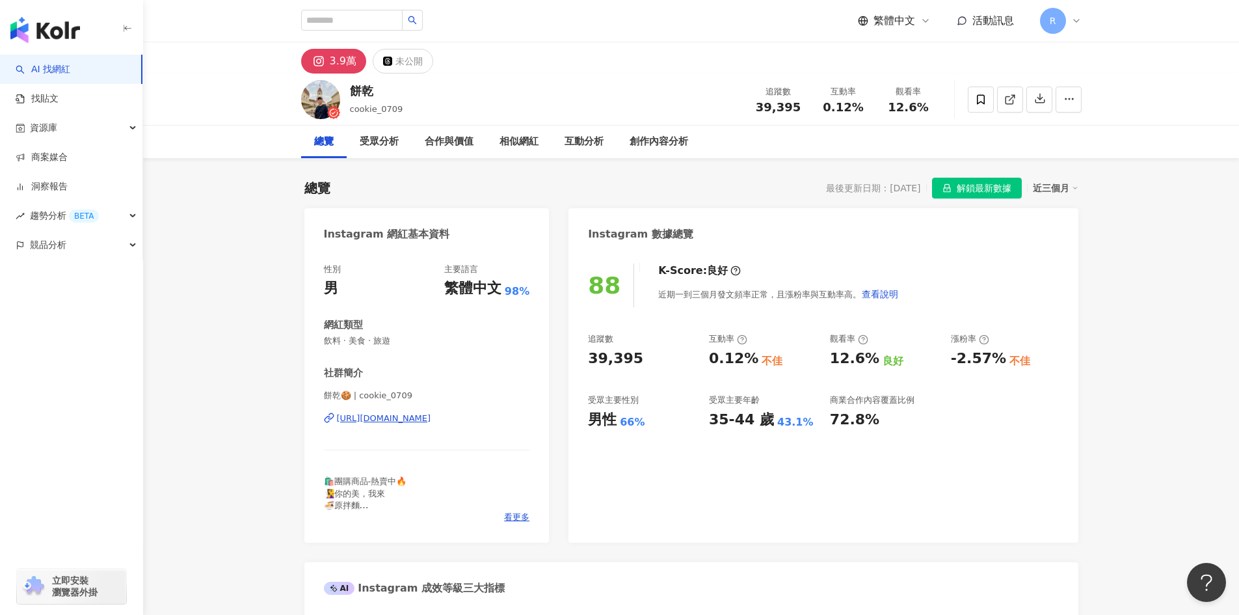
click at [431, 420] on div "[URL][DOMAIN_NAME]" at bounding box center [384, 418] width 94 height 12
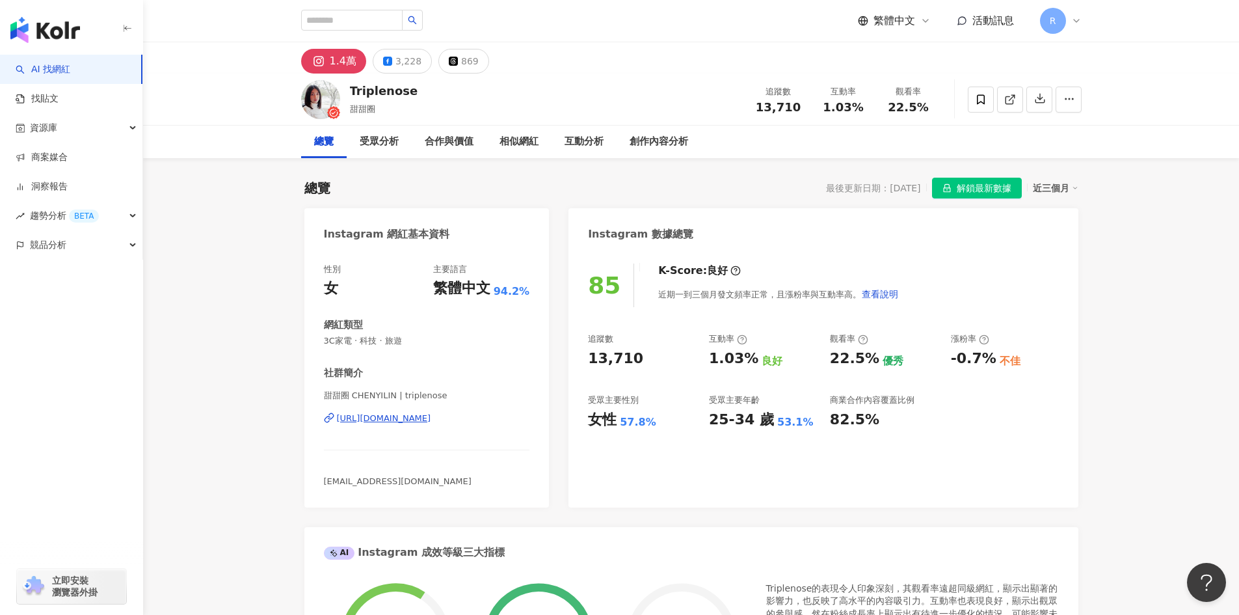
click at [402, 416] on div "[URL][DOMAIN_NAME]" at bounding box center [384, 418] width 94 height 12
